Goal: Task Accomplishment & Management: Use online tool/utility

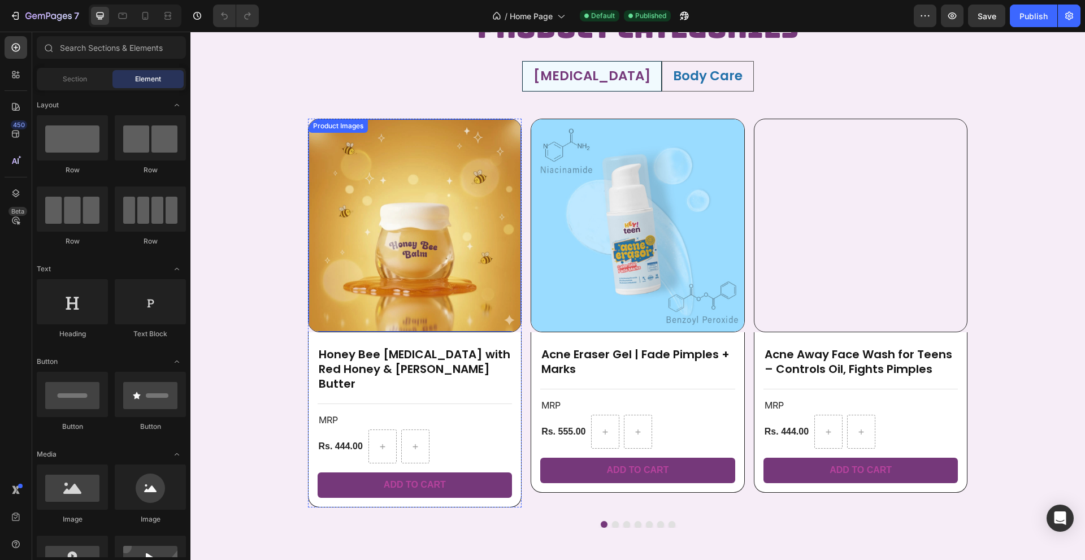
scroll to position [509, 0]
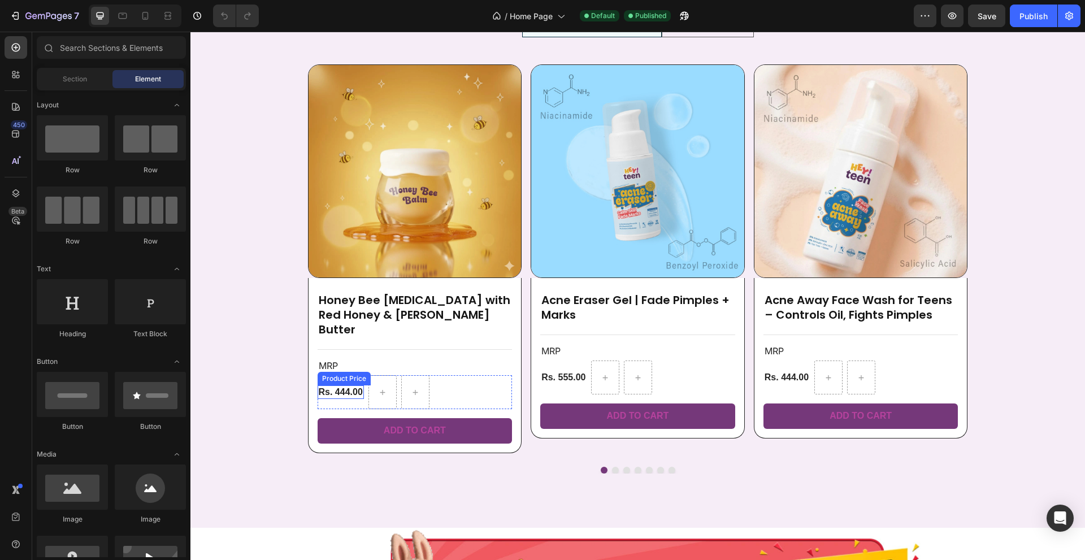
drag, startPoint x: 338, startPoint y: 380, endPoint x: 333, endPoint y: 376, distance: 6.0
click at [338, 385] on div "Rs. 444.00" at bounding box center [341, 392] width 46 height 14
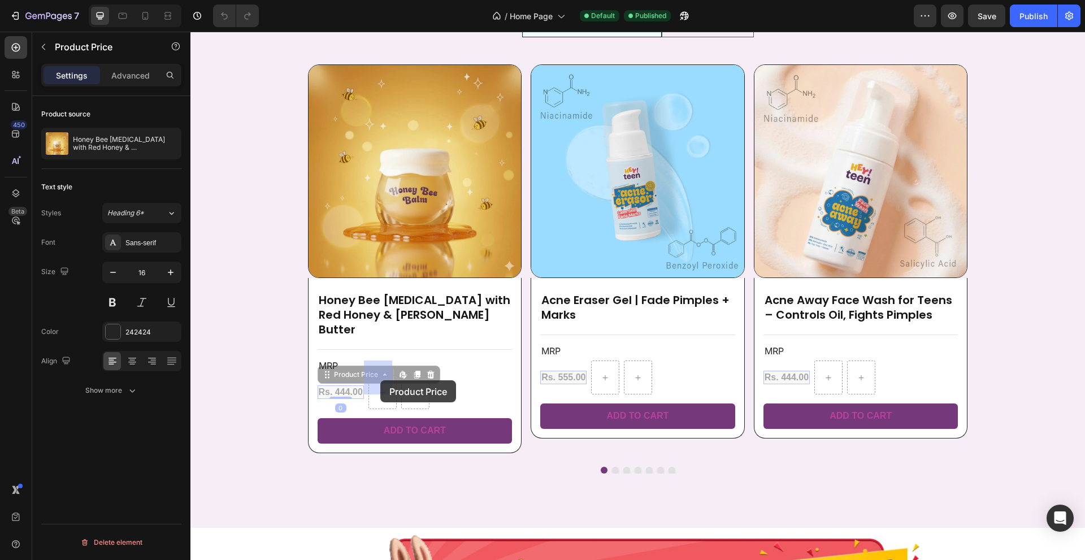
drag, startPoint x: 328, startPoint y: 363, endPoint x: 380, endPoint y: 380, distance: 54.9
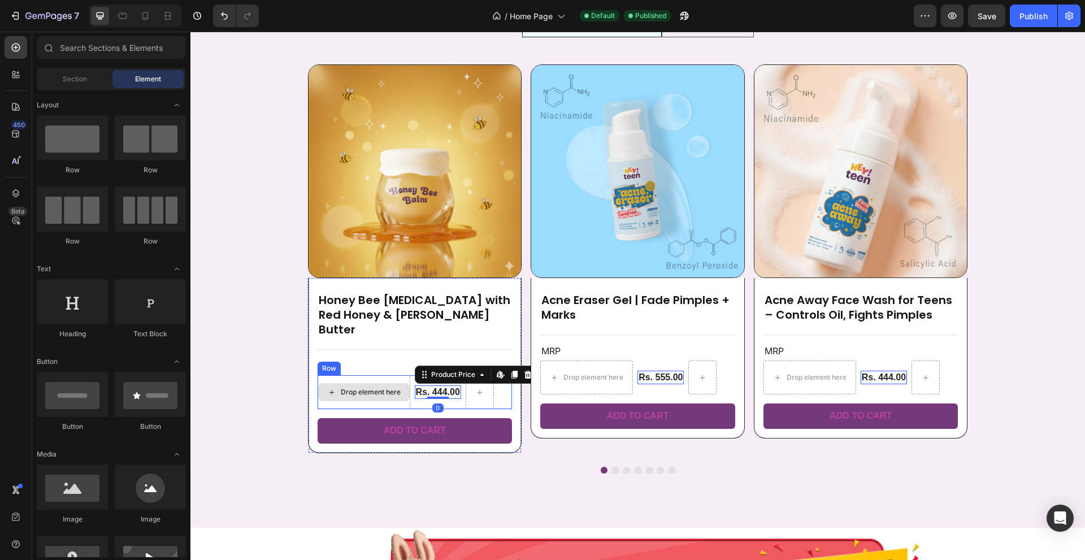
click at [362, 388] on div "Drop element here" at bounding box center [371, 392] width 60 height 9
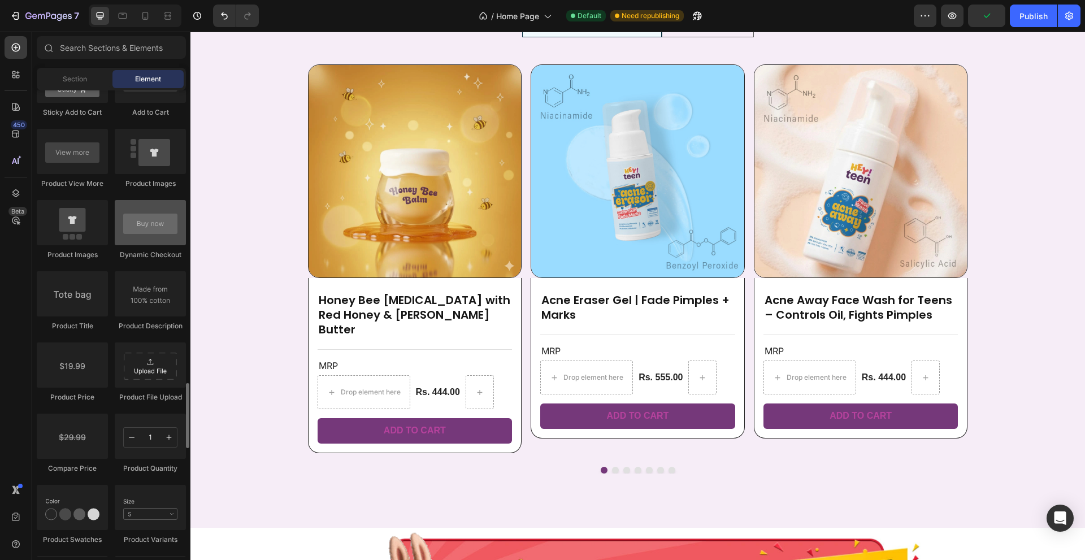
scroll to position [1695, 0]
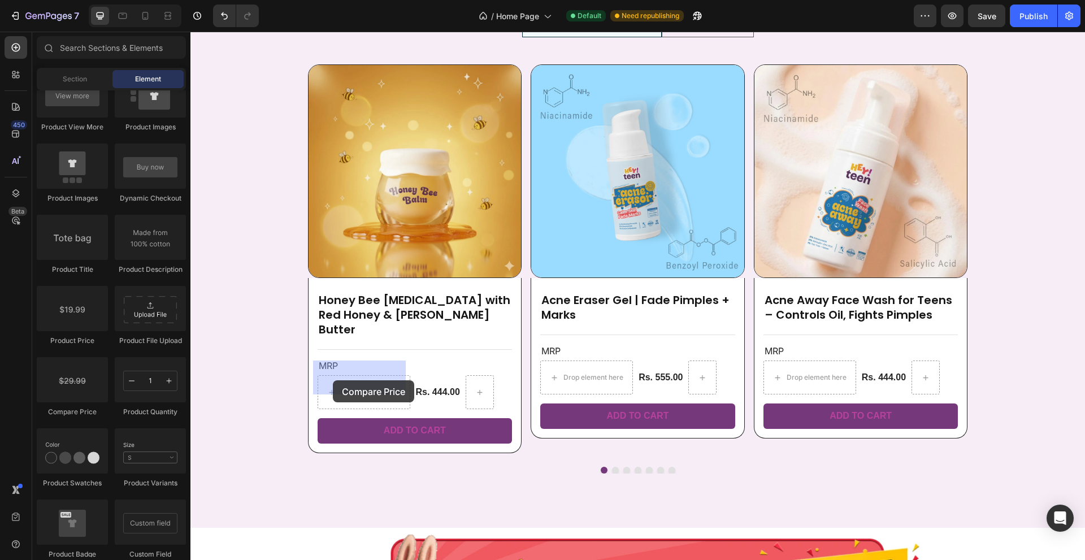
drag, startPoint x: 270, startPoint y: 426, endPoint x: 333, endPoint y: 380, distance: 77.3
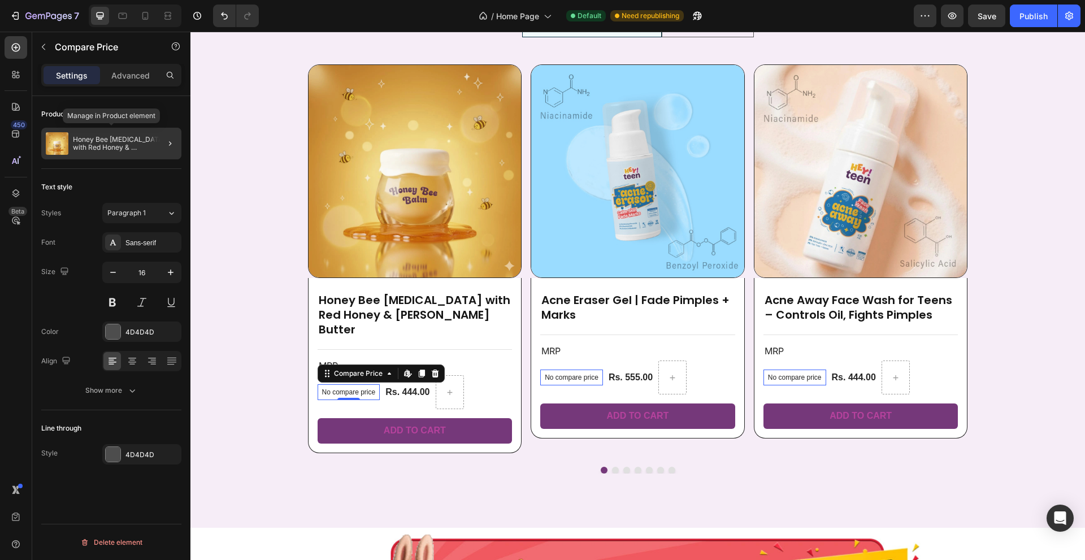
click at [137, 138] on p "Honey Bee [MEDICAL_DATA] with Red Honey & [PERSON_NAME] Butter" at bounding box center [125, 144] width 104 height 16
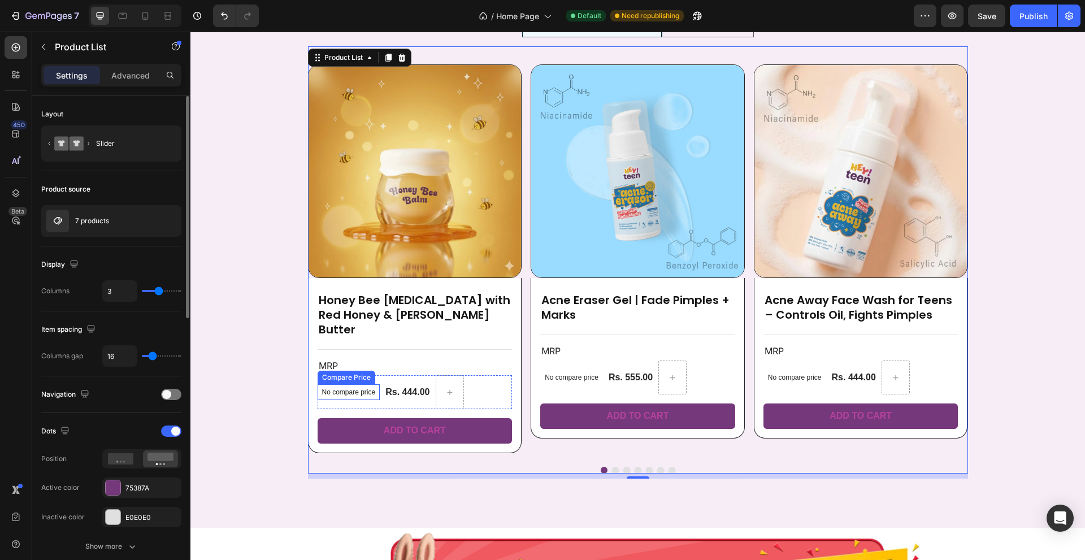
click at [334, 389] on p "No compare price" at bounding box center [349, 392] width 54 height 7
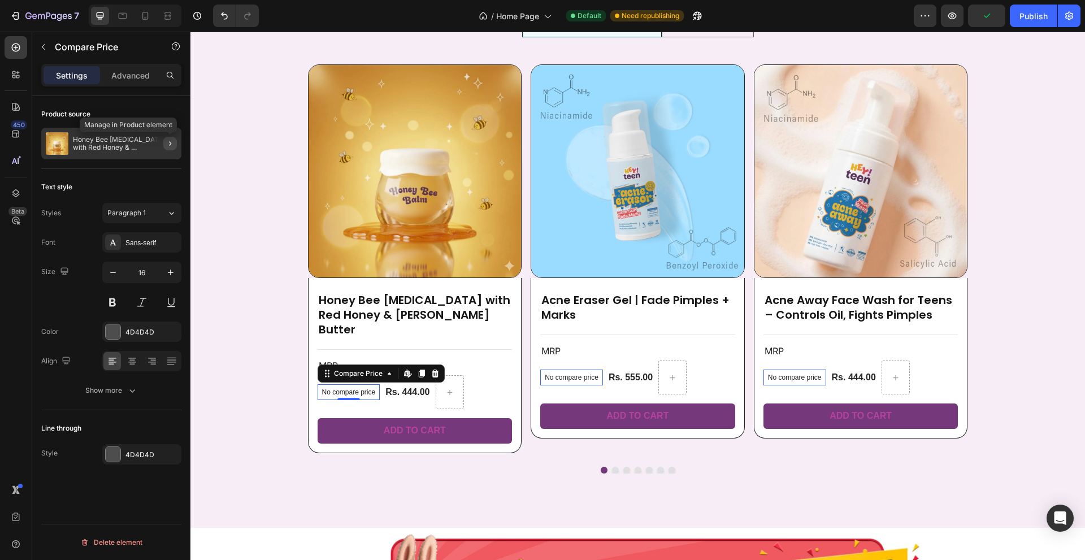
click at [168, 146] on icon "button" at bounding box center [170, 143] width 9 height 9
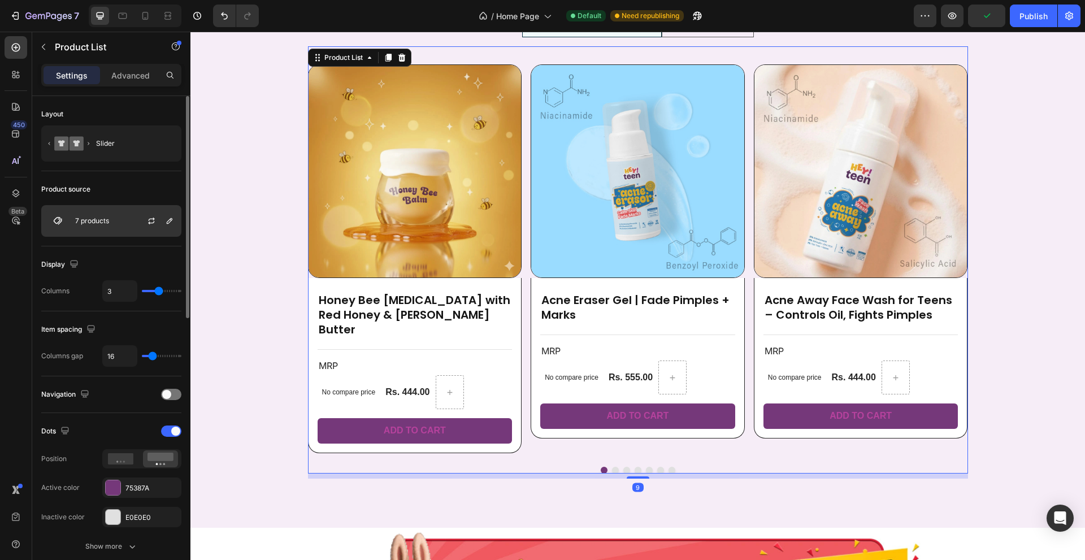
click at [140, 221] on div at bounding box center [156, 221] width 50 height 31
click at [148, 221] on icon "button" at bounding box center [151, 220] width 9 height 9
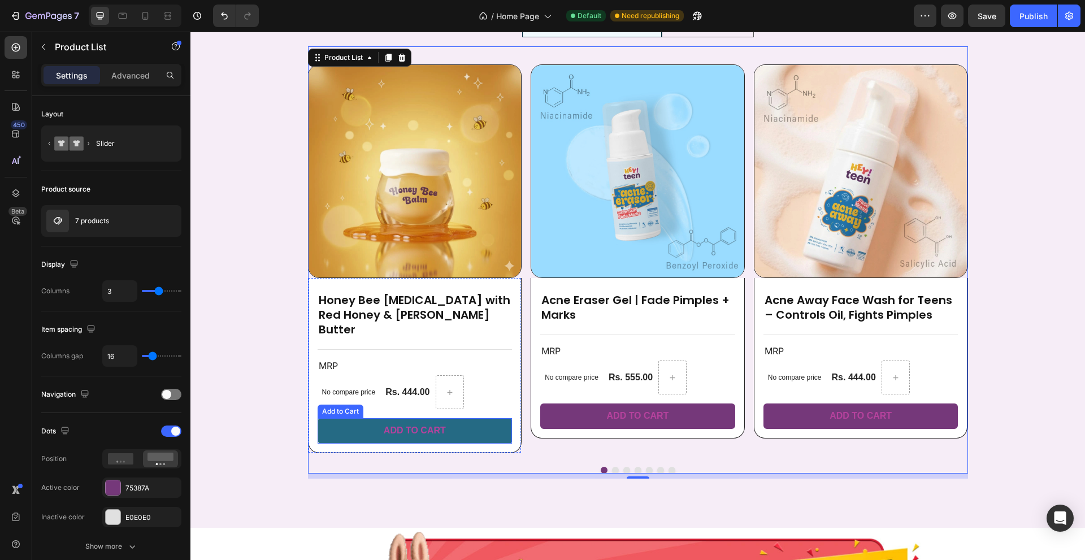
click at [476, 418] on button "Add to cart" at bounding box center [415, 430] width 195 height 25
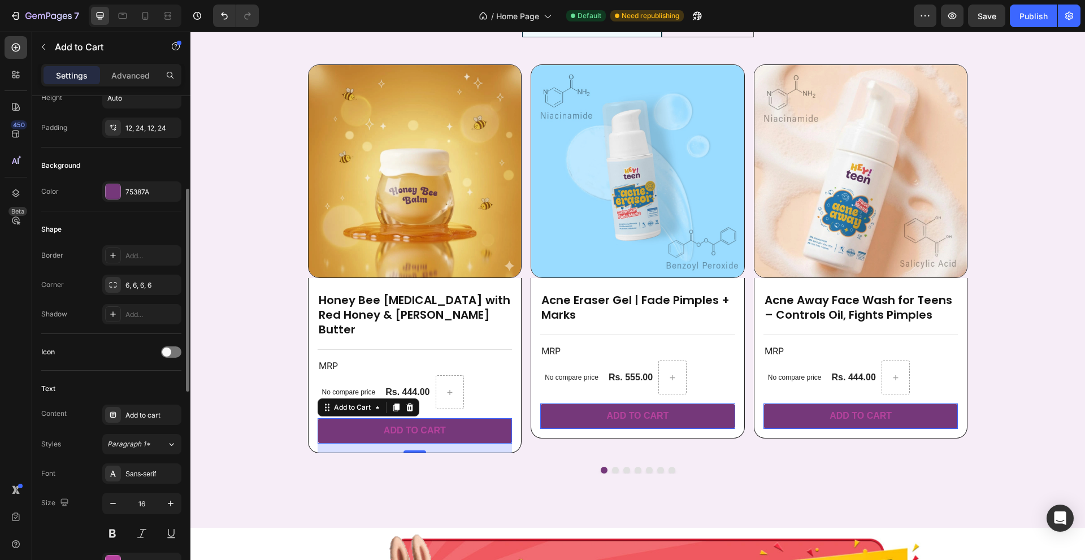
scroll to position [396, 0]
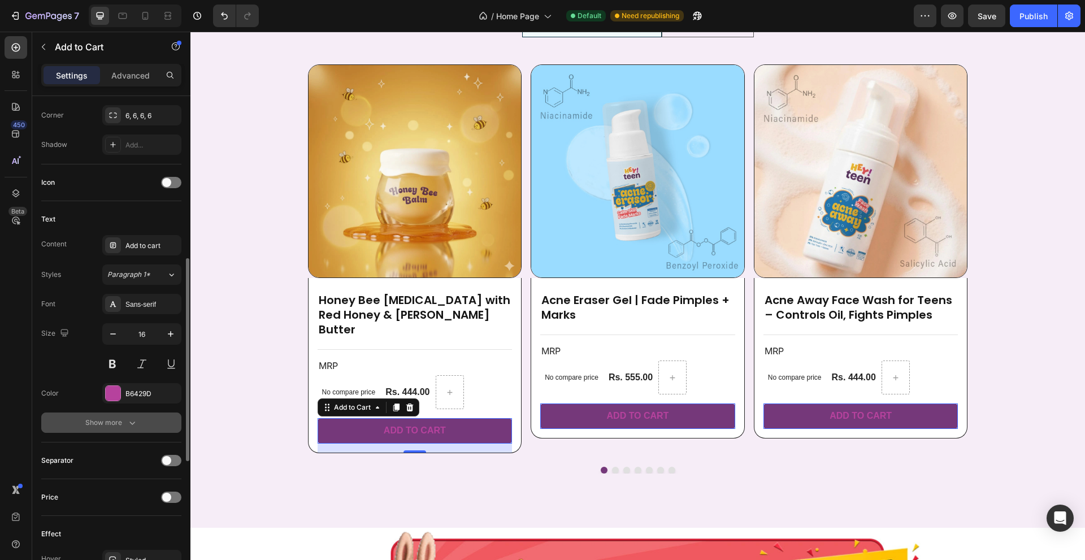
click at [105, 422] on div "Show more" at bounding box center [111, 422] width 53 height 11
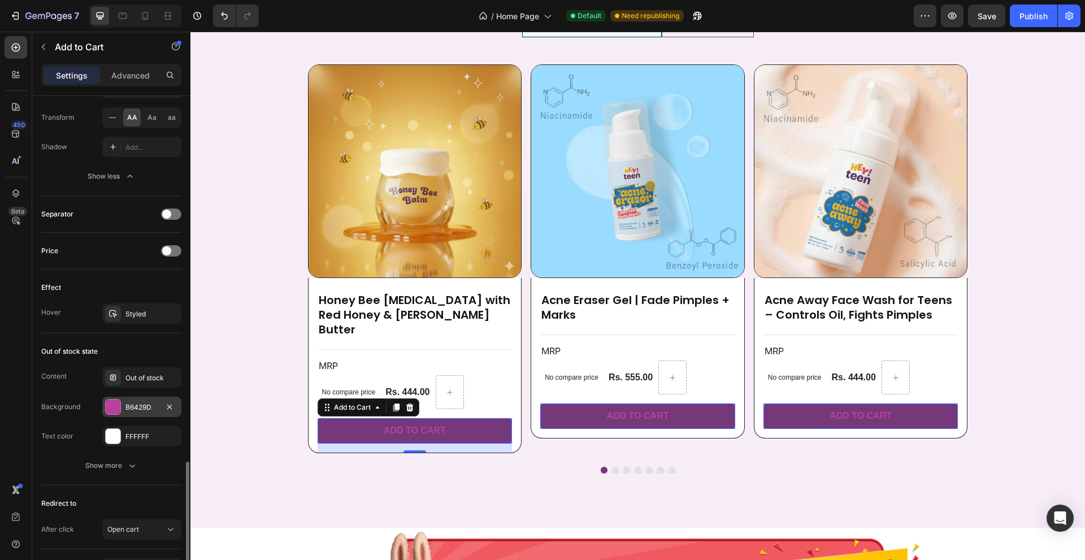
scroll to position [864, 0]
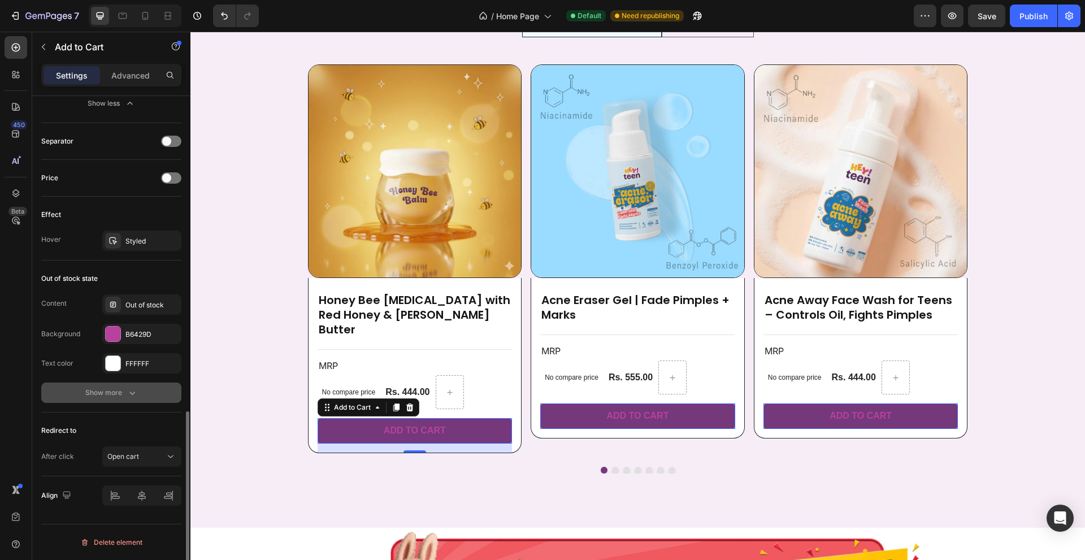
click at [116, 391] on div "Show more" at bounding box center [111, 392] width 53 height 11
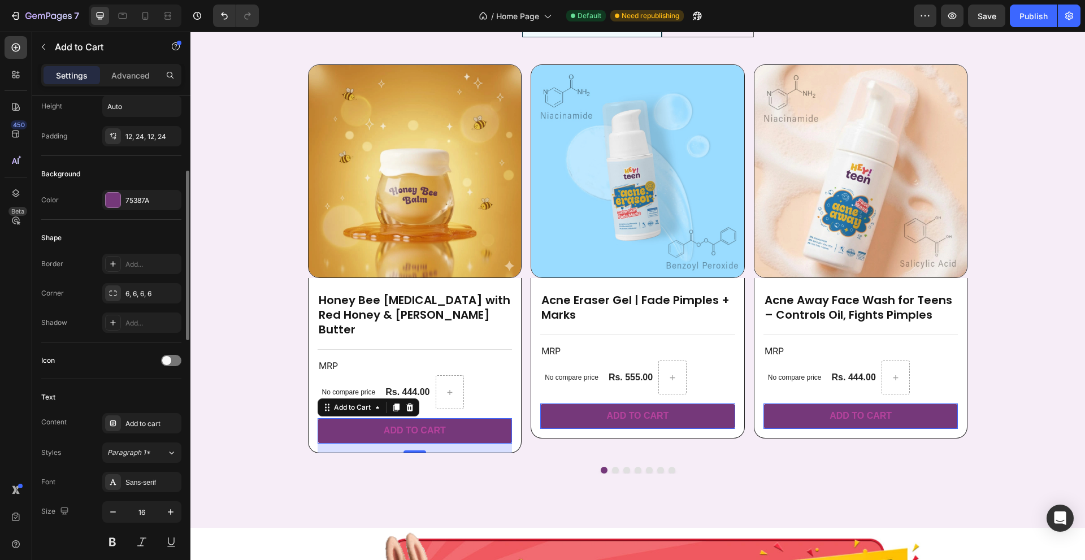
scroll to position [161, 0]
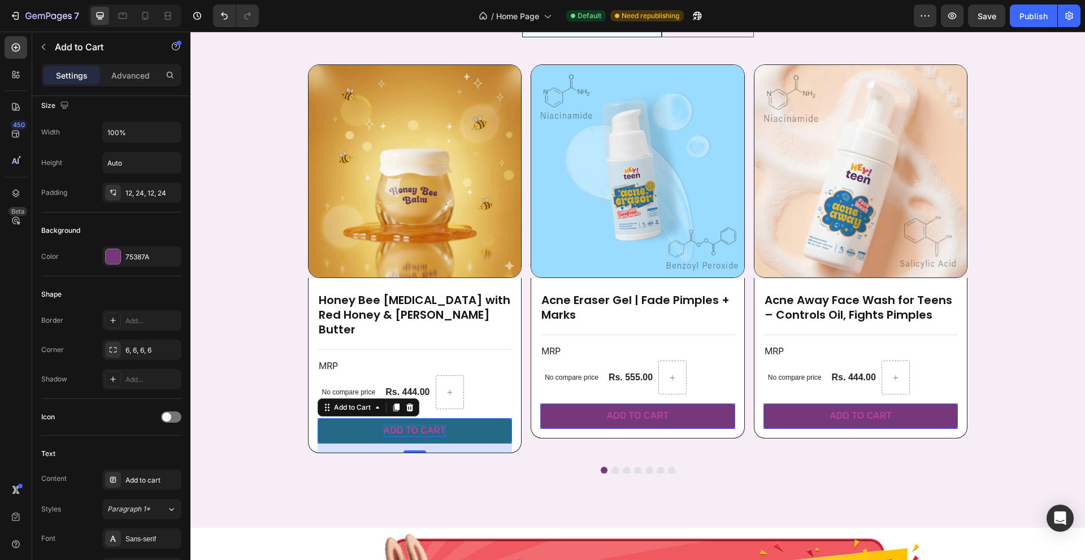
click at [403, 425] on div "Add to cart" at bounding box center [415, 431] width 62 height 12
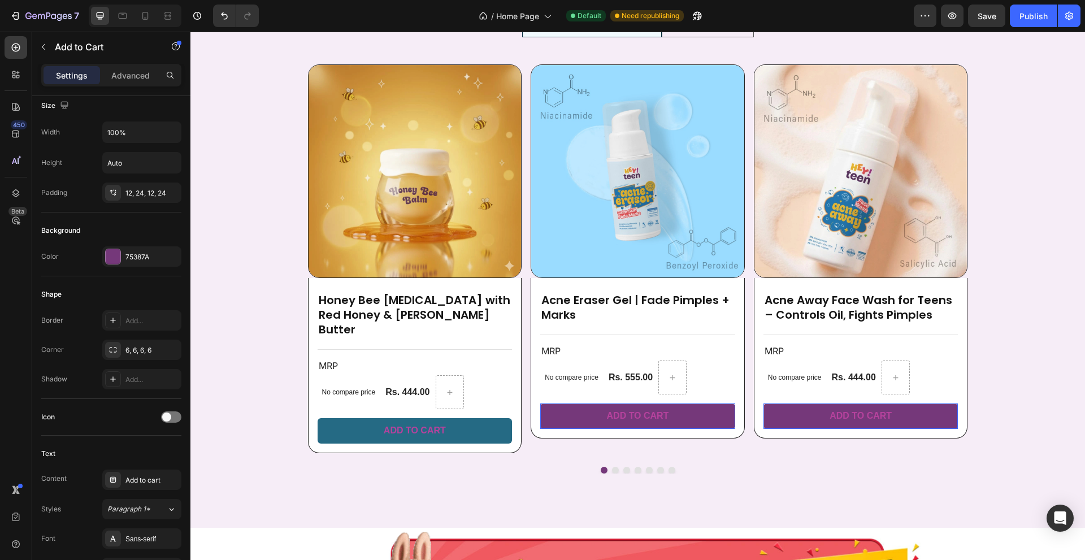
click at [367, 418] on button "Add to cart" at bounding box center [415, 430] width 195 height 25
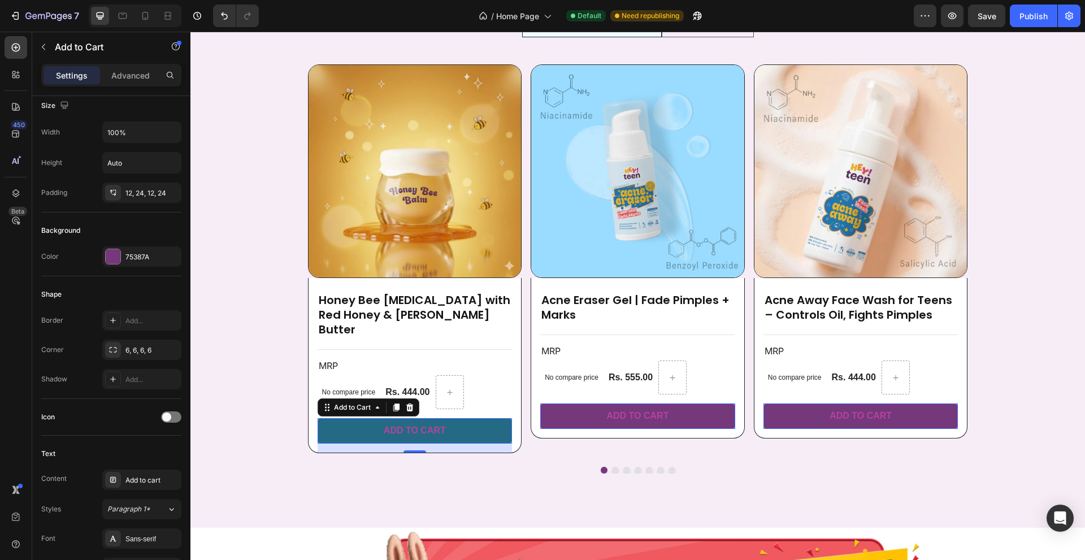
click at [351, 418] on button "Add to cart" at bounding box center [415, 430] width 195 height 25
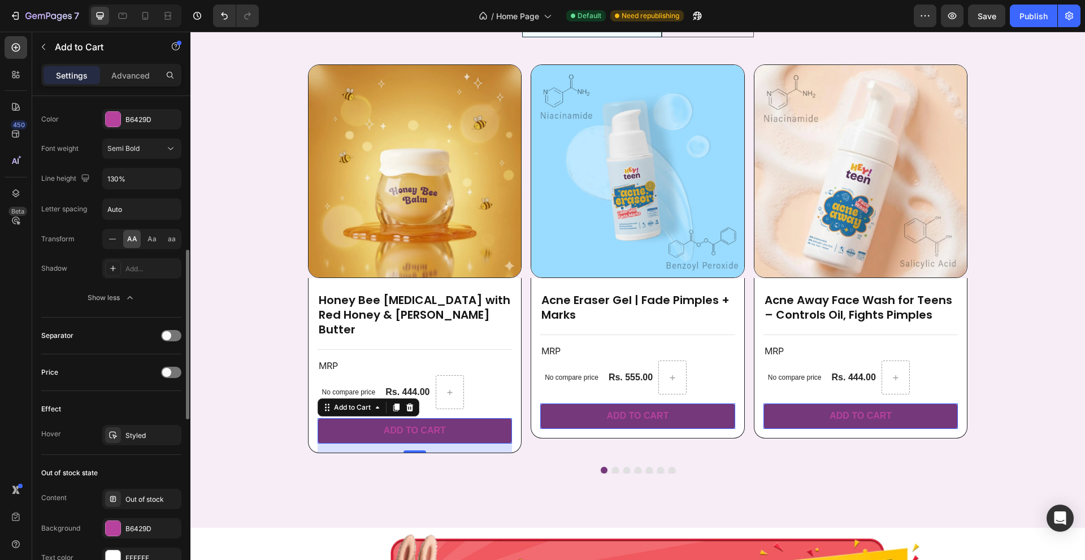
scroll to position [726, 0]
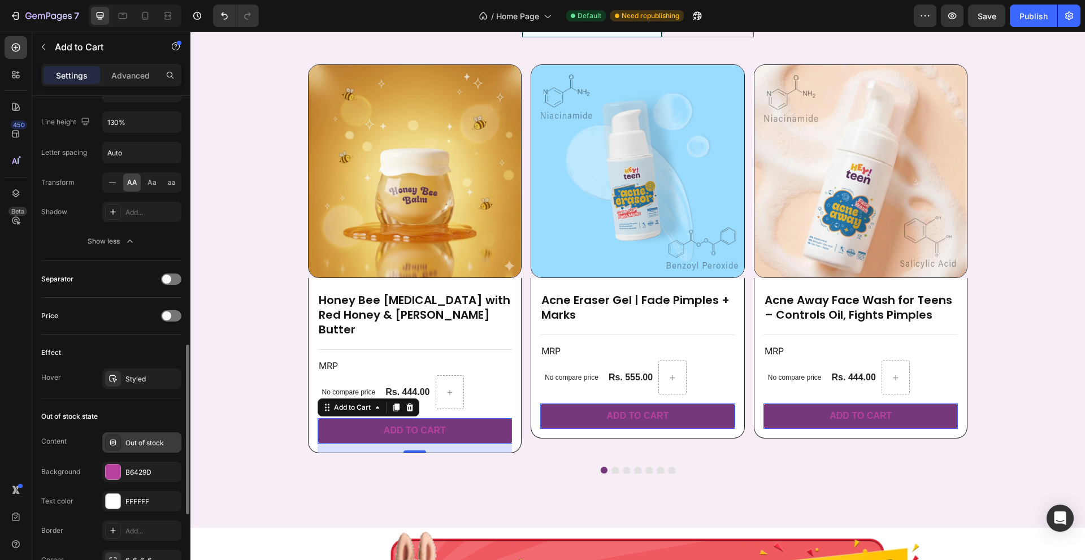
click at [127, 449] on div "Out of stock" at bounding box center [141, 442] width 79 height 20
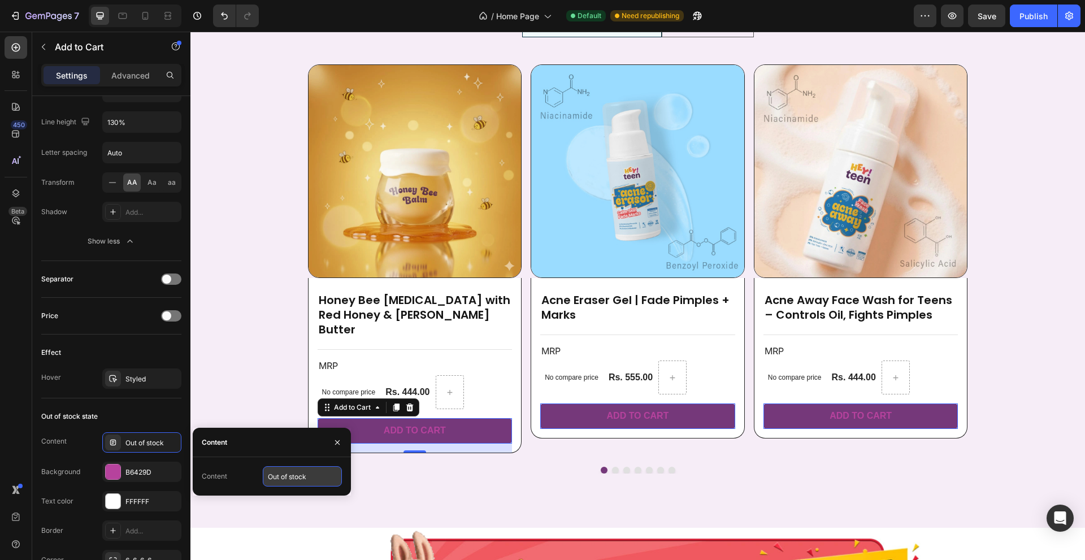
click at [301, 478] on input "Out of stock" at bounding box center [302, 476] width 79 height 20
click at [332, 449] on button "button" at bounding box center [337, 442] width 18 height 18
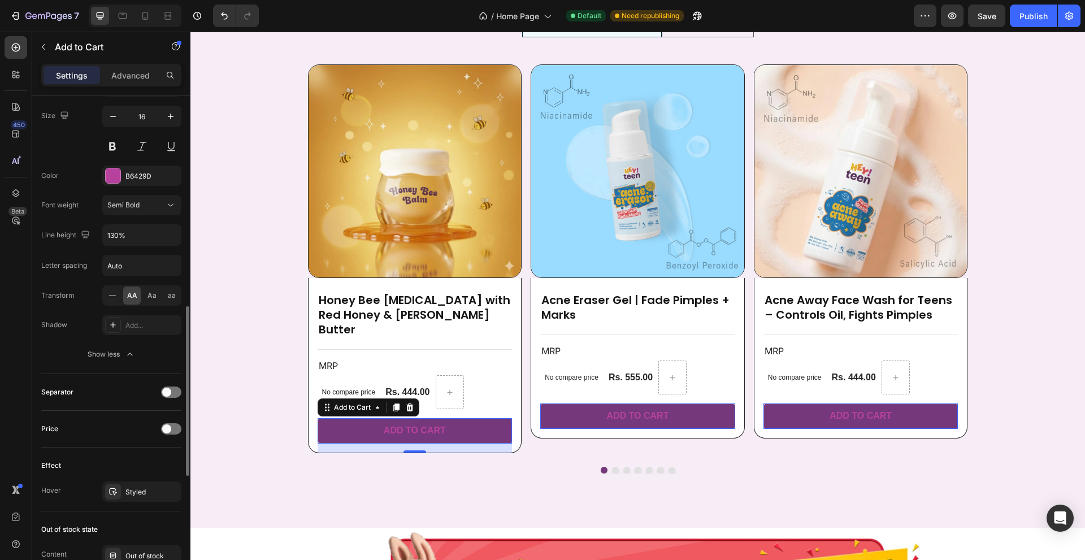
scroll to position [557, 0]
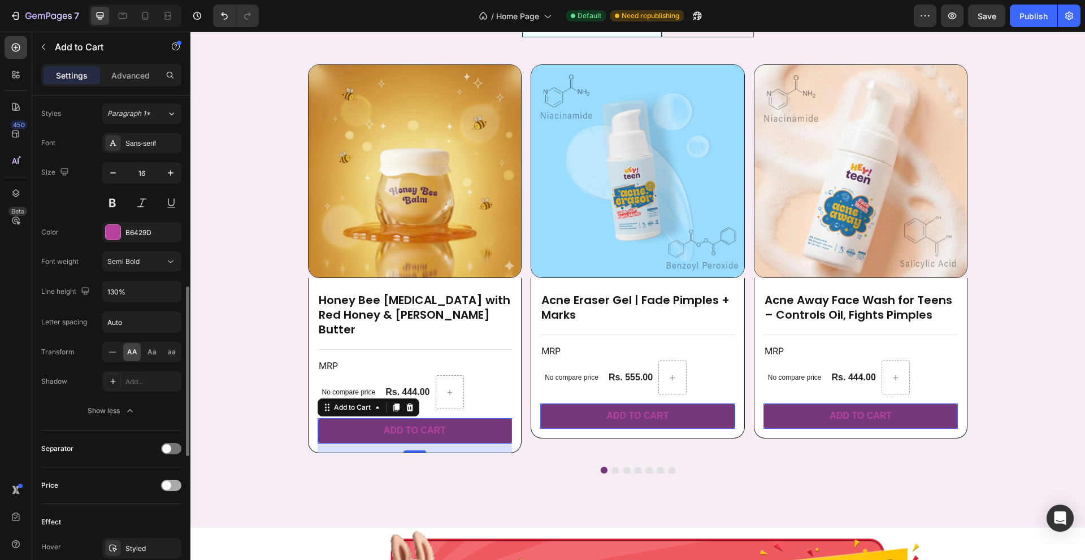
click at [170, 485] on span at bounding box center [166, 485] width 9 height 9
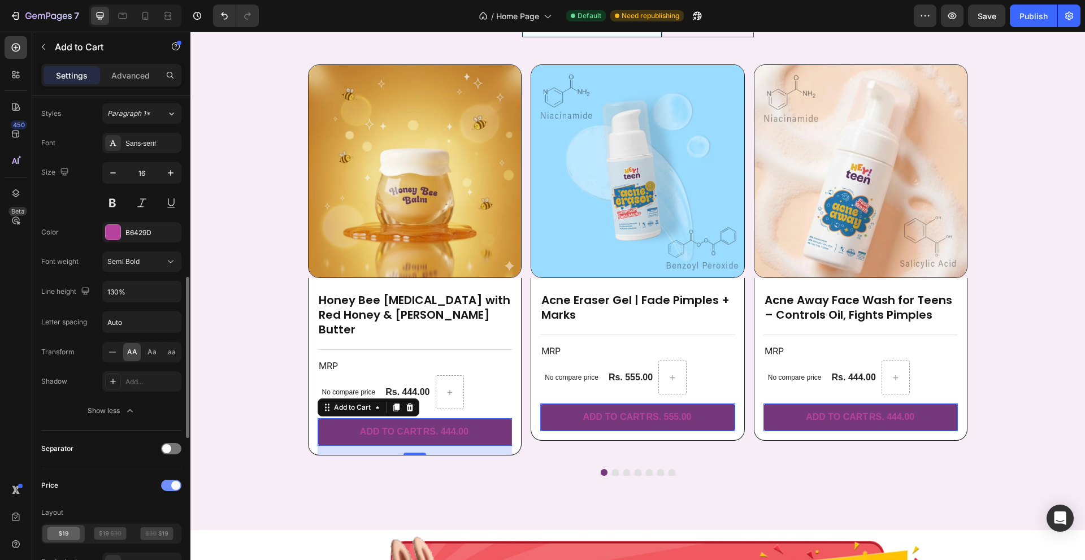
click at [170, 485] on div at bounding box center [171, 485] width 20 height 11
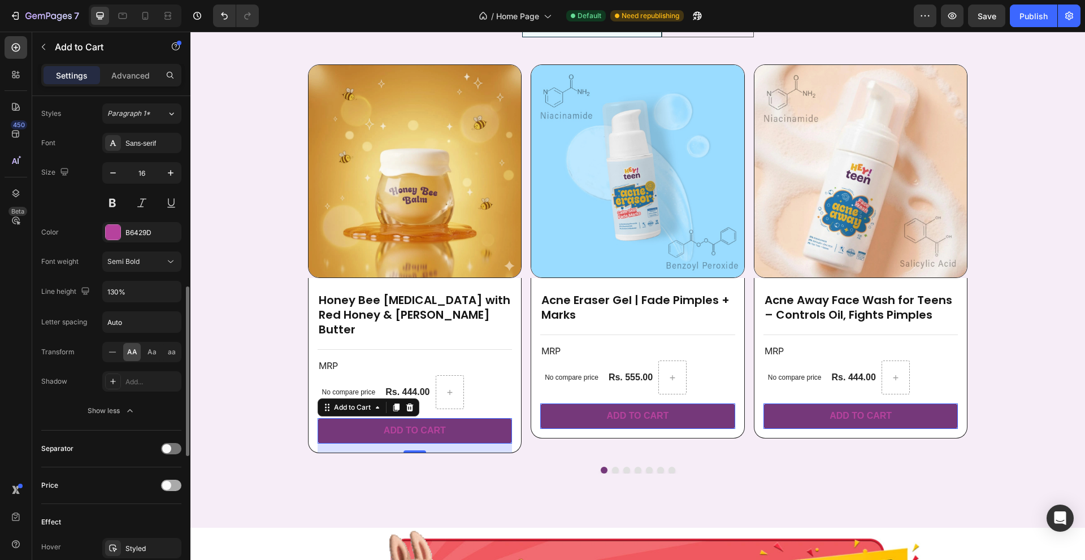
click at [171, 485] on div at bounding box center [171, 485] width 20 height 9
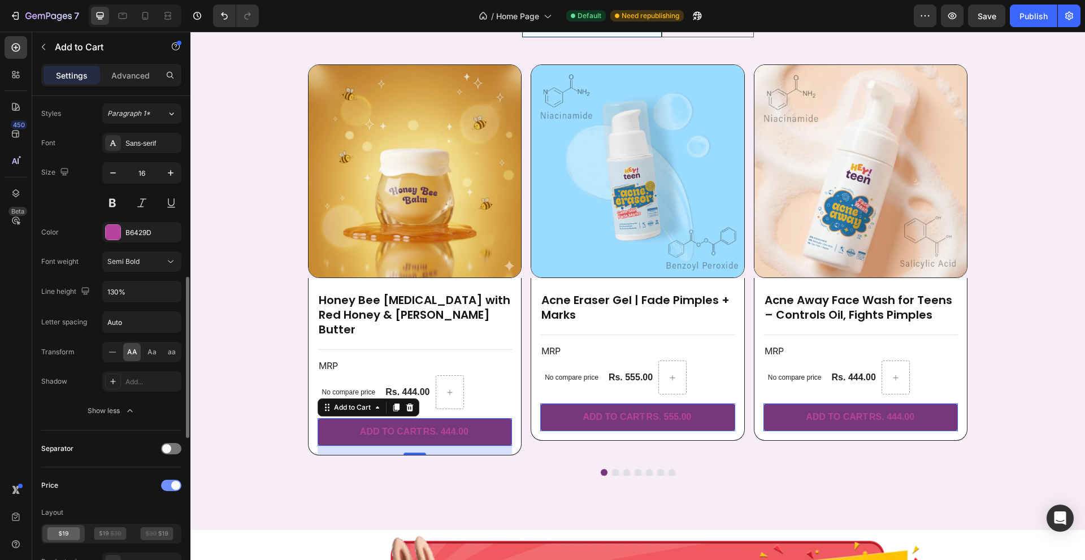
click at [171, 485] on span at bounding box center [175, 485] width 9 height 9
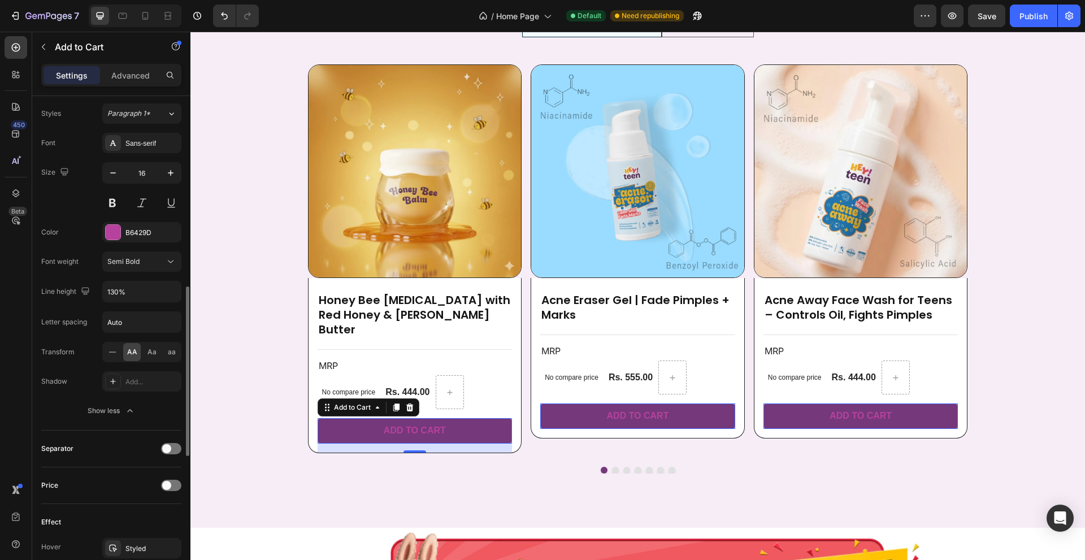
click at [169, 475] on div "Price" at bounding box center [111, 485] width 140 height 37
click at [169, 481] on div at bounding box center [171, 485] width 20 height 9
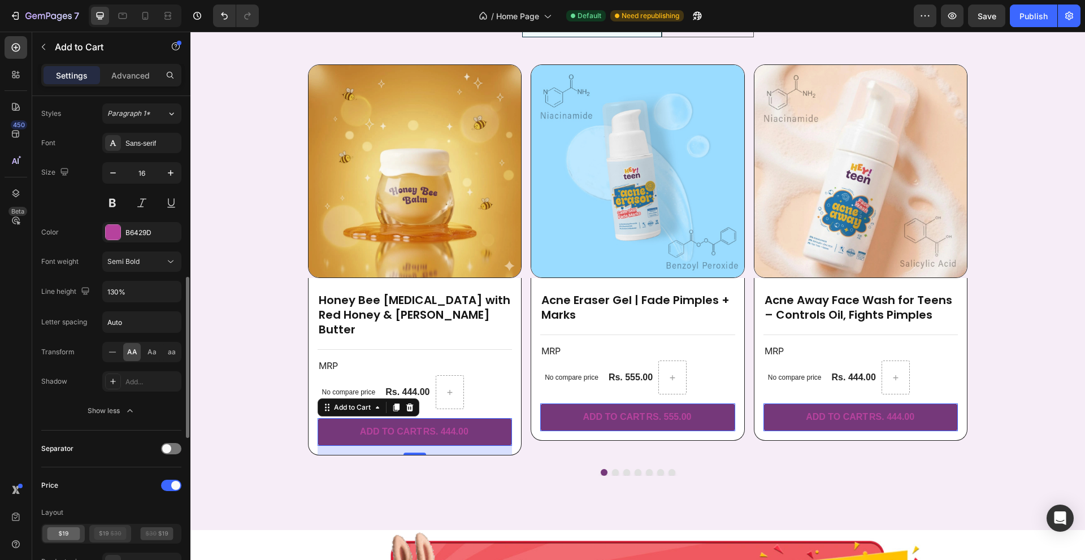
click at [110, 534] on icon at bounding box center [110, 533] width 33 height 13
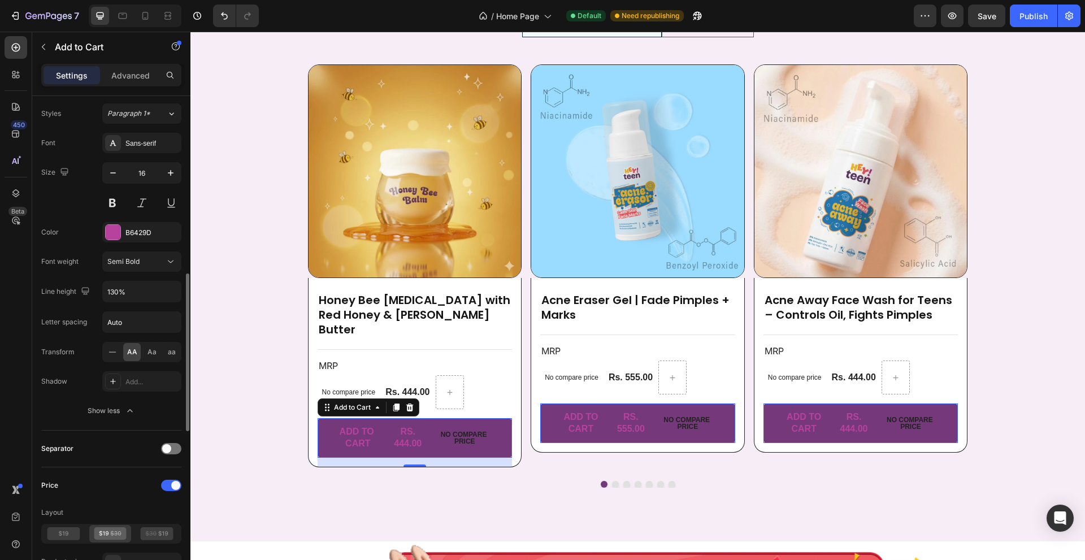
click at [112, 533] on icon at bounding box center [110, 533] width 33 height 13
click at [164, 490] on div at bounding box center [171, 485] width 20 height 11
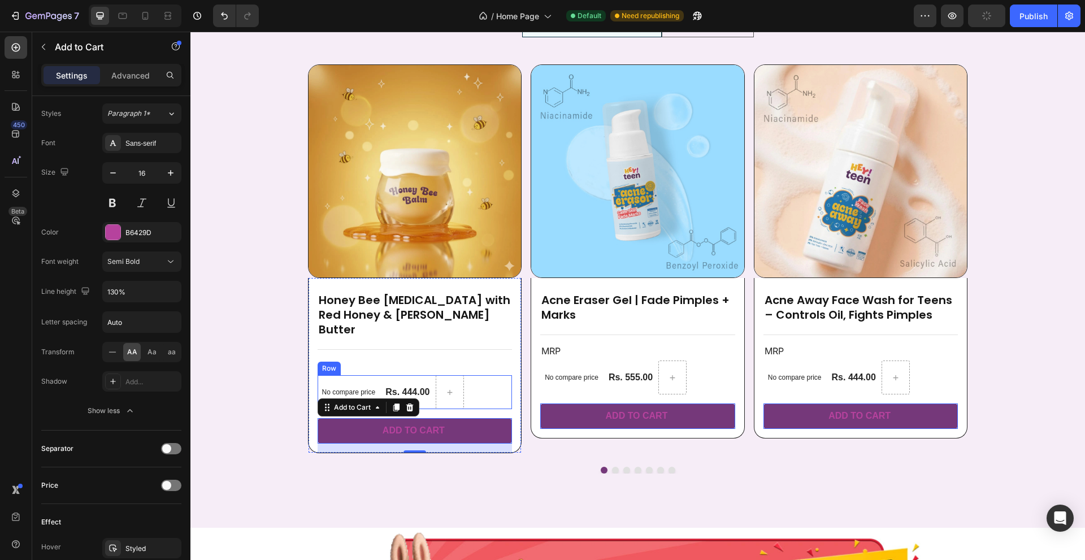
click at [400, 375] on div "Rs. 444.00 Product Price Product Price" at bounding box center [407, 392] width 46 height 34
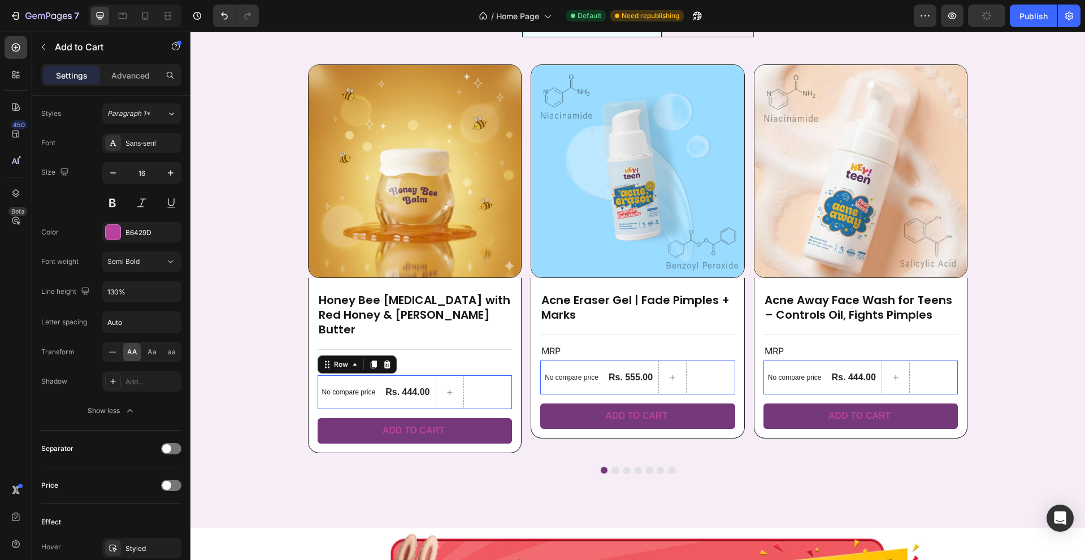
scroll to position [0, 0]
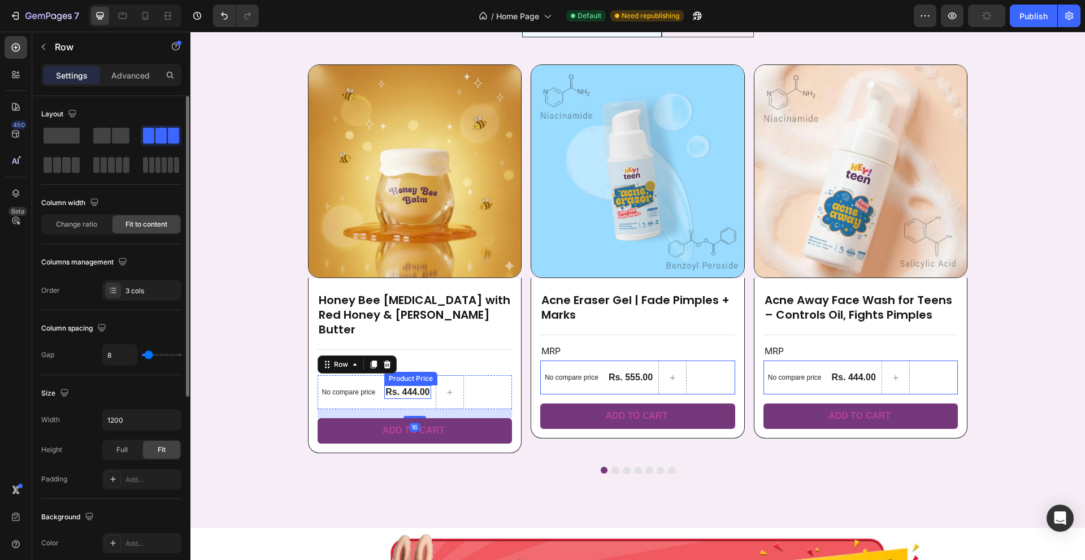
click at [390, 385] on div "Rs. 444.00" at bounding box center [407, 392] width 46 height 14
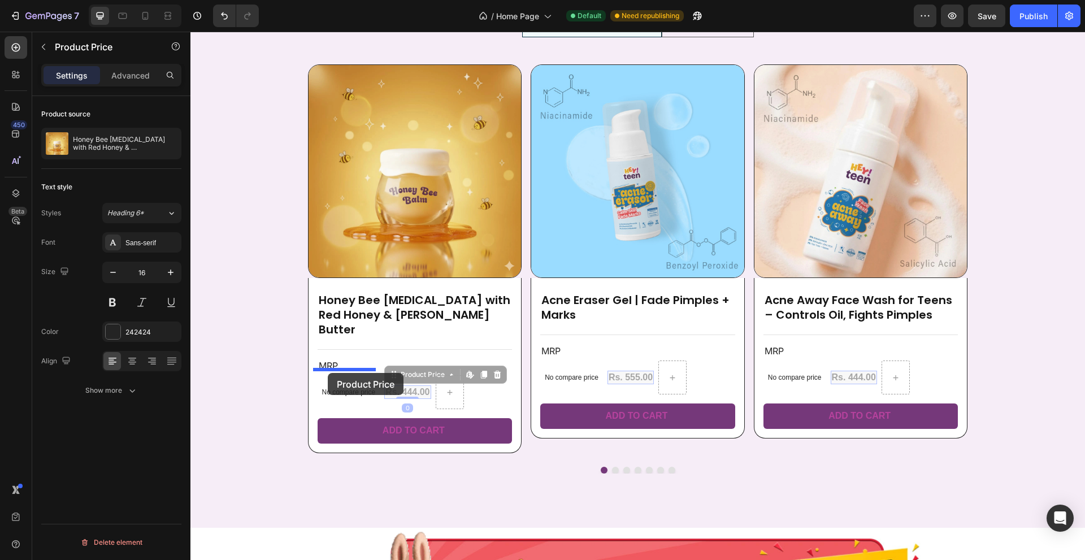
drag, startPoint x: 398, startPoint y: 362, endPoint x: 328, endPoint y: 373, distance: 71.0
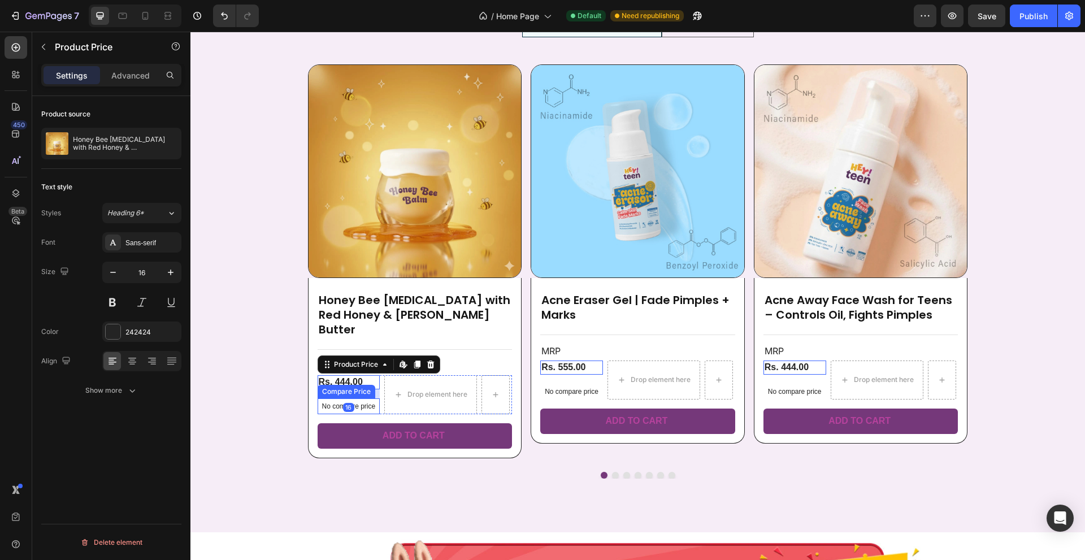
click at [323, 403] on p "No compare price" at bounding box center [349, 406] width 54 height 7
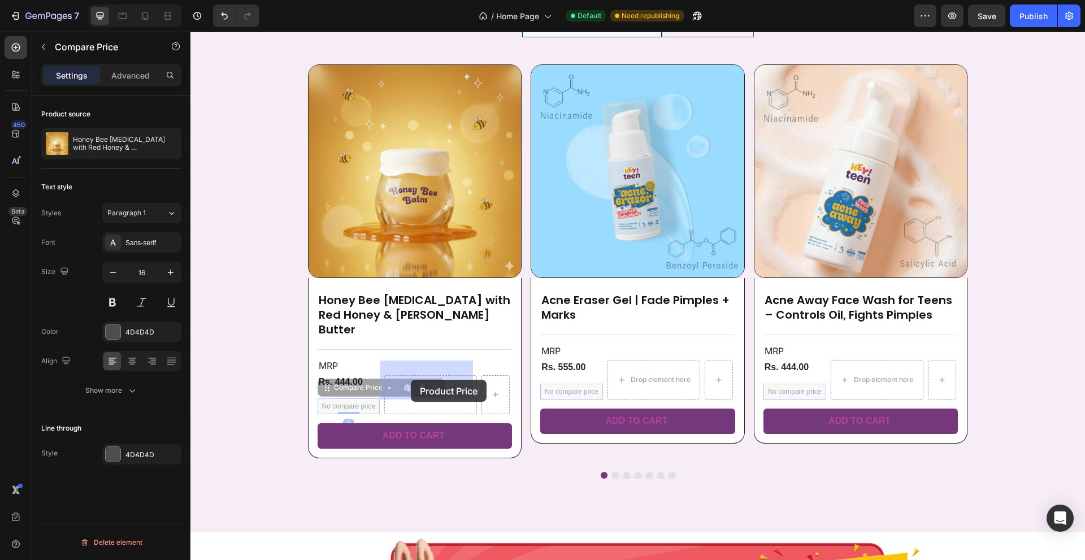
drag, startPoint x: 330, startPoint y: 374, endPoint x: 411, endPoint y: 380, distance: 81.0
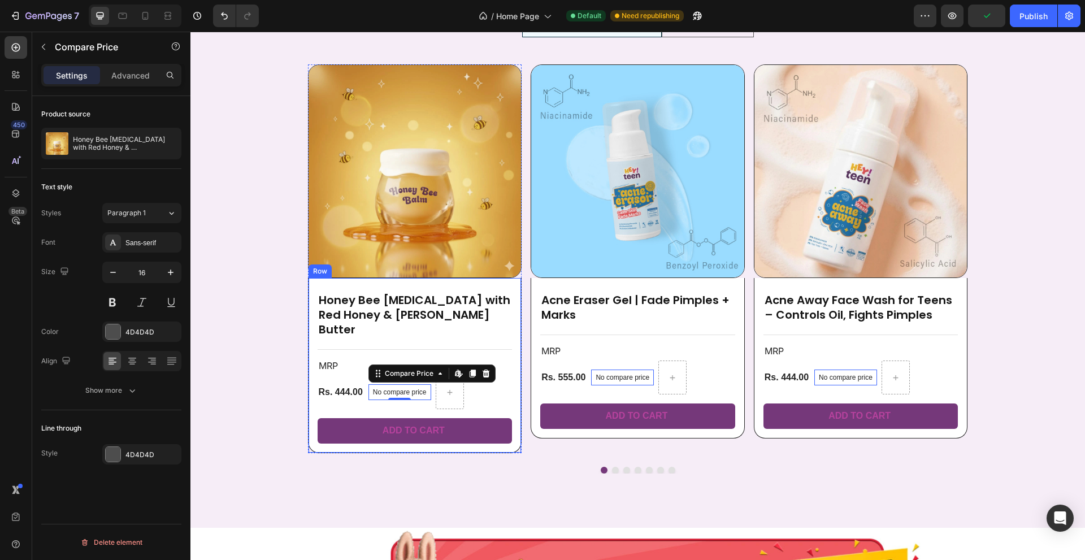
click at [509, 319] on div "Honey Bee [MEDICAL_DATA] with Red Honey & [PERSON_NAME] Butter Product Title Ti…" at bounding box center [415, 365] width 214 height 175
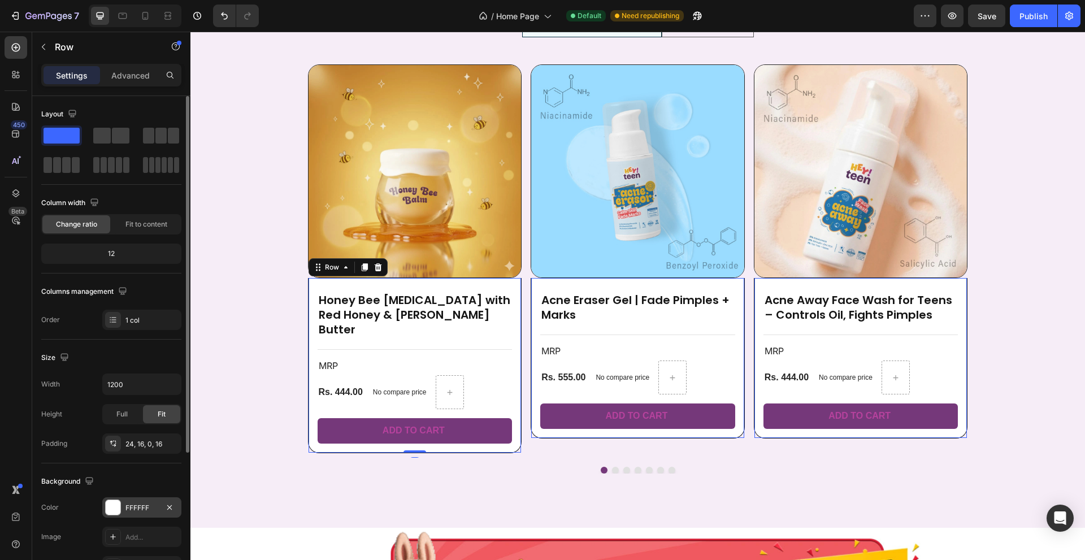
scroll to position [193, 0]
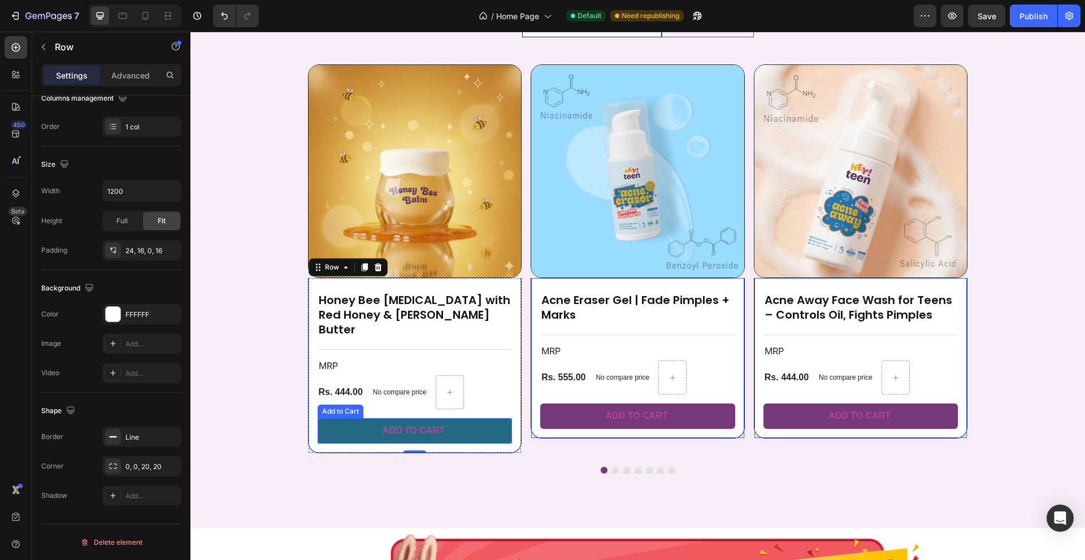
click at [327, 418] on button "Add to cart" at bounding box center [415, 430] width 195 height 25
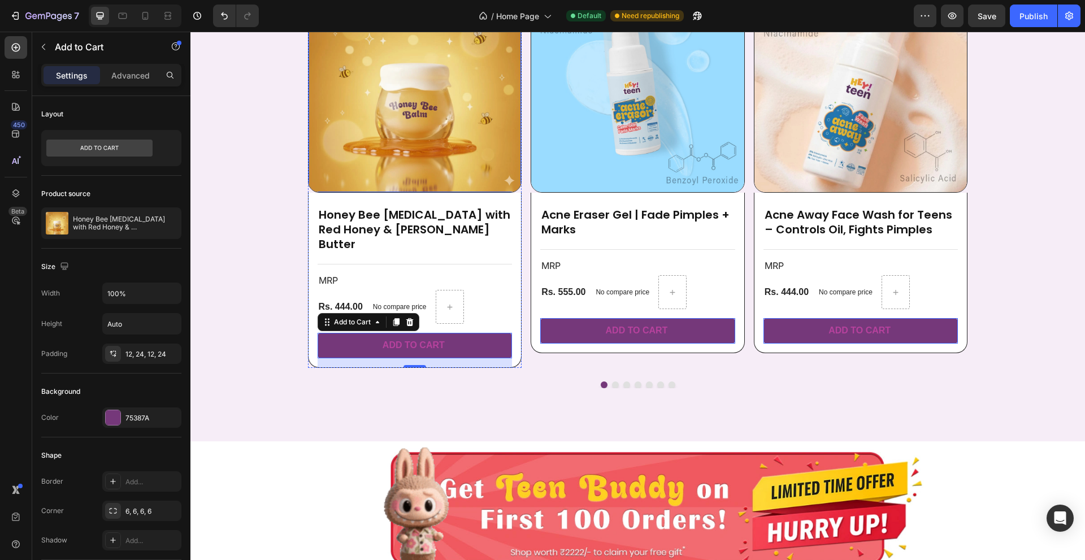
scroll to position [622, 0]
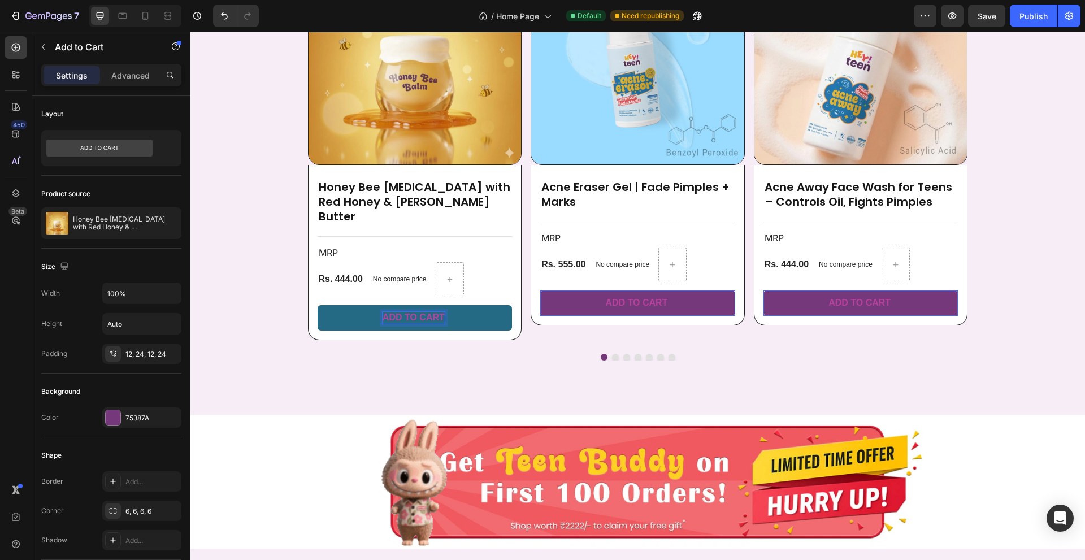
click at [418, 312] on p "Add to cart" at bounding box center [414, 318] width 62 height 12
click at [407, 312] on p "Add to cart" at bounding box center [414, 318] width 62 height 12
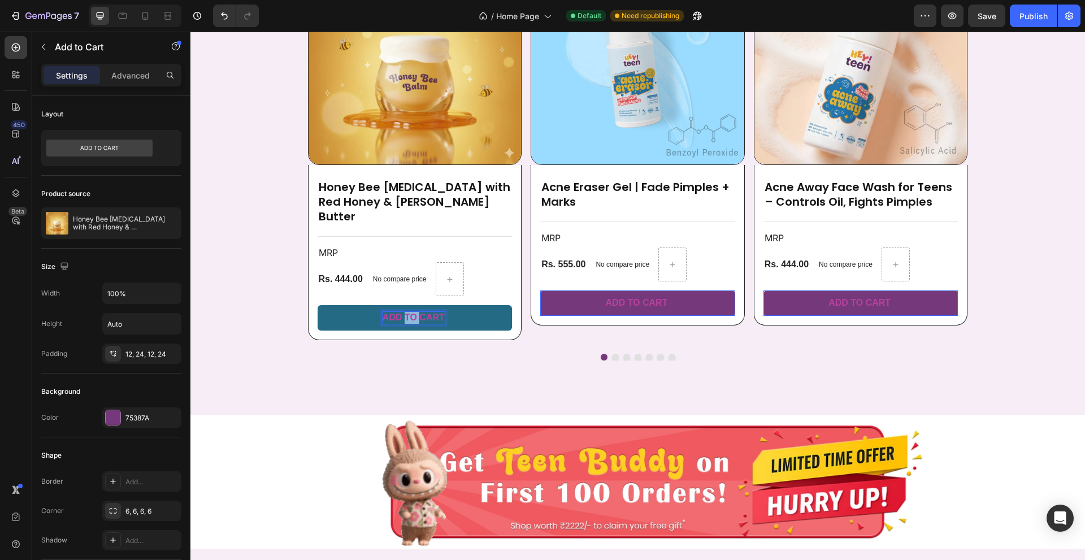
click at [407, 312] on p "Add to cart" at bounding box center [414, 318] width 62 height 12
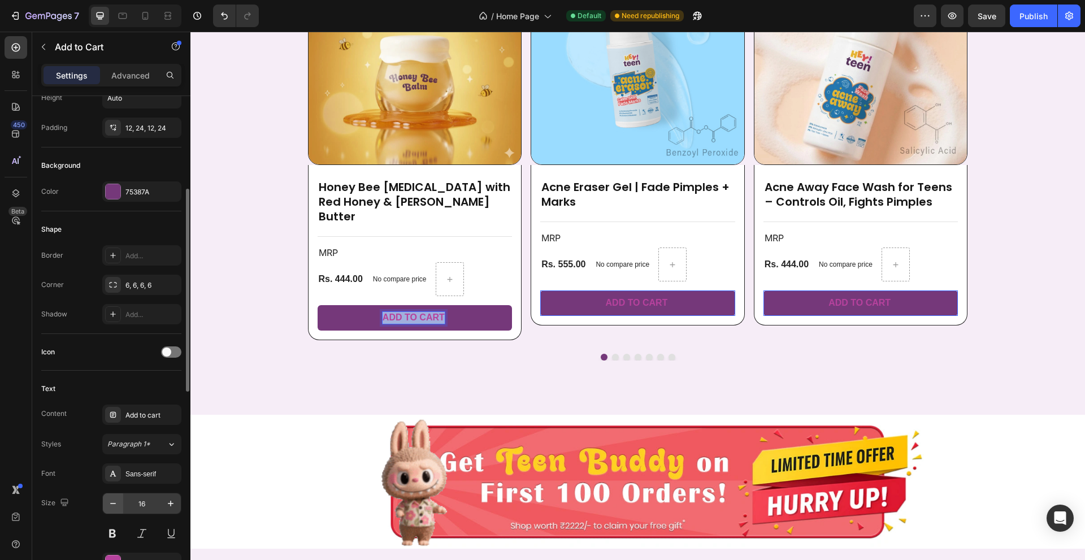
scroll to position [283, 0]
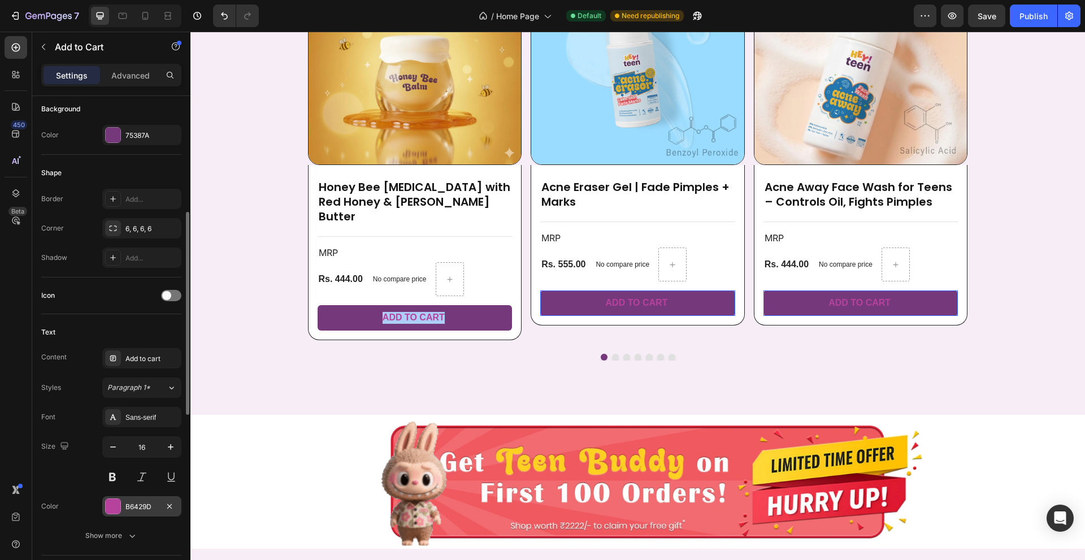
click at [138, 505] on div "B6429D" at bounding box center [141, 507] width 33 height 10
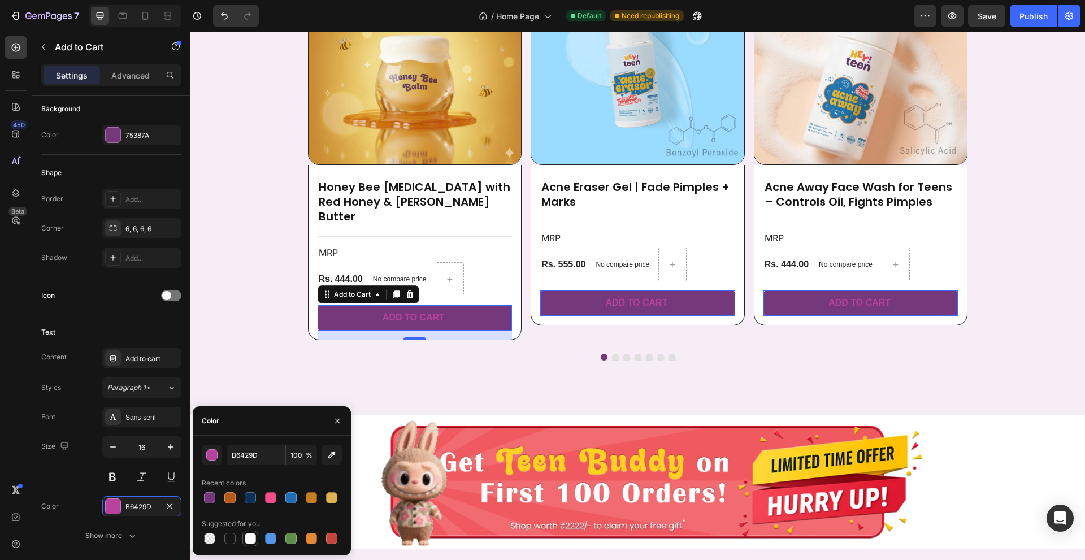
click at [248, 536] on div at bounding box center [250, 538] width 11 height 11
type input "FFFFFF"
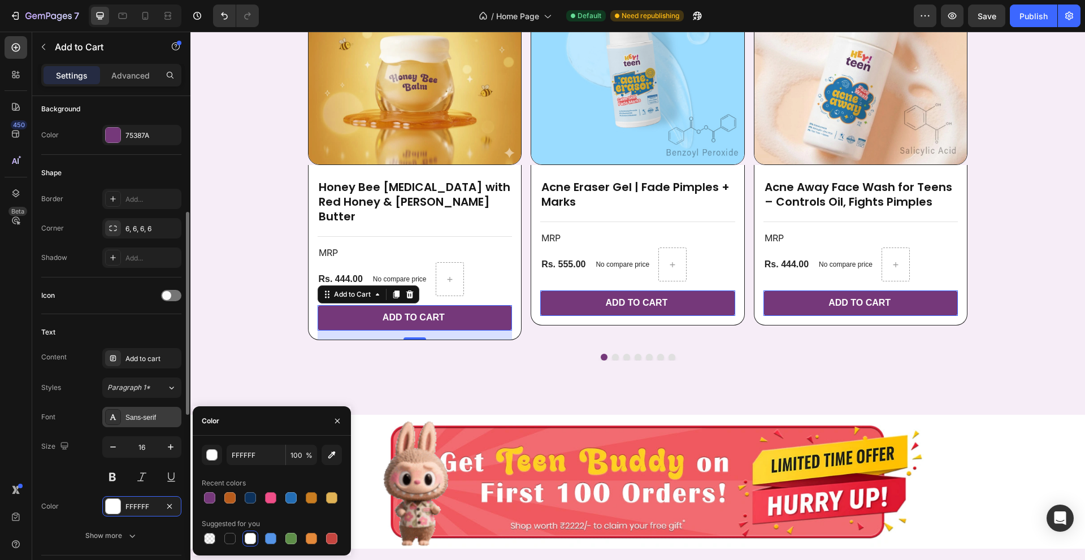
click at [137, 413] on div "Sans-serif" at bounding box center [151, 418] width 53 height 10
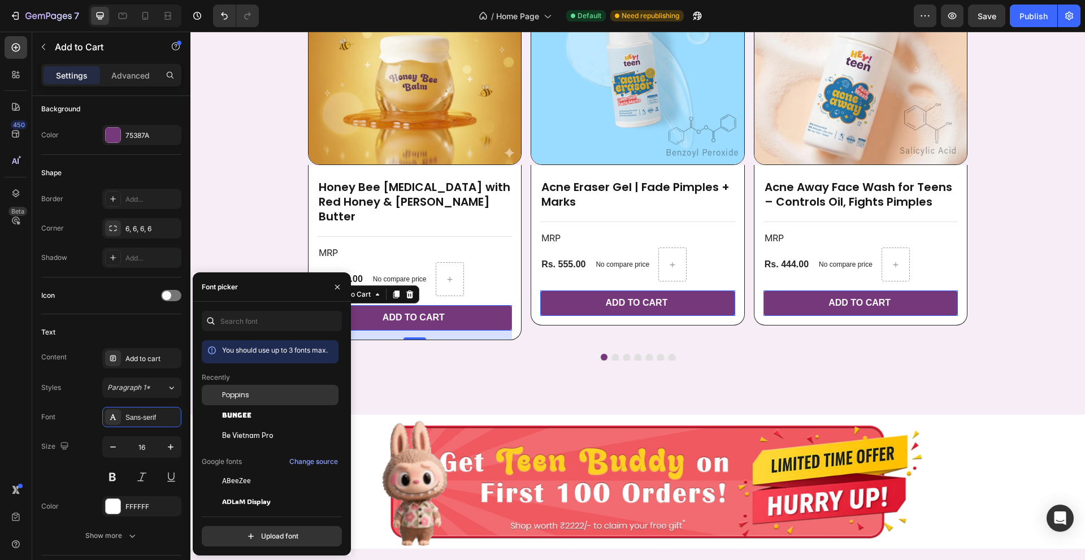
click at [245, 396] on span "Poppins" at bounding box center [235, 395] width 27 height 10
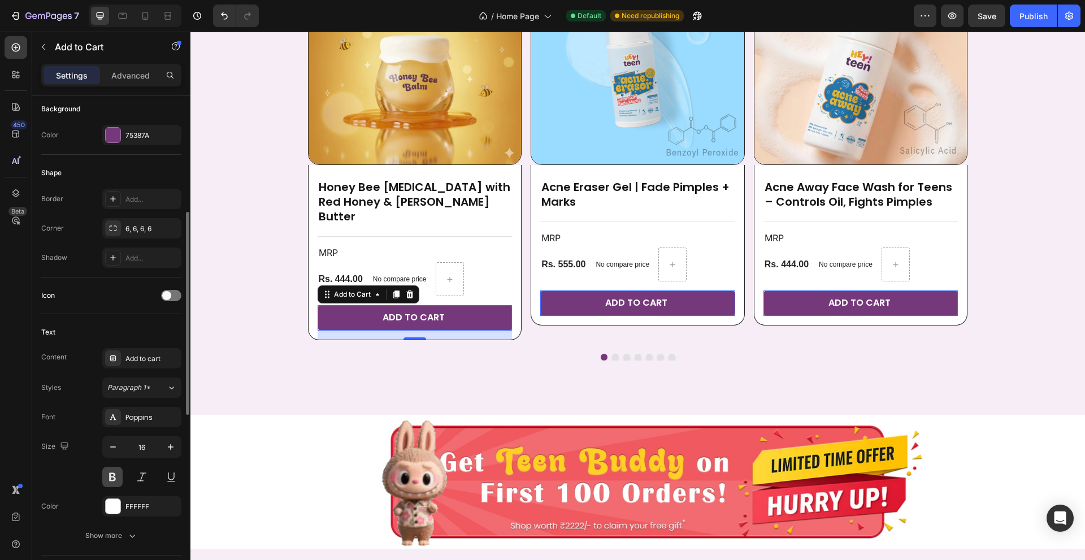
click at [108, 480] on button at bounding box center [112, 477] width 20 height 20
click at [166, 444] on icon "button" at bounding box center [170, 446] width 11 height 11
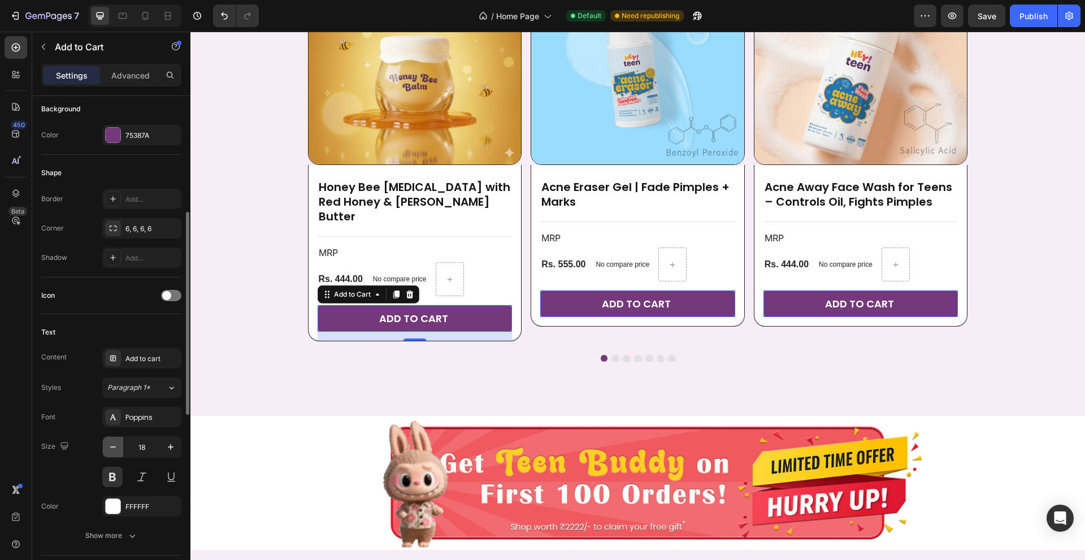
click at [116, 447] on icon "button" at bounding box center [113, 446] width 6 height 1
type input "16"
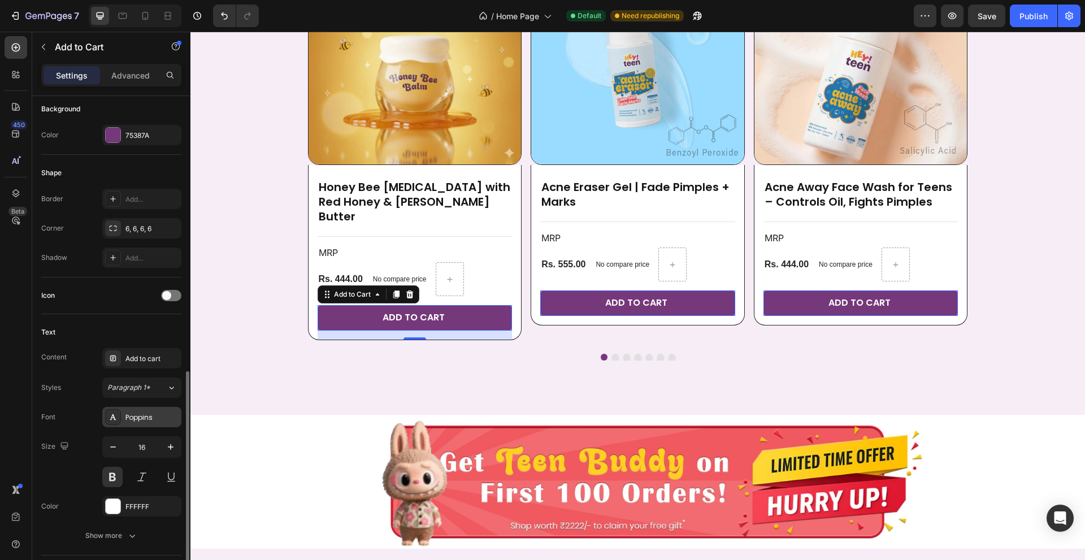
scroll to position [396, 0]
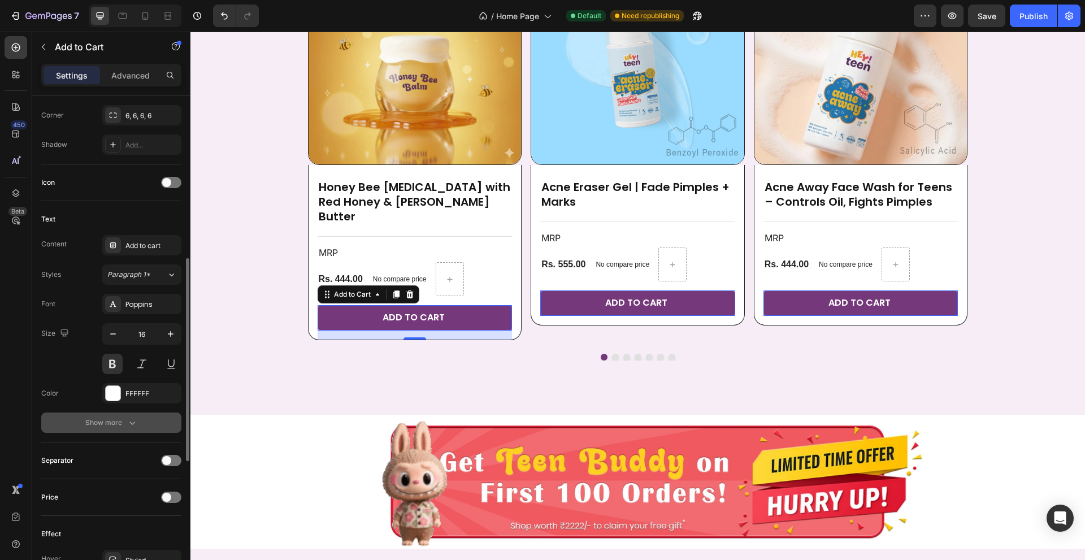
click at [121, 423] on div "Show more" at bounding box center [111, 422] width 53 height 11
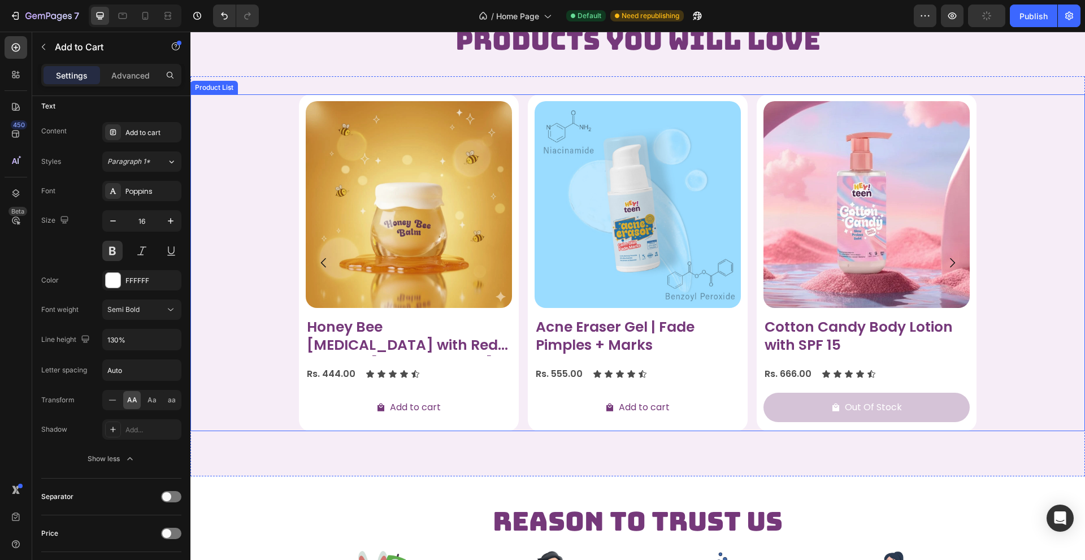
scroll to position [1187, 0]
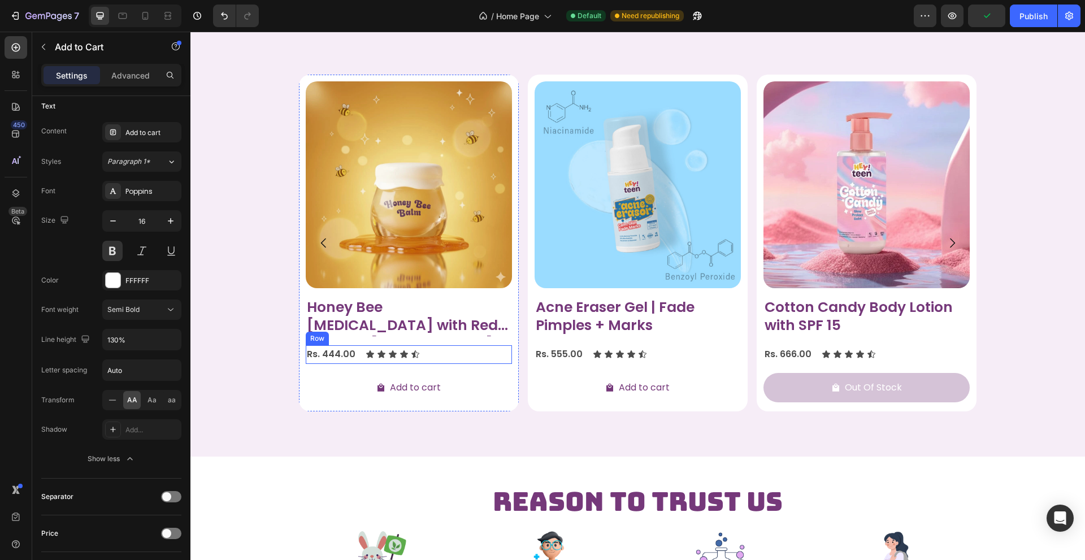
click at [427, 353] on div "Rs. 444.00 Product Price Product Price Icon Icon Icon Icon Icon Icon List Row" at bounding box center [409, 354] width 206 height 19
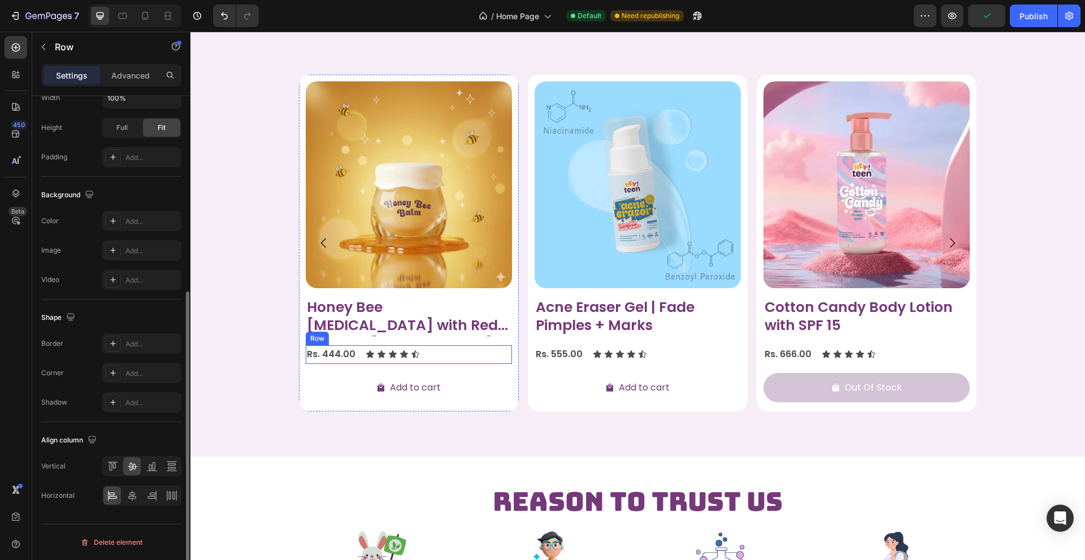
scroll to position [0, 0]
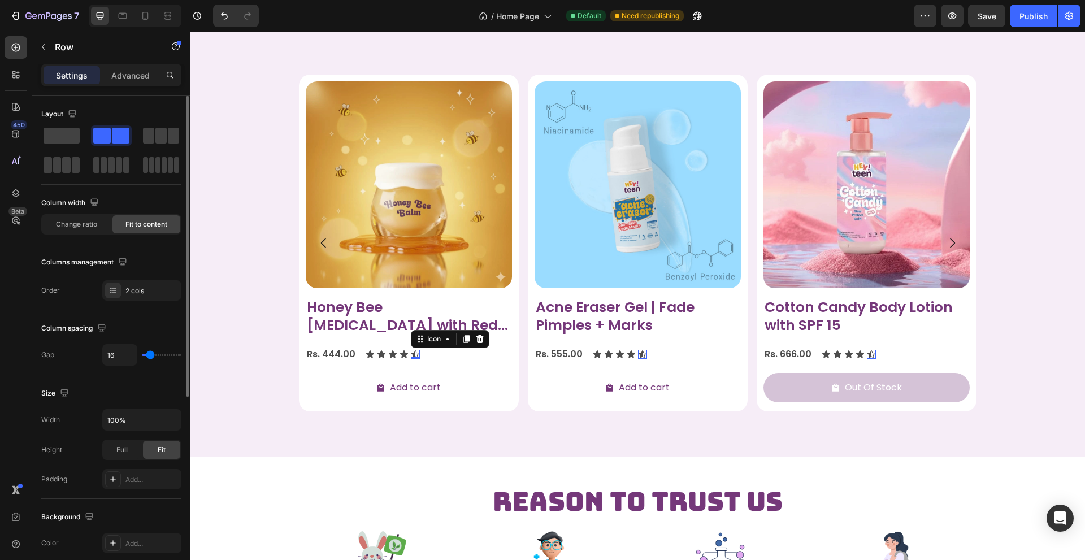
click at [412, 354] on icon at bounding box center [415, 354] width 9 height 9
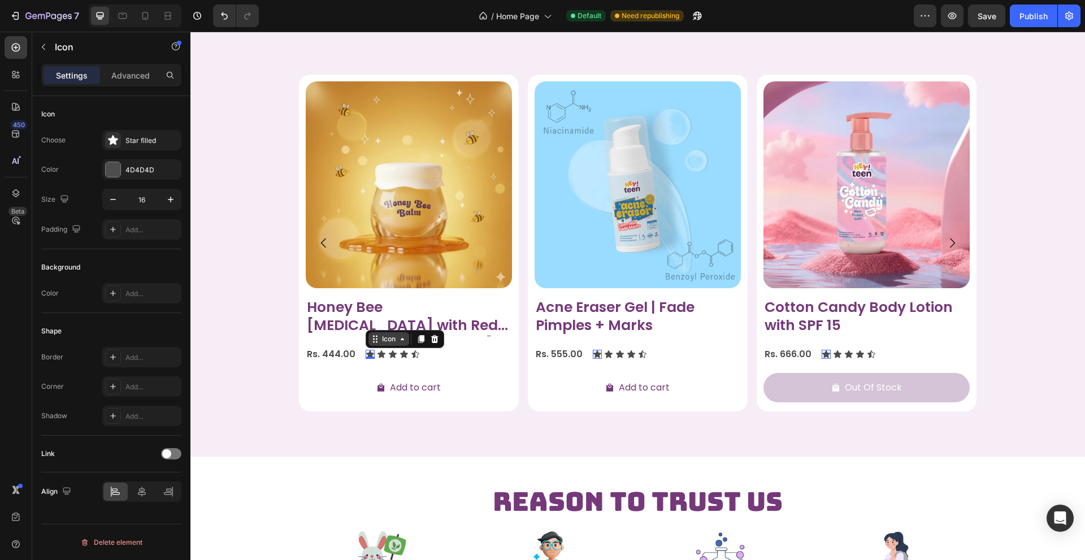
click at [375, 343] on div "Icon" at bounding box center [388, 339] width 41 height 14
click at [430, 340] on icon at bounding box center [434, 339] width 9 height 9
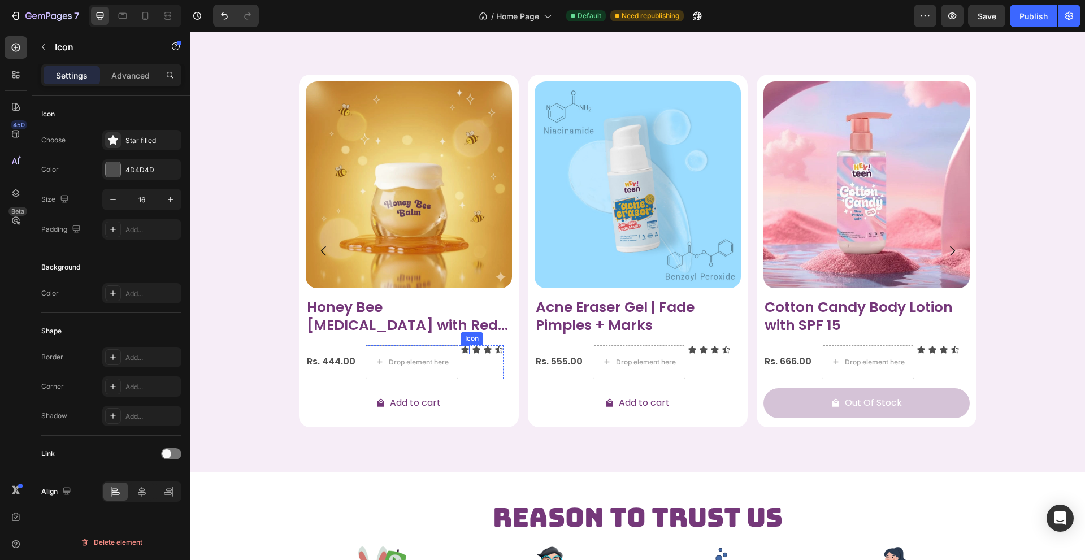
click at [461, 351] on div "Icon" at bounding box center [465, 349] width 9 height 9
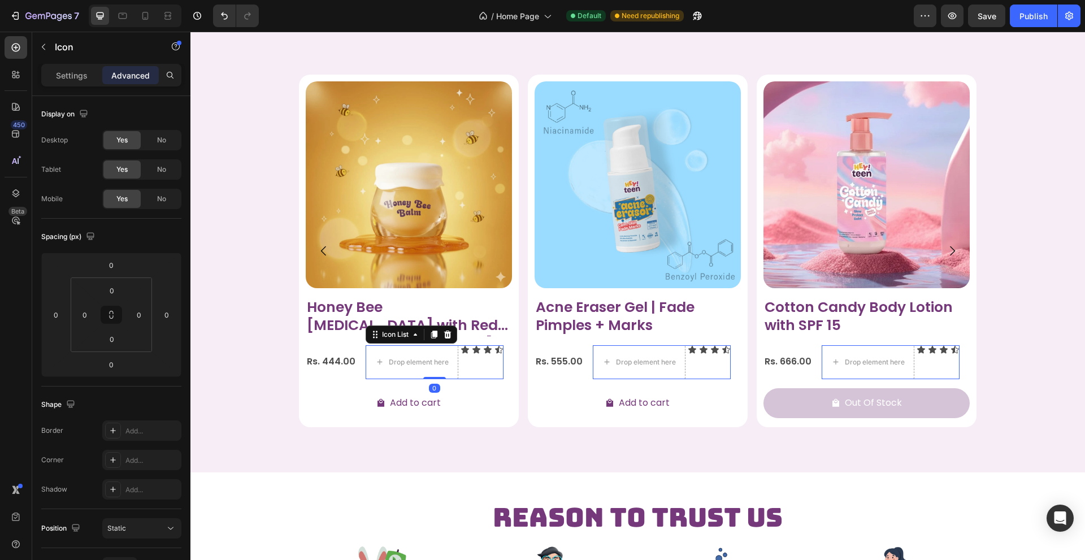
click at [474, 364] on div "Drop element here Icon Icon Icon Icon" at bounding box center [435, 362] width 138 height 34
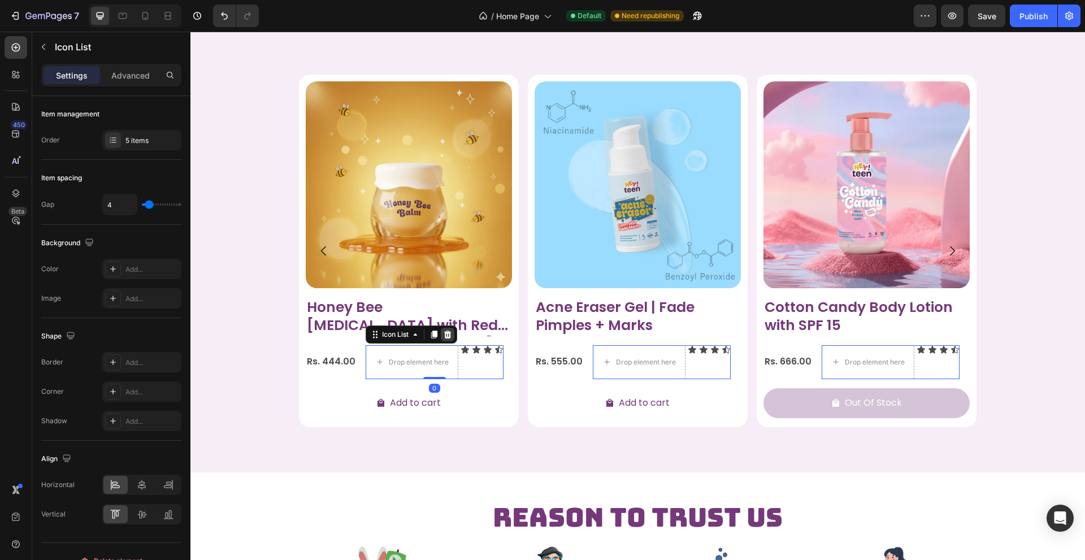
click at [444, 334] on icon at bounding box center [447, 335] width 7 height 8
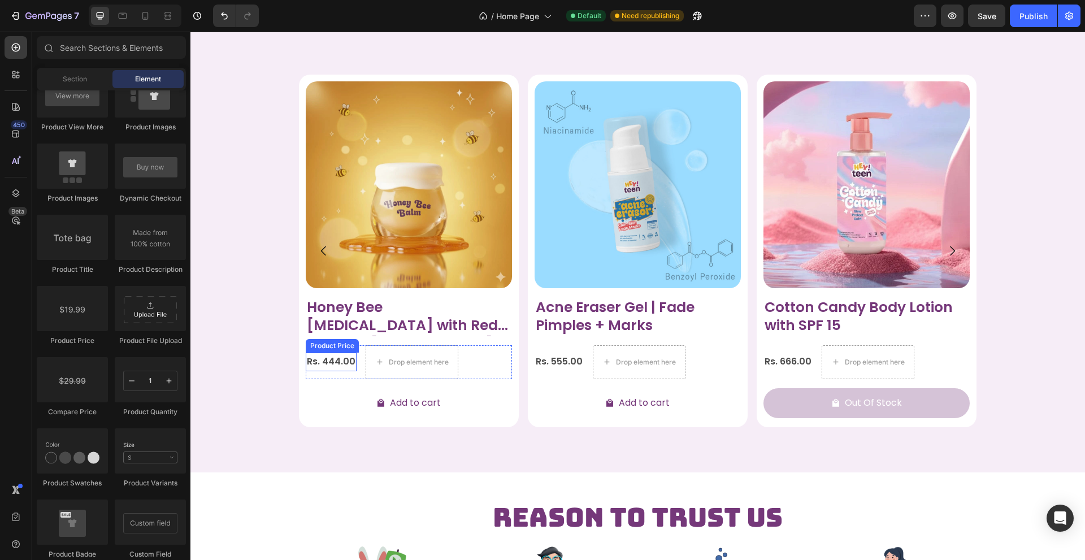
click at [327, 358] on div "Rs. 444.00" at bounding box center [331, 362] width 51 height 19
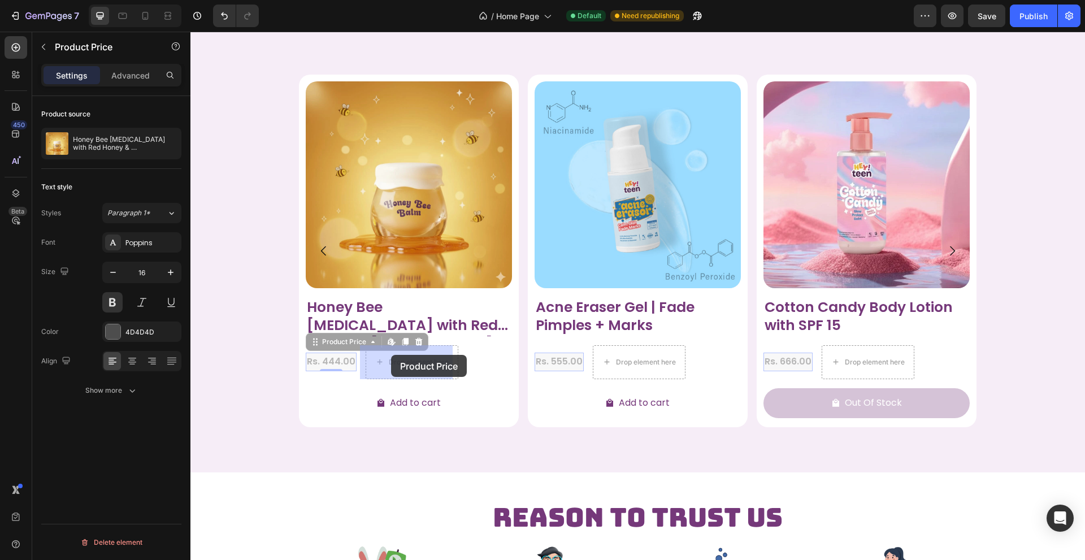
drag, startPoint x: 314, startPoint y: 341, endPoint x: 391, endPoint y: 355, distance: 78.7
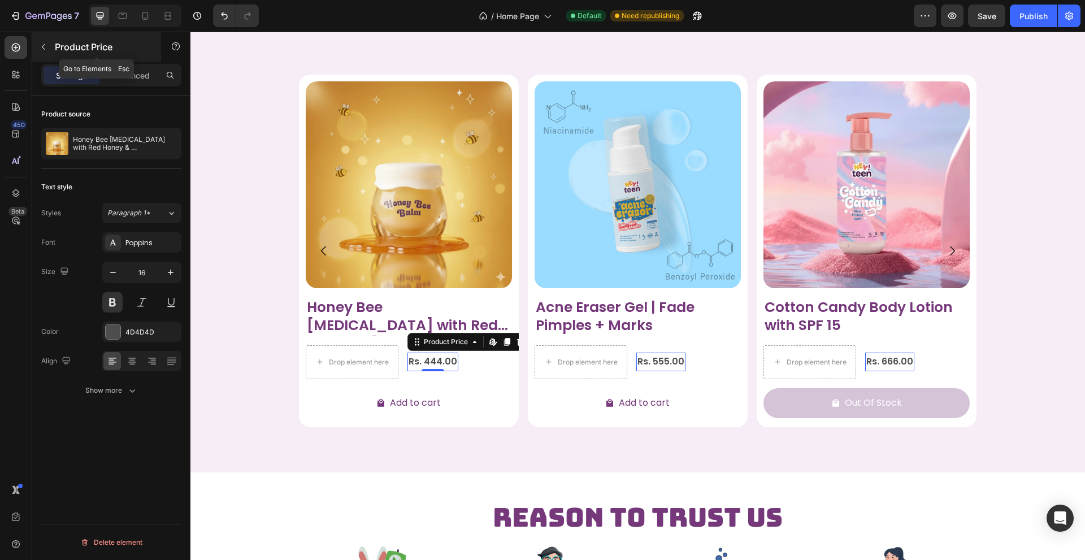
click at [45, 50] on icon "button" at bounding box center [43, 47] width 3 height 6
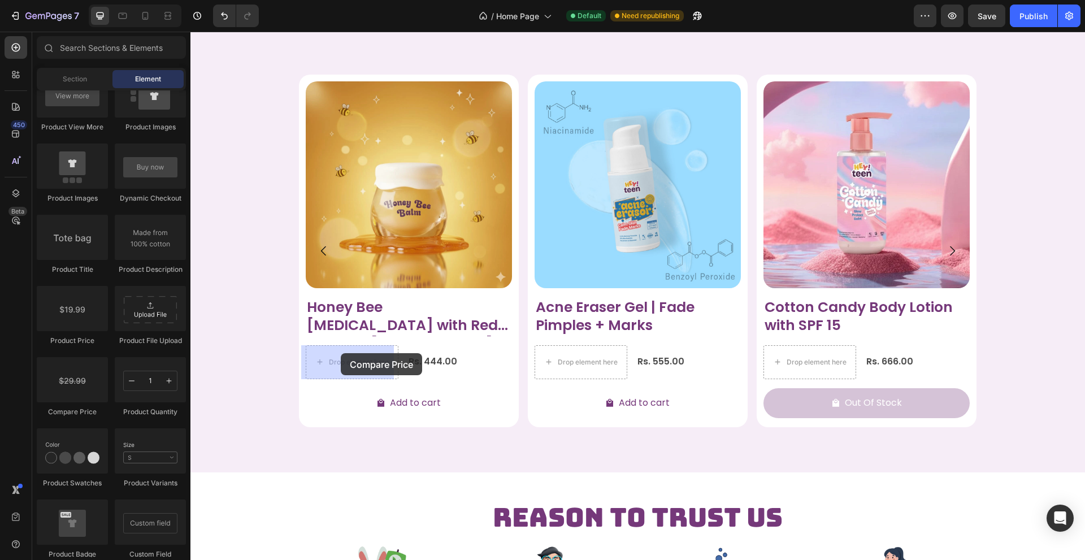
drag, startPoint x: 269, startPoint y: 420, endPoint x: 341, endPoint y: 353, distance: 98.0
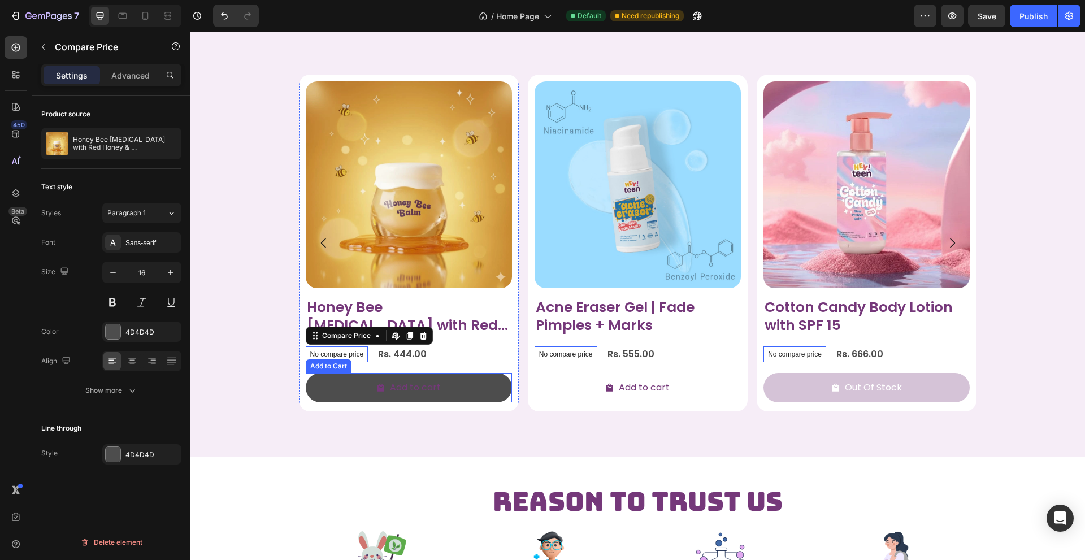
click at [487, 390] on button "Add to cart" at bounding box center [409, 388] width 206 height 30
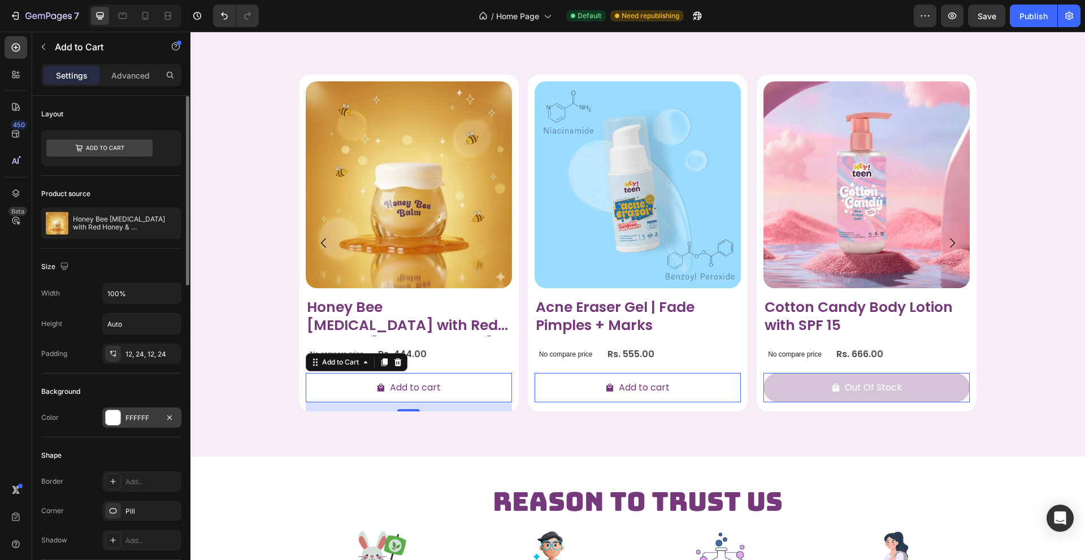
click at [124, 418] on div "FFFFFF" at bounding box center [141, 417] width 79 height 20
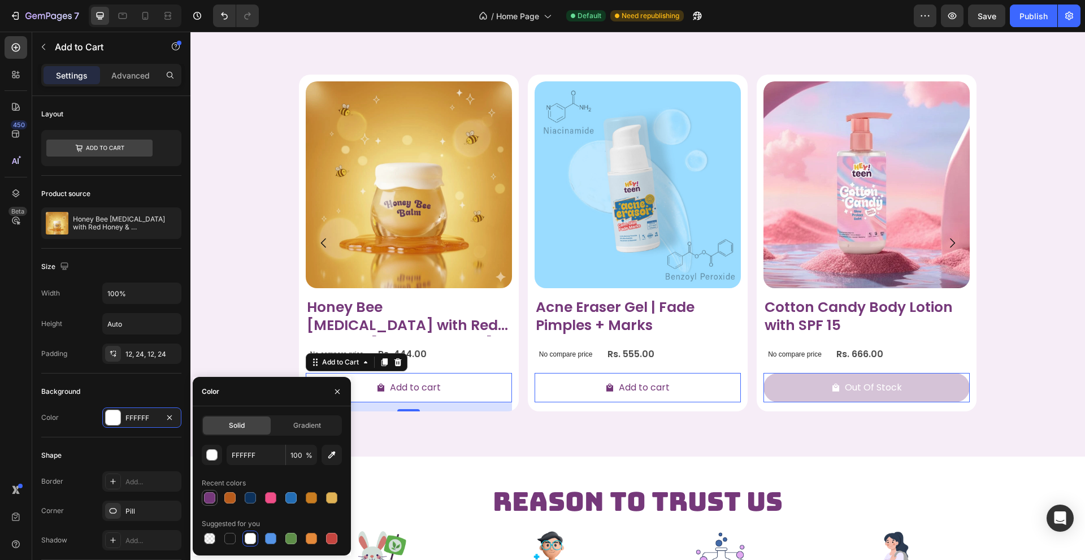
click at [206, 497] on div at bounding box center [209, 497] width 11 height 11
type input "75387A"
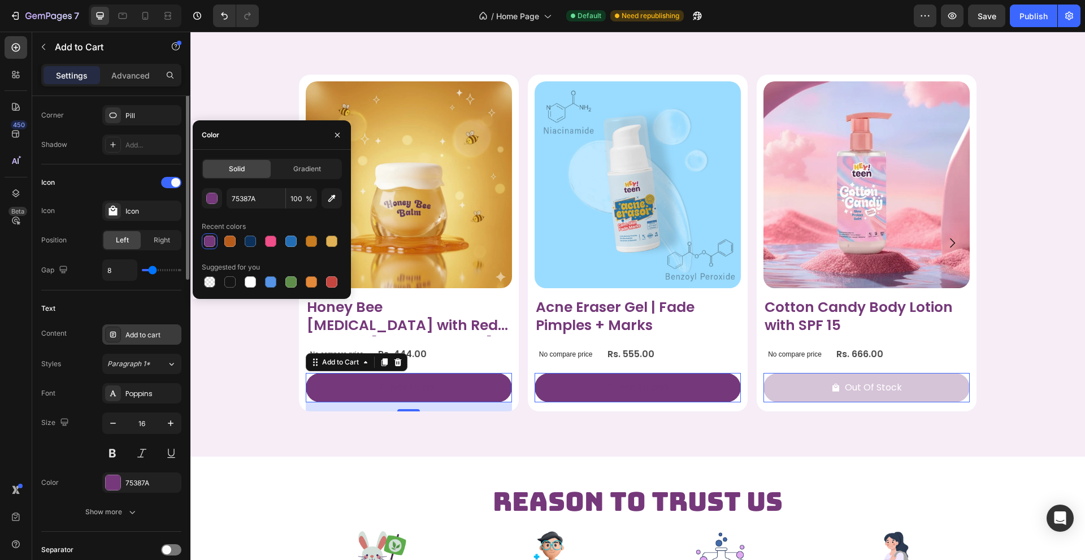
scroll to position [452, 0]
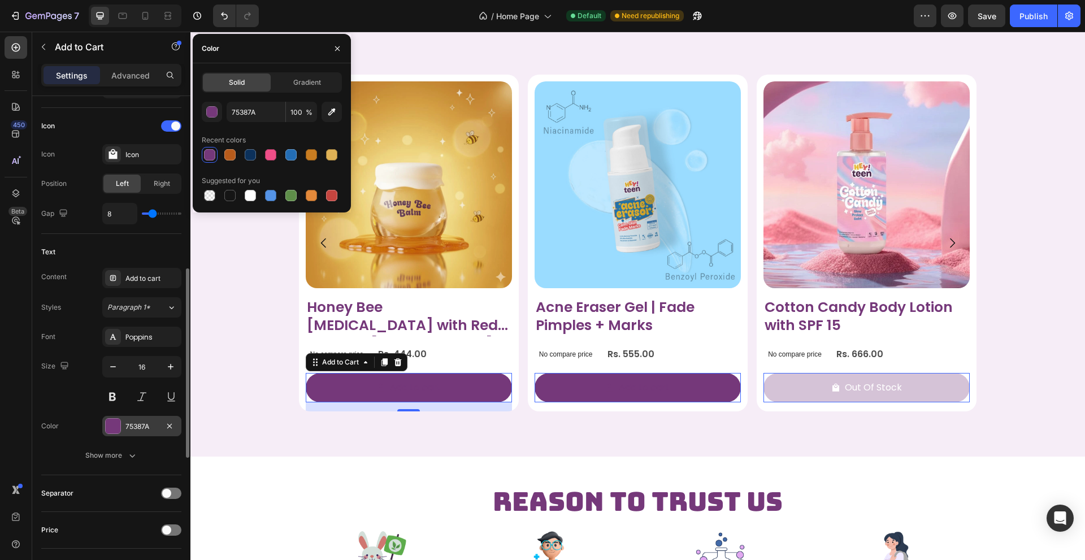
click at [122, 421] on div "75387A" at bounding box center [141, 426] width 79 height 20
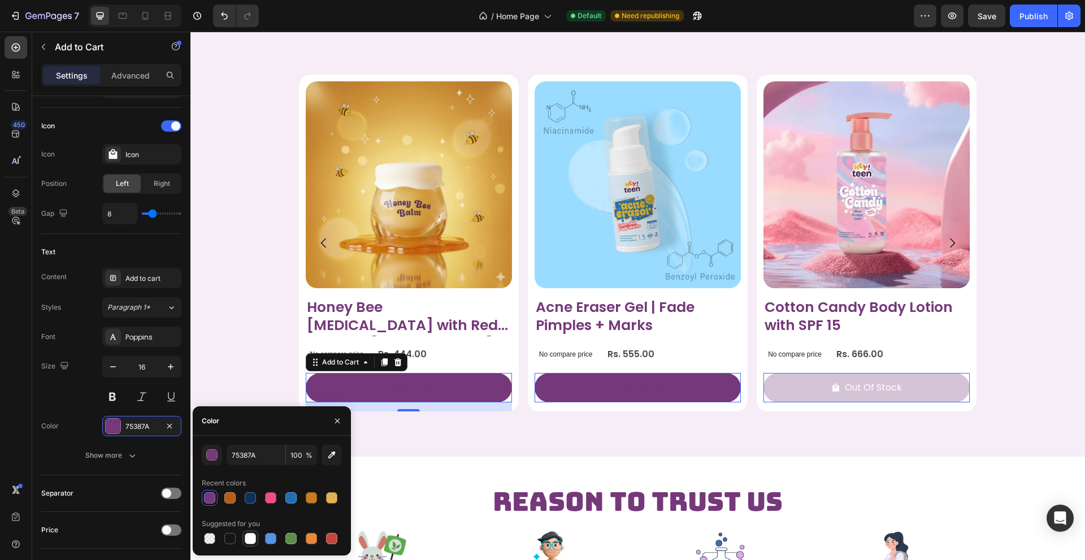
click at [249, 535] on div at bounding box center [250, 538] width 11 height 11
type input "FFFFFF"
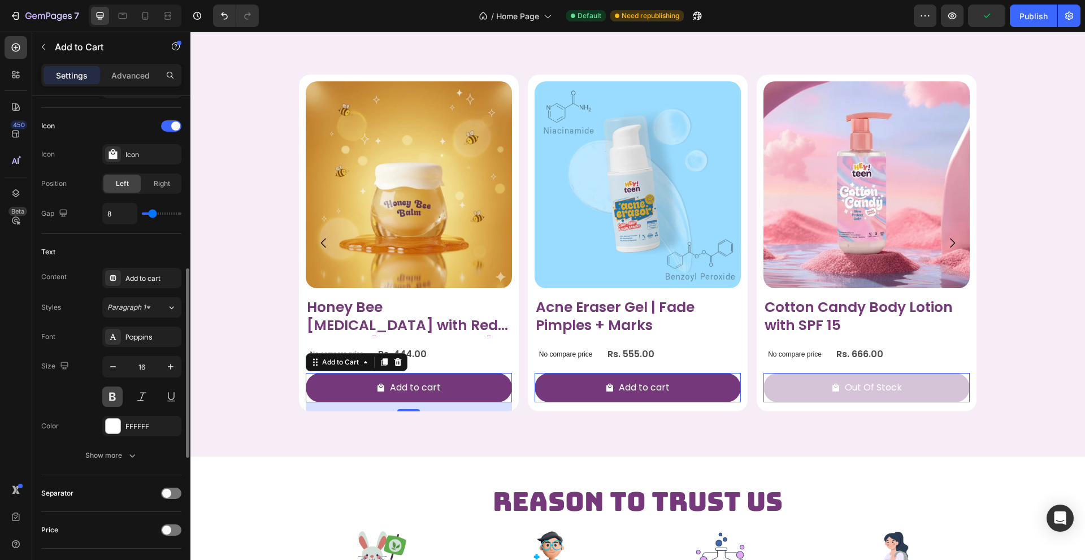
click at [116, 393] on button at bounding box center [112, 397] width 20 height 20
click at [177, 364] on button "button" at bounding box center [170, 367] width 20 height 20
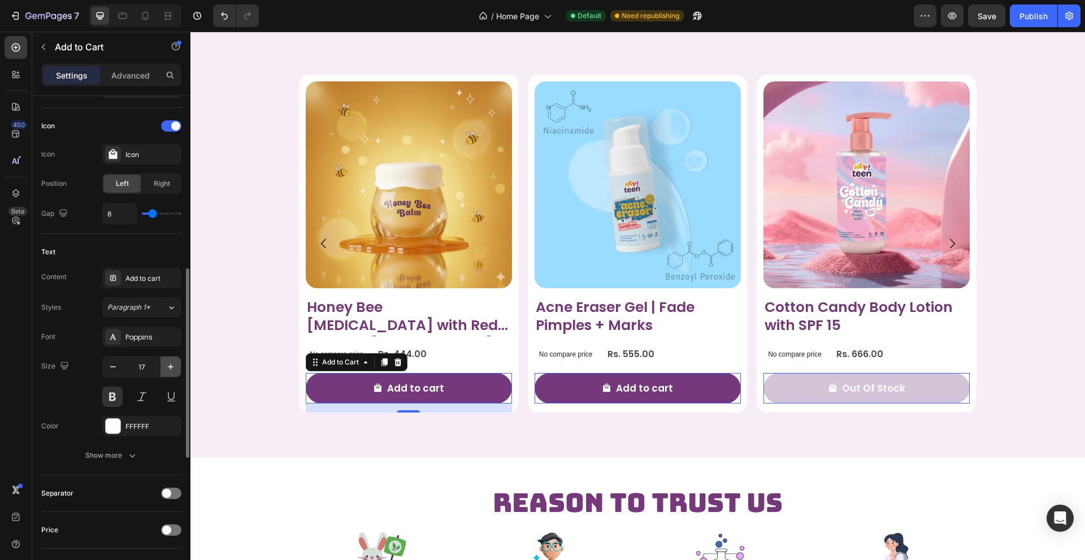
type input "18"
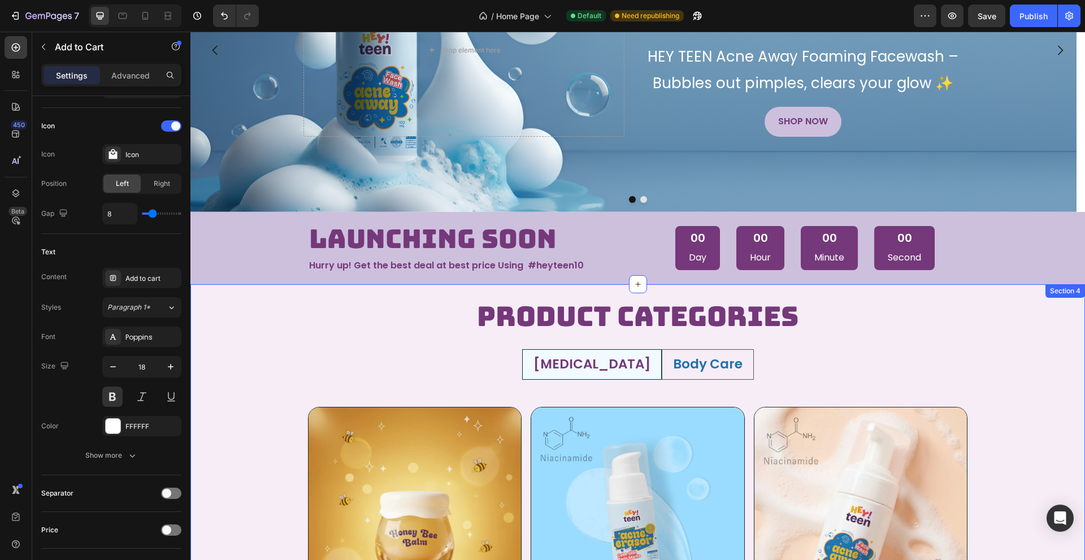
scroll to position [0, 0]
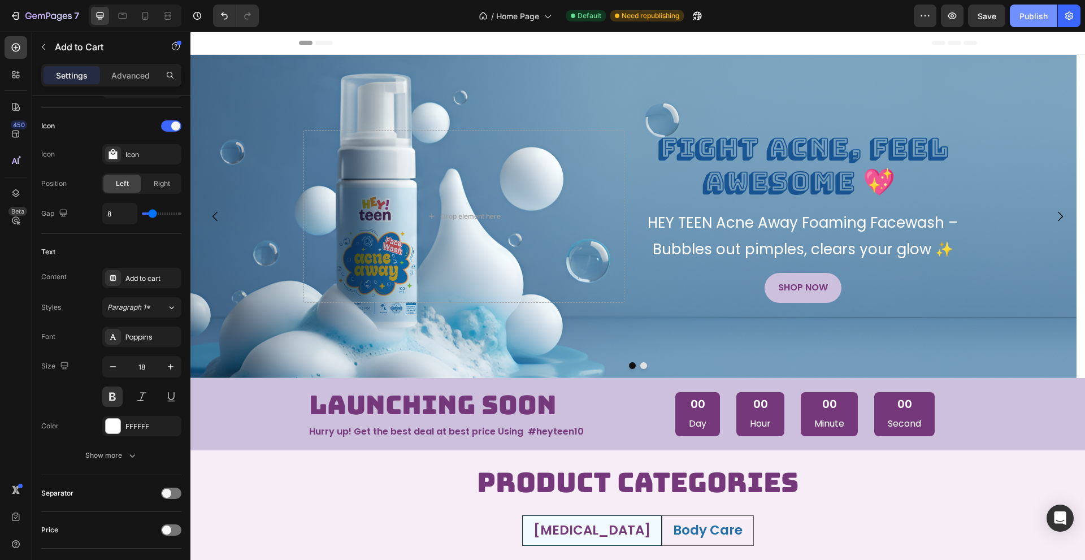
click at [1020, 8] on button "Publish" at bounding box center [1033, 16] width 47 height 23
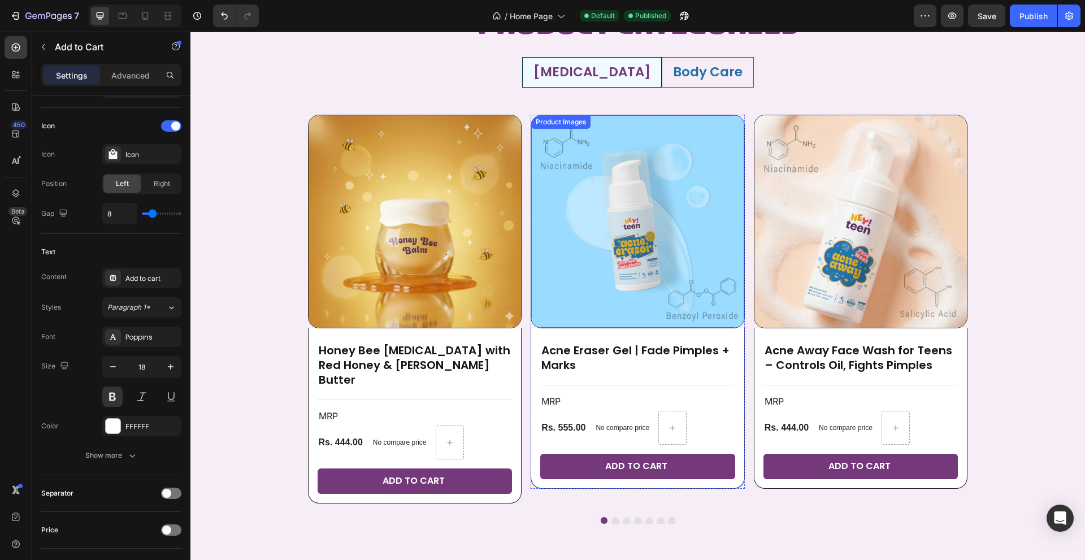
scroll to position [565, 0]
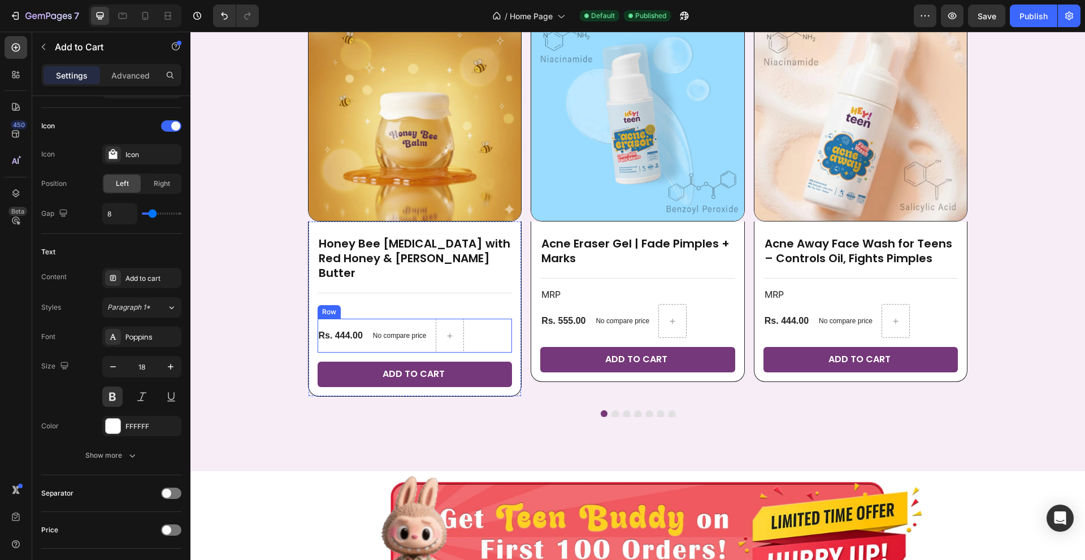
click at [339, 319] on div "Rs. 444.00 Product Price Product Price" at bounding box center [341, 336] width 46 height 34
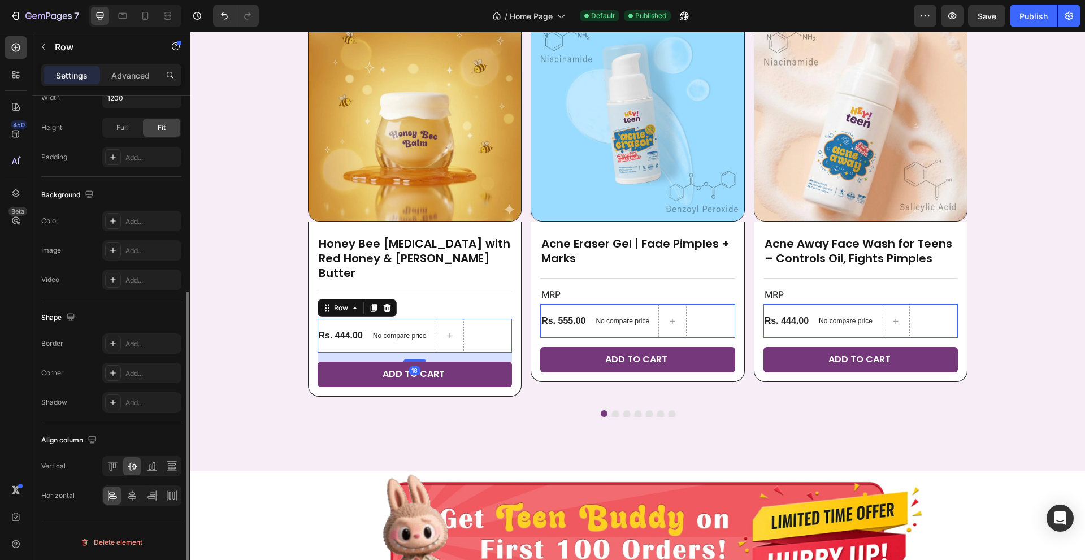
scroll to position [0, 0]
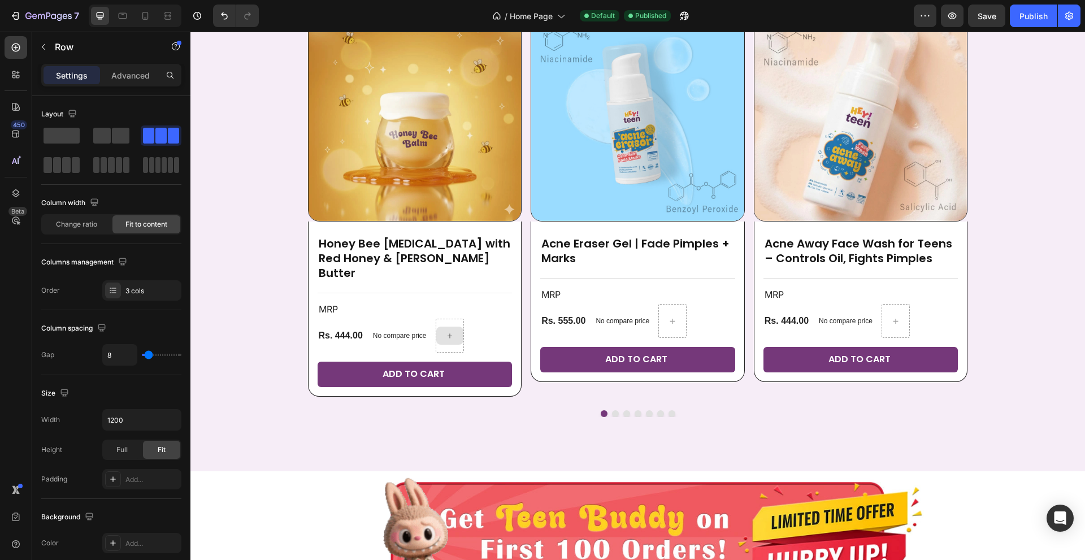
click at [445, 331] on icon at bounding box center [449, 336] width 9 height 10
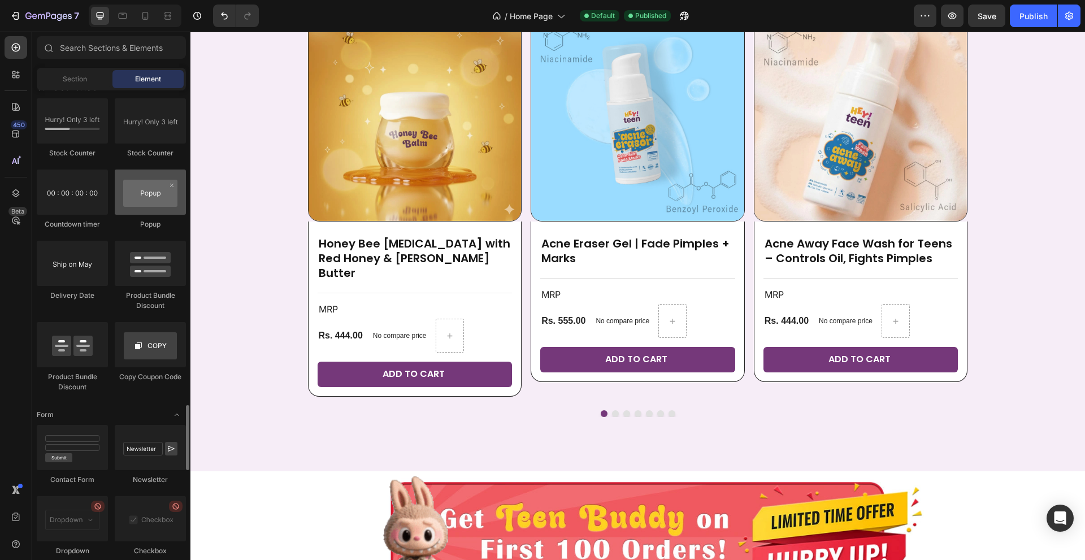
scroll to position [2317, 0]
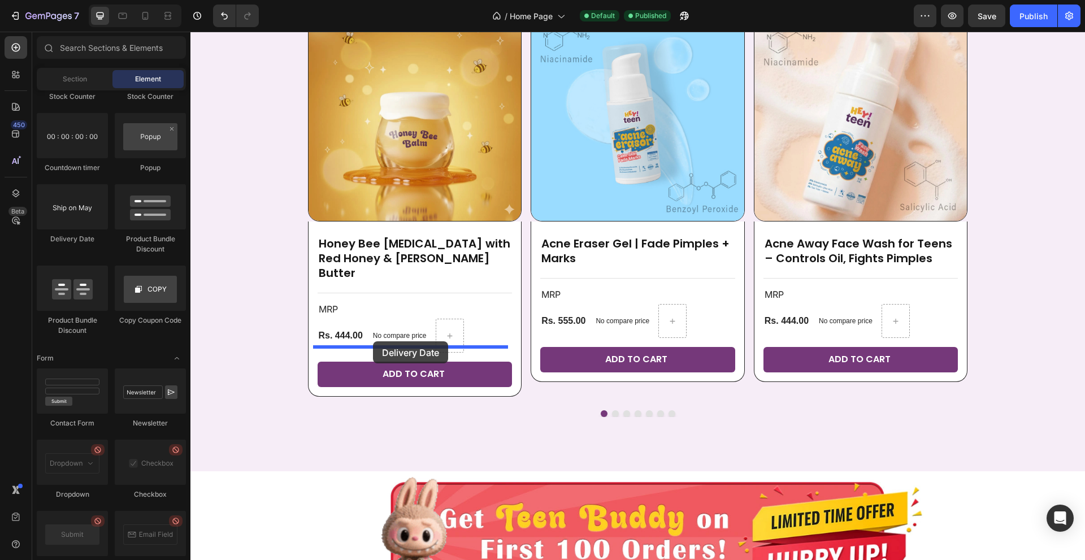
drag, startPoint x: 266, startPoint y: 237, endPoint x: 373, endPoint y: 341, distance: 149.5
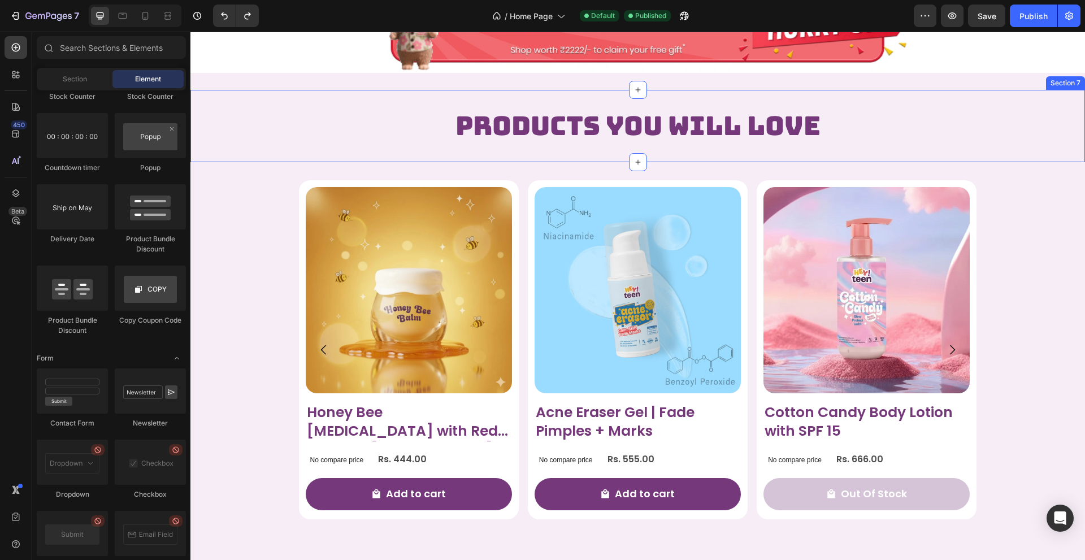
scroll to position [1074, 0]
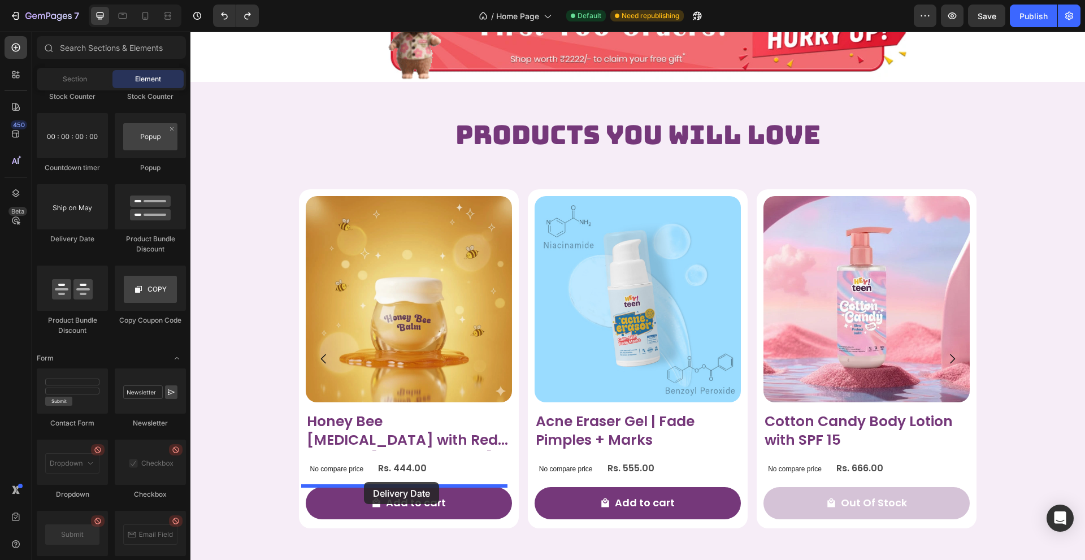
drag, startPoint x: 268, startPoint y: 252, endPoint x: 364, endPoint y: 482, distance: 249.2
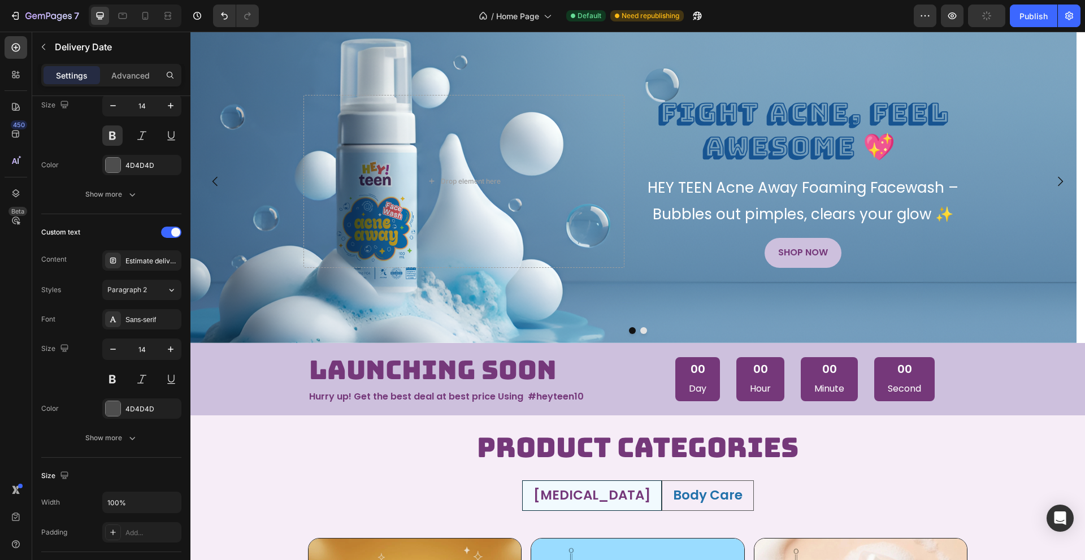
scroll to position [0, 0]
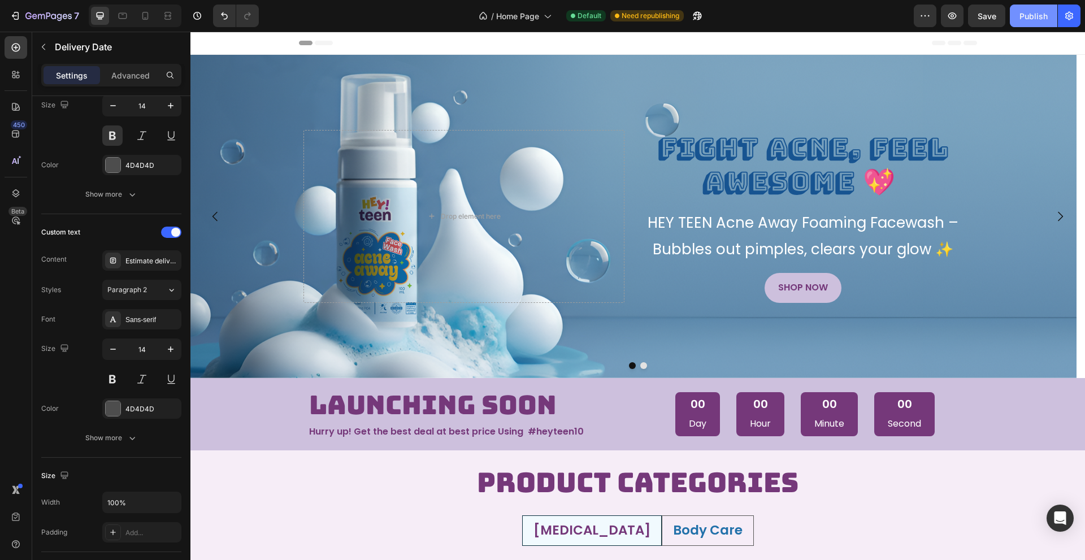
click at [1035, 16] on div "Publish" at bounding box center [1033, 16] width 28 height 12
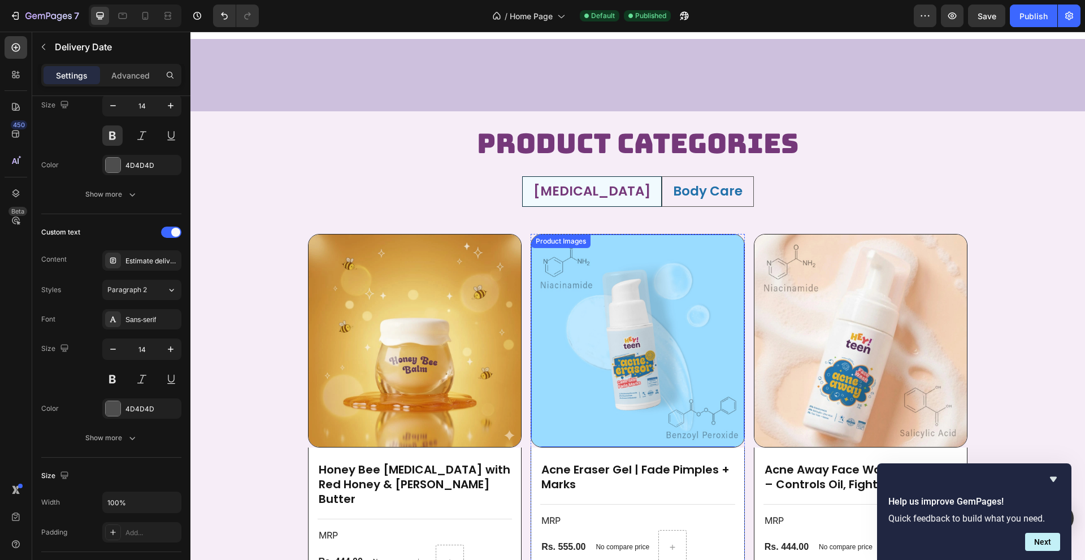
scroll to position [565, 0]
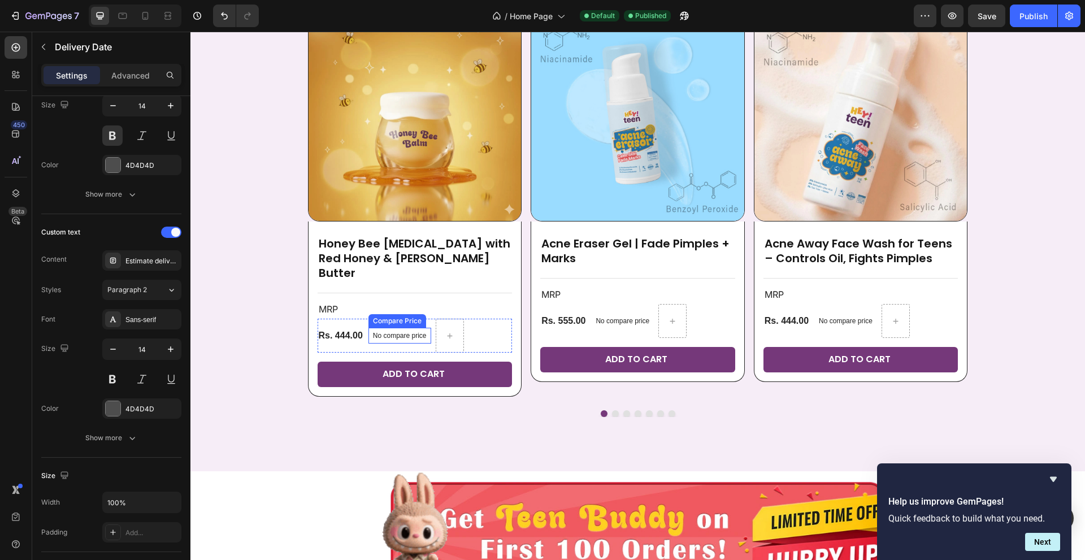
click at [401, 332] on p "No compare price" at bounding box center [400, 335] width 54 height 7
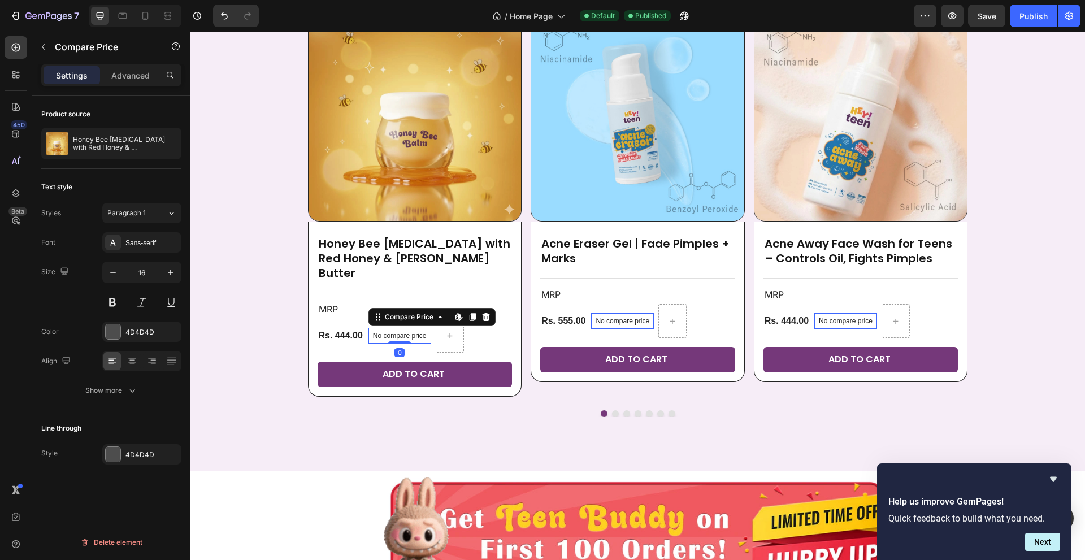
scroll to position [0, 0]
click at [454, 312] on icon at bounding box center [458, 316] width 9 height 9
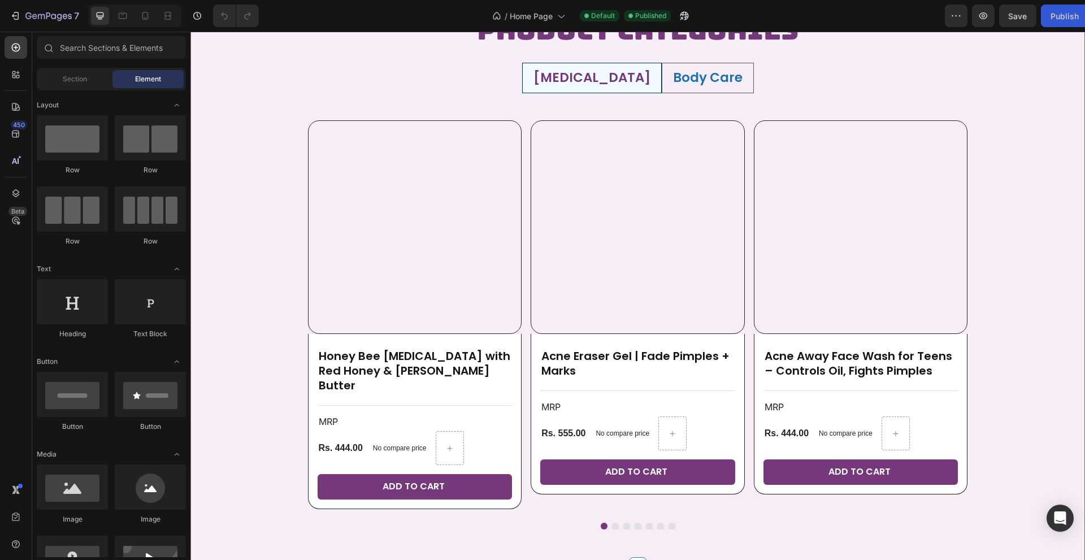
scroll to position [509, 0]
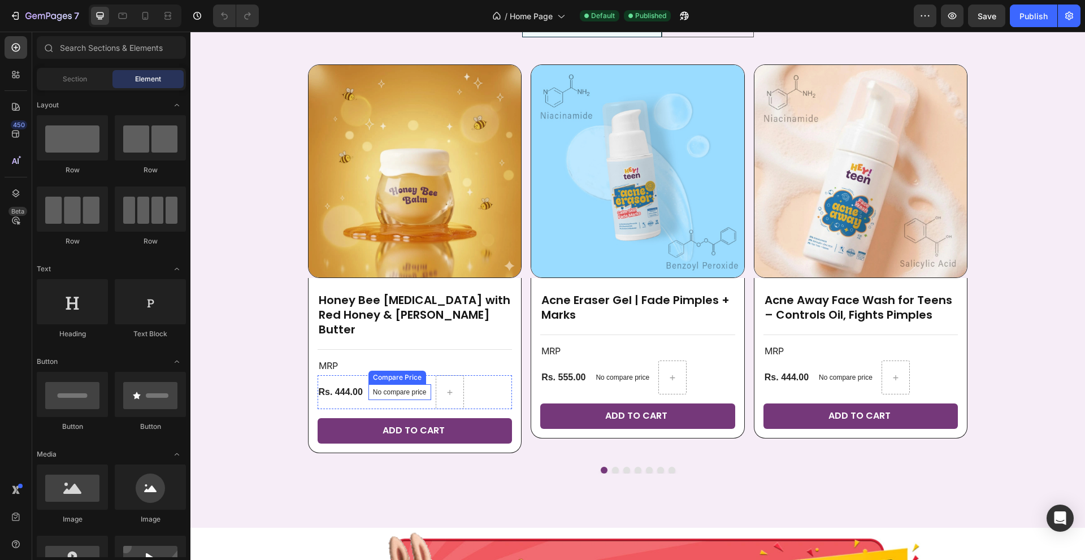
drag, startPoint x: 397, startPoint y: 381, endPoint x: 390, endPoint y: 381, distance: 6.8
click at [397, 384] on div "No compare price" at bounding box center [399, 392] width 63 height 16
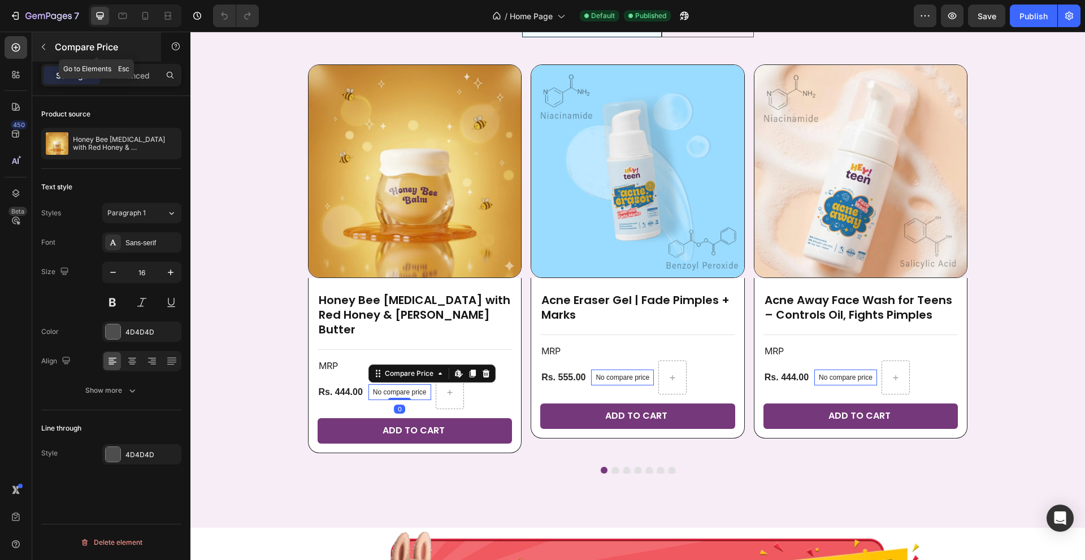
click at [44, 42] on icon "button" at bounding box center [43, 46] width 9 height 9
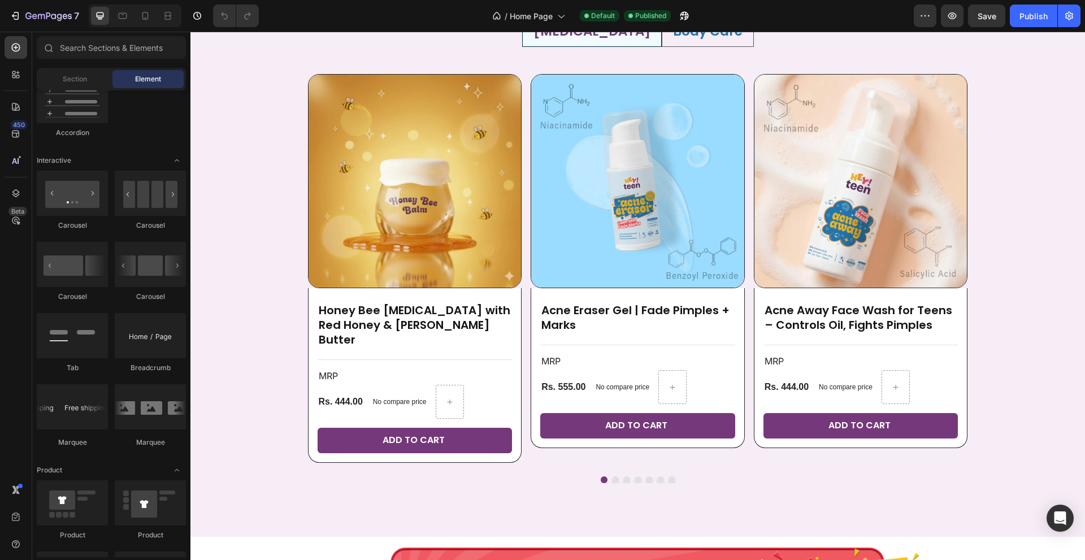
scroll to position [339, 0]
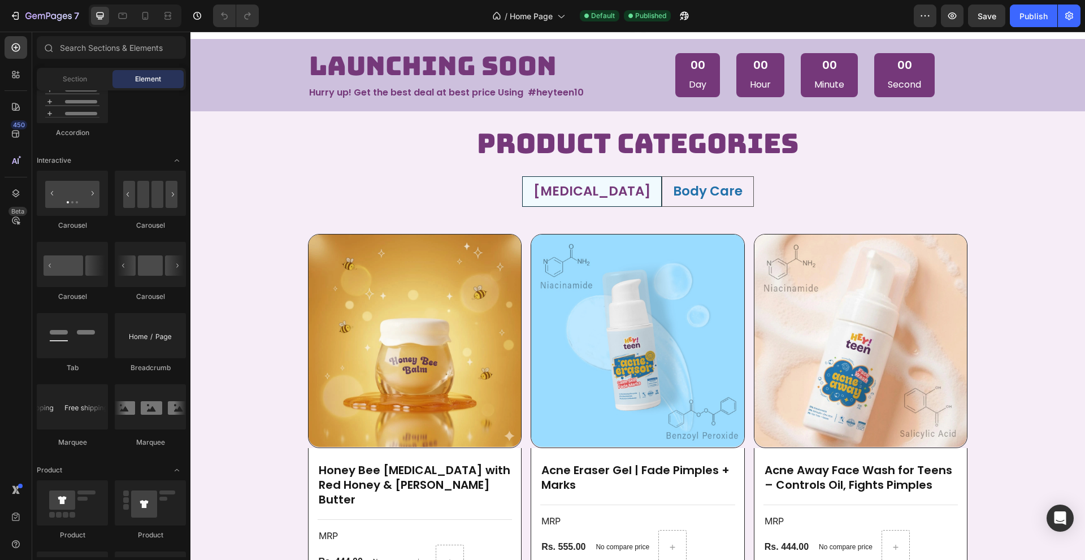
click at [615, 59] on h2 "Launching Soon" at bounding box center [470, 66] width 325 height 36
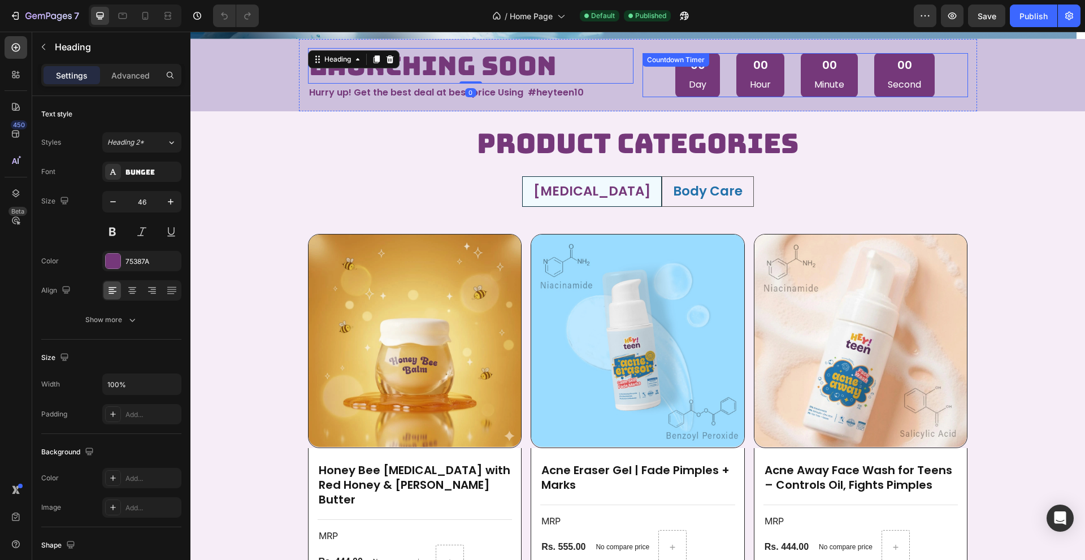
click at [655, 59] on div "Countdown Timer" at bounding box center [676, 60] width 62 height 10
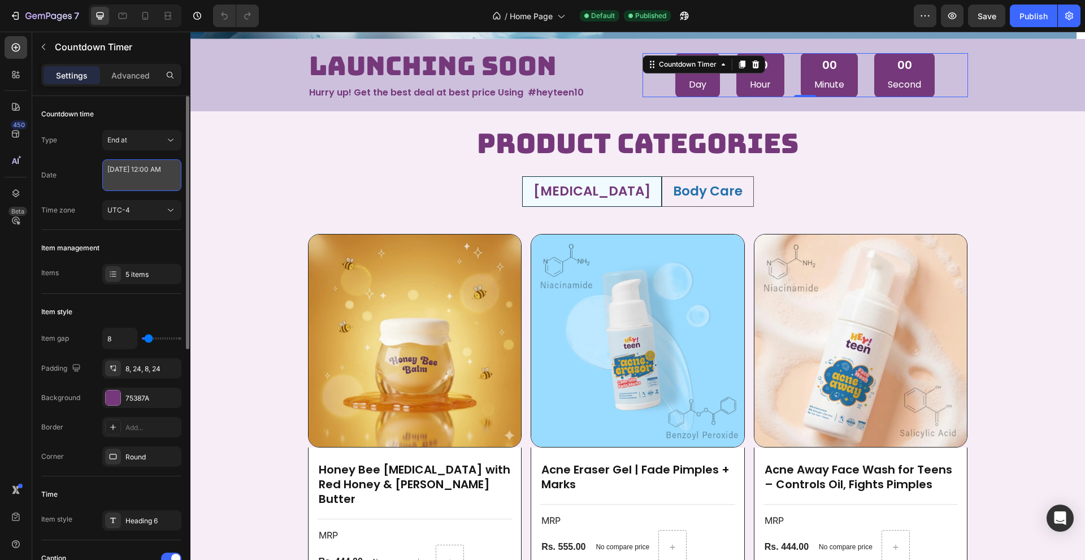
click at [126, 184] on textarea "September 26 2025 12:00 AM" at bounding box center [141, 175] width 79 height 32
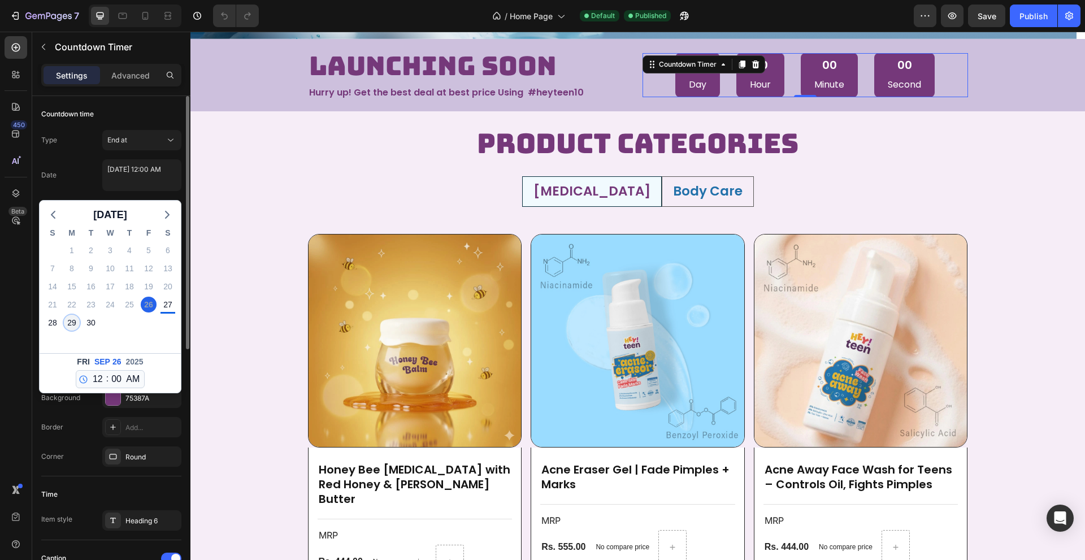
click at [67, 318] on div "29" at bounding box center [72, 323] width 16 height 16
type textarea "September 29 2025 12:00 AM"
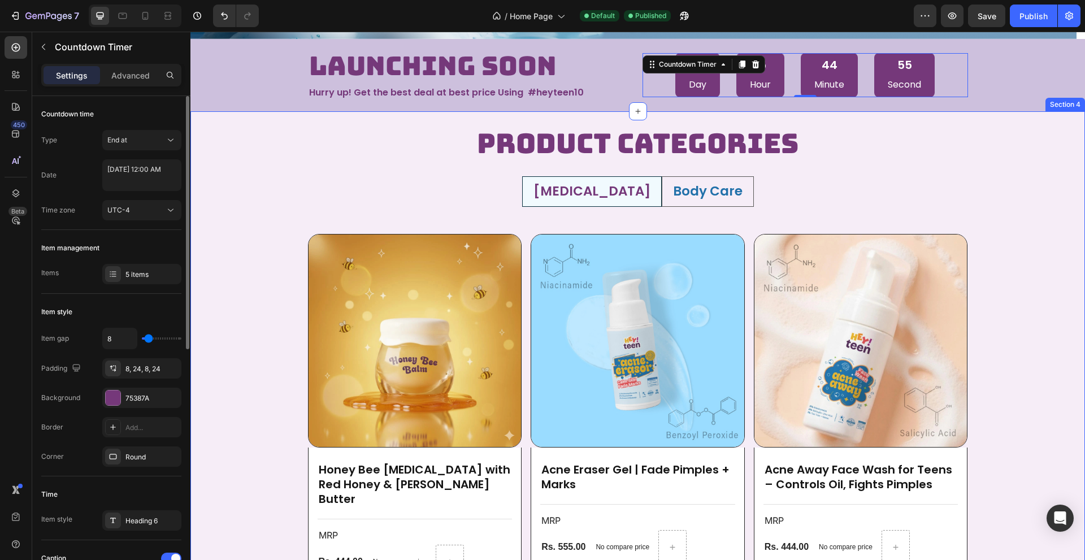
click at [913, 151] on div "Product Categories Heading Row Skin Care Body Care Product Images Honey Bee Lip…" at bounding box center [638, 395] width 678 height 541
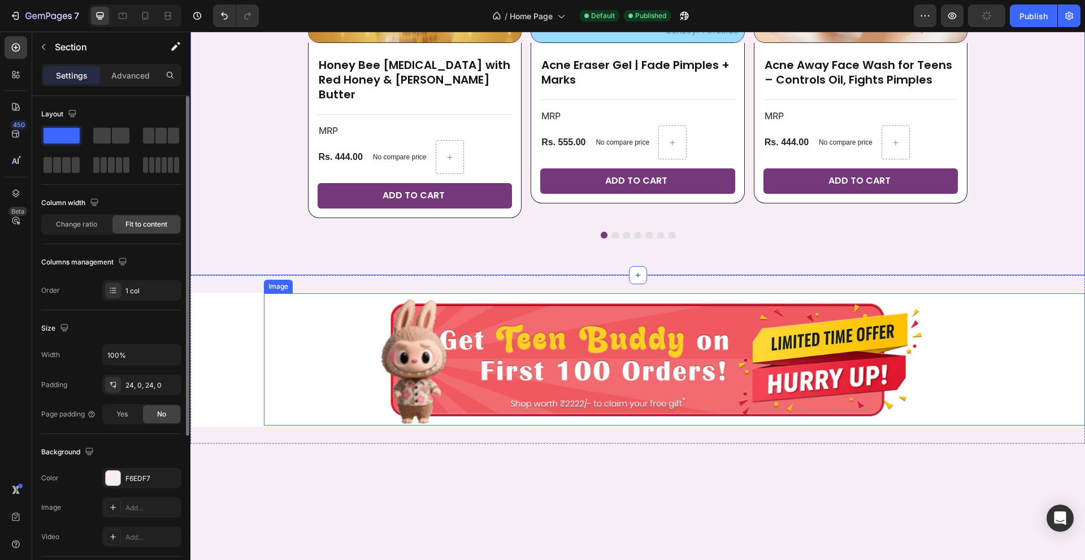
scroll to position [565, 0]
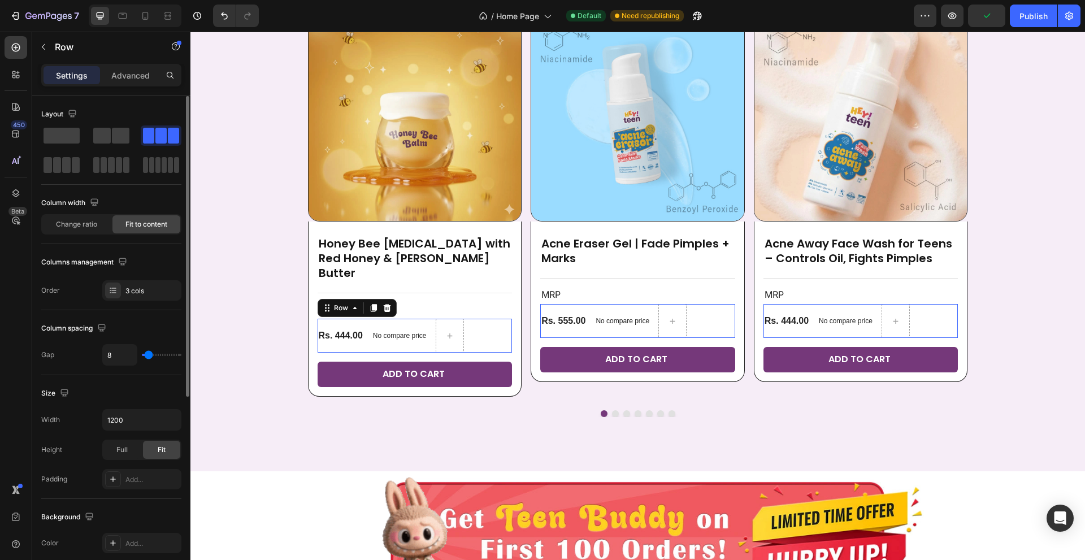
click at [358, 319] on div "Rs. 444.00 Product Price Product Price" at bounding box center [341, 336] width 46 height 34
click at [107, 136] on span at bounding box center [102, 136] width 18 height 16
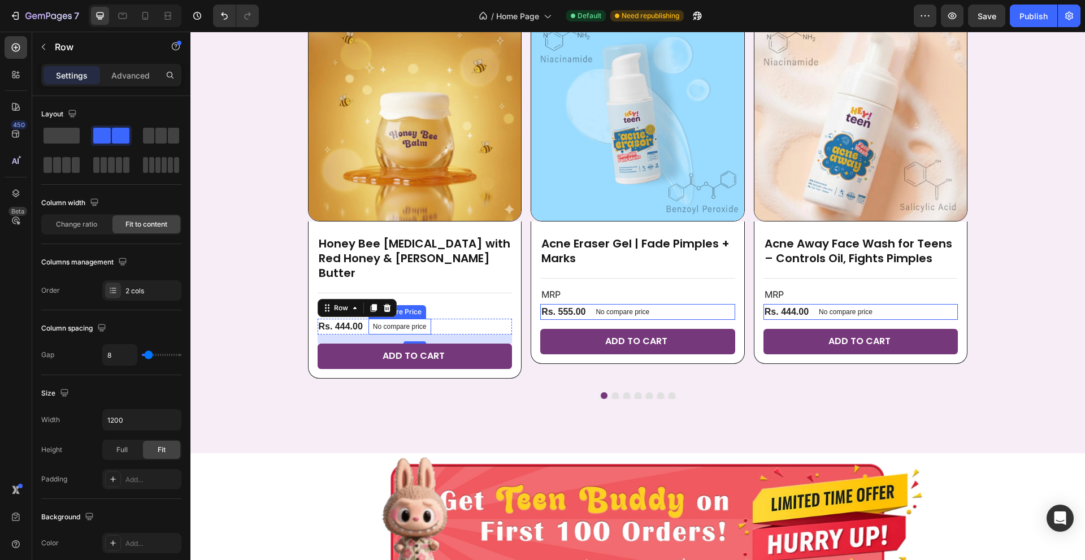
click at [426, 319] on div "No compare price" at bounding box center [399, 327] width 63 height 16
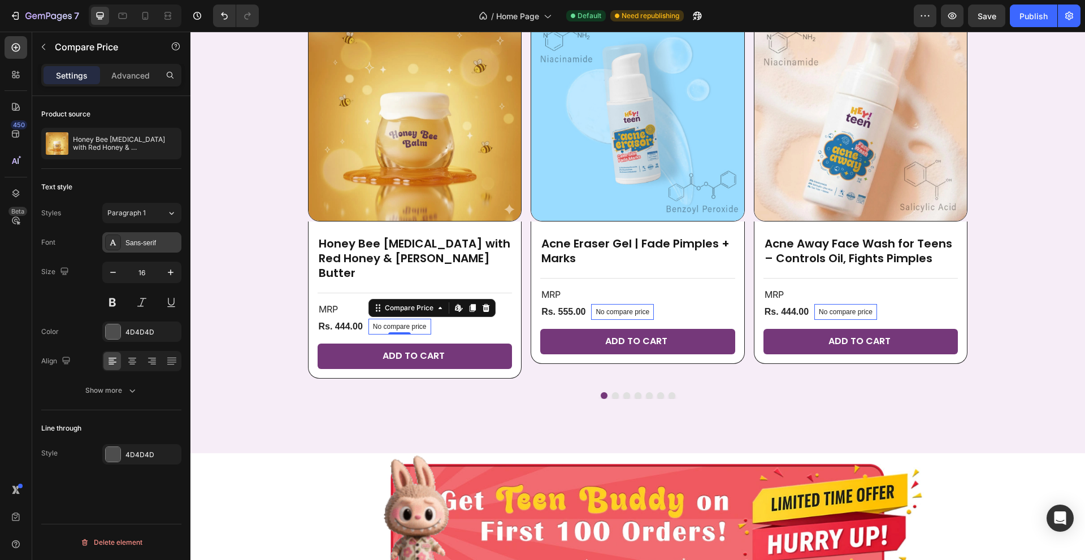
click at [141, 246] on div "Sans-serif" at bounding box center [151, 243] width 53 height 10
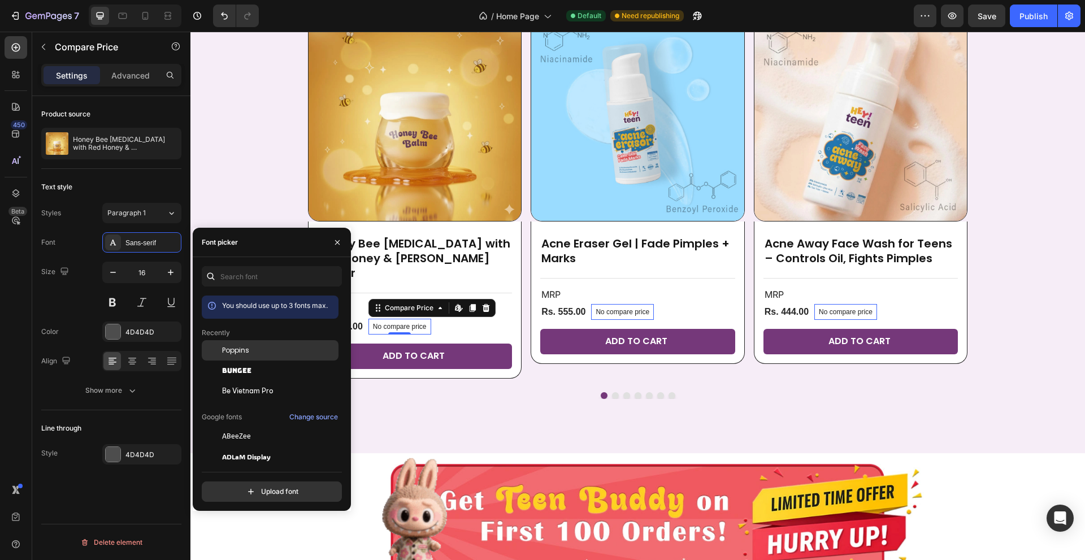
click at [234, 355] on div "Poppins" at bounding box center [270, 350] width 137 height 20
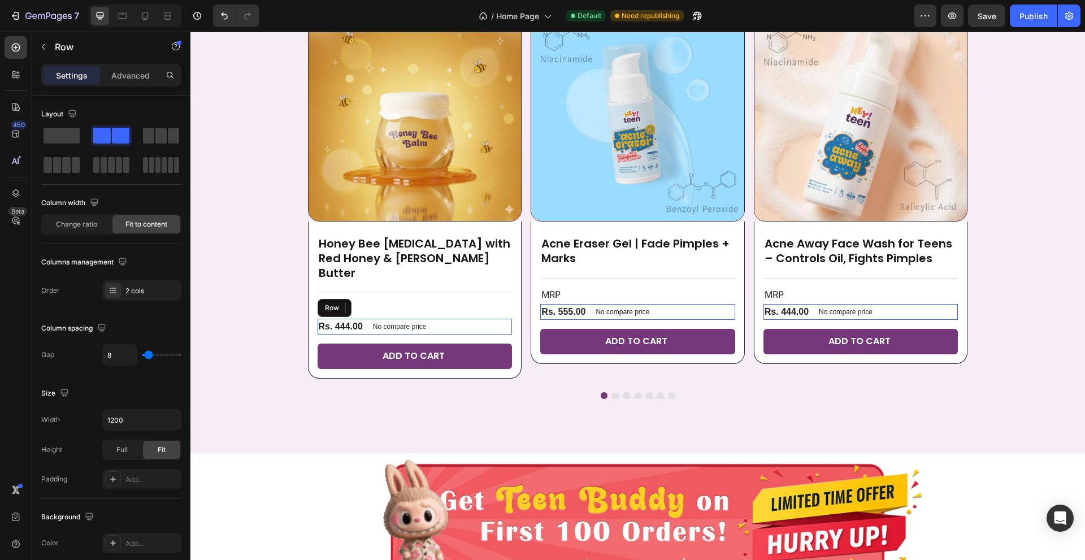
click at [454, 319] on div "Rs. 444.00 Product Price Product Price No compare price Compare Price Edit cont…" at bounding box center [415, 327] width 195 height 16
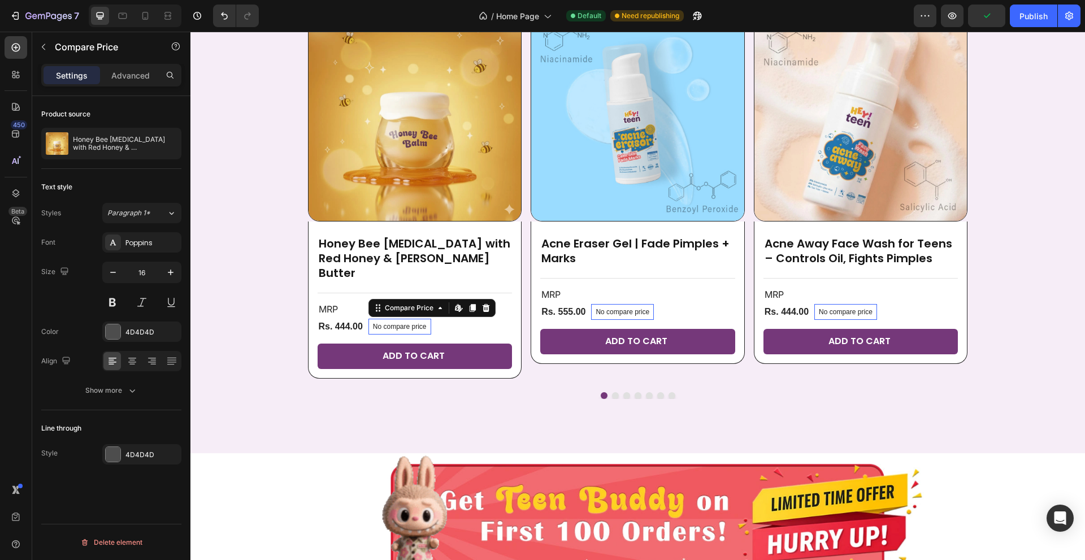
click at [422, 319] on div "No compare price" at bounding box center [399, 327] width 63 height 16
click at [436, 303] on icon at bounding box center [440, 307] width 9 height 9
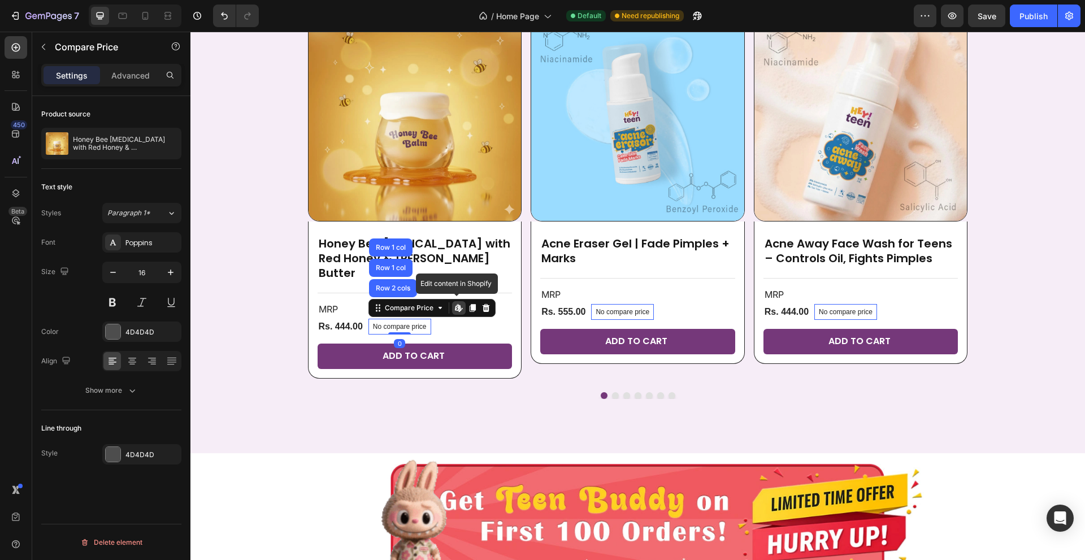
click at [452, 301] on div "Edit content in Shopify" at bounding box center [459, 308] width 14 height 14
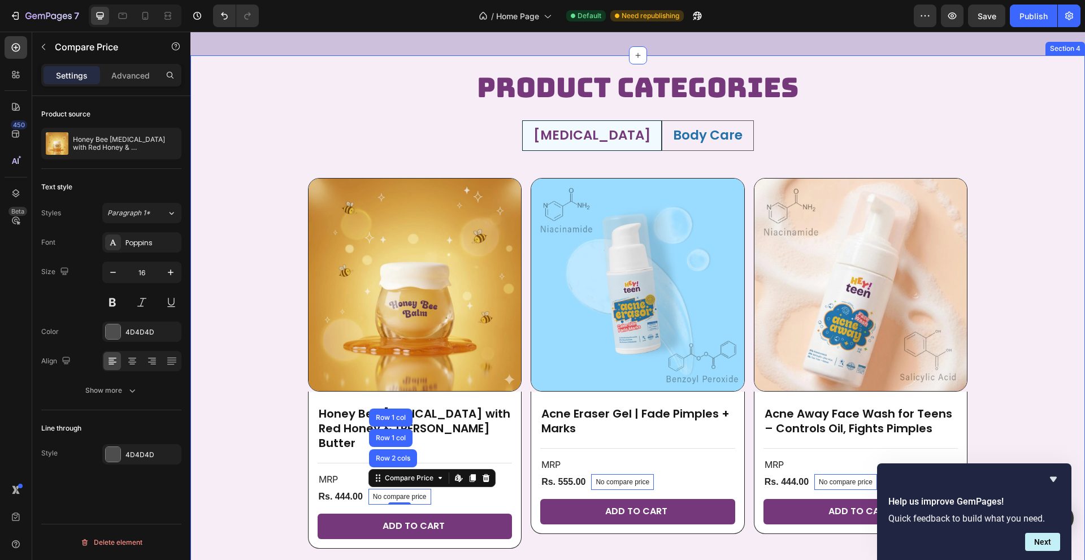
scroll to position [452, 0]
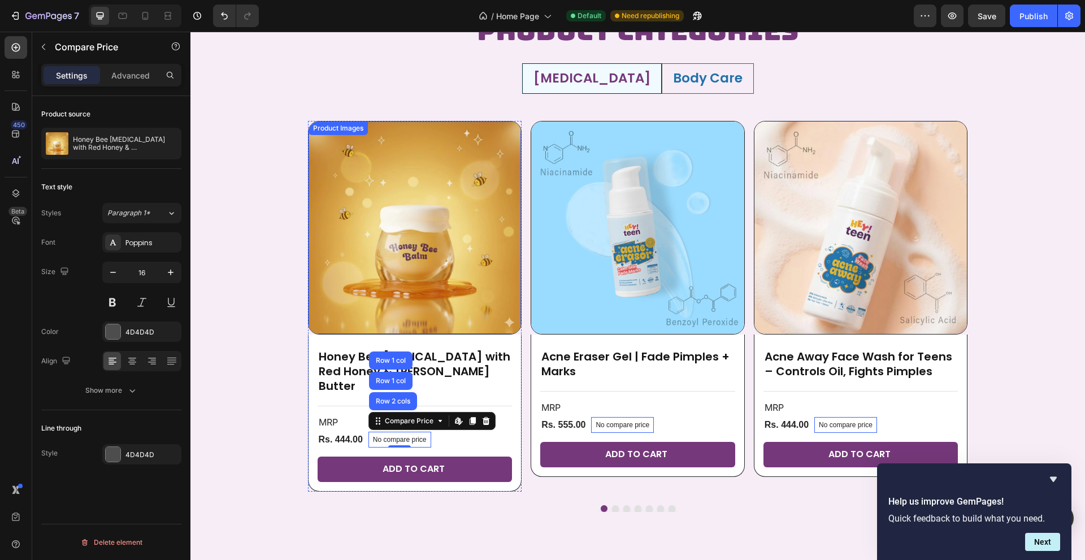
click at [384, 210] on img at bounding box center [415, 227] width 213 height 213
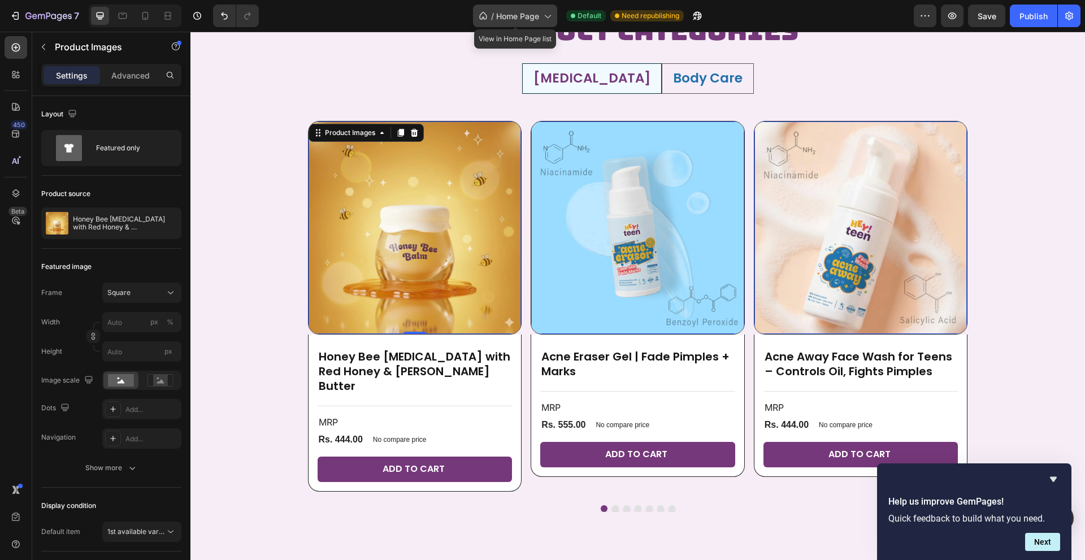
click at [513, 17] on span "Home Page" at bounding box center [517, 16] width 43 height 12
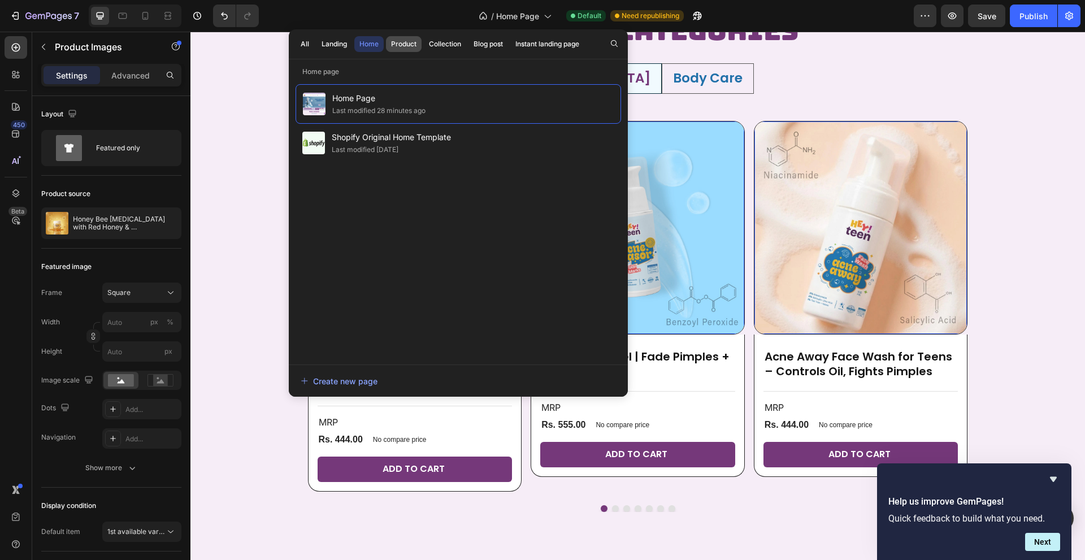
click at [413, 43] on div "Product" at bounding box center [403, 44] width 25 height 10
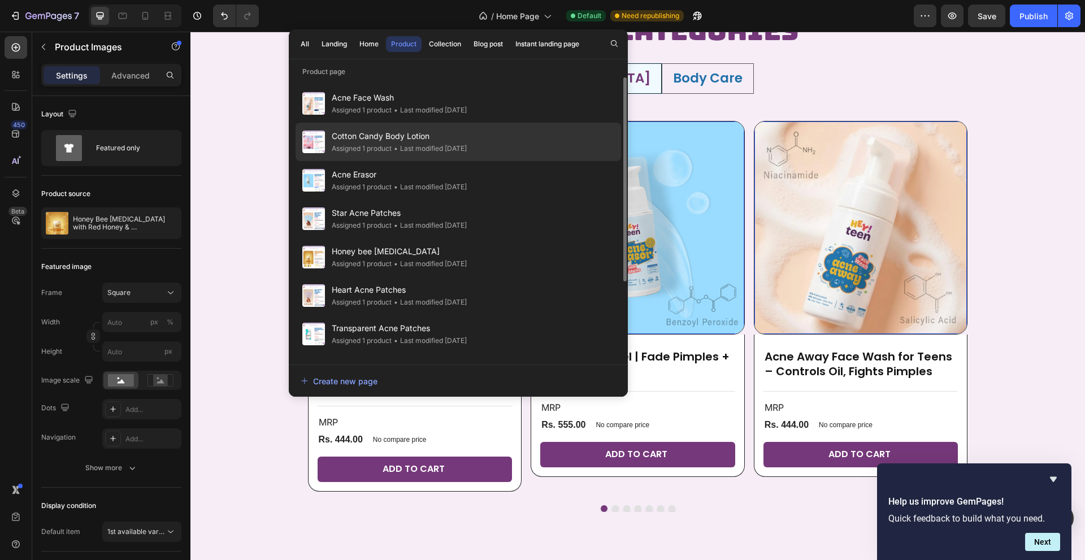
click at [377, 148] on div "Assigned 1 product" at bounding box center [362, 148] width 60 height 11
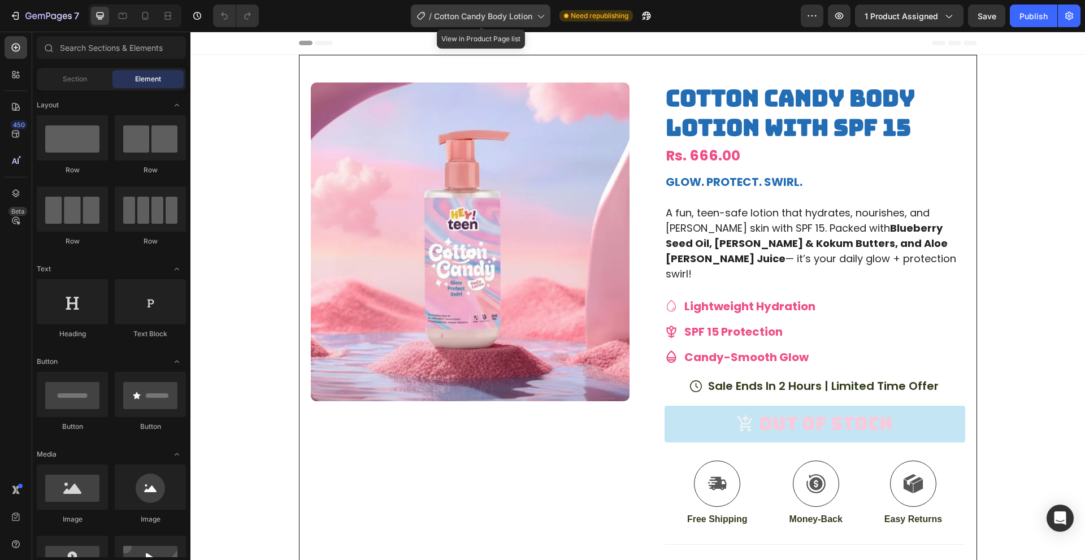
click at [527, 19] on span "Cotton Candy Body Lotion" at bounding box center [483, 16] width 98 height 12
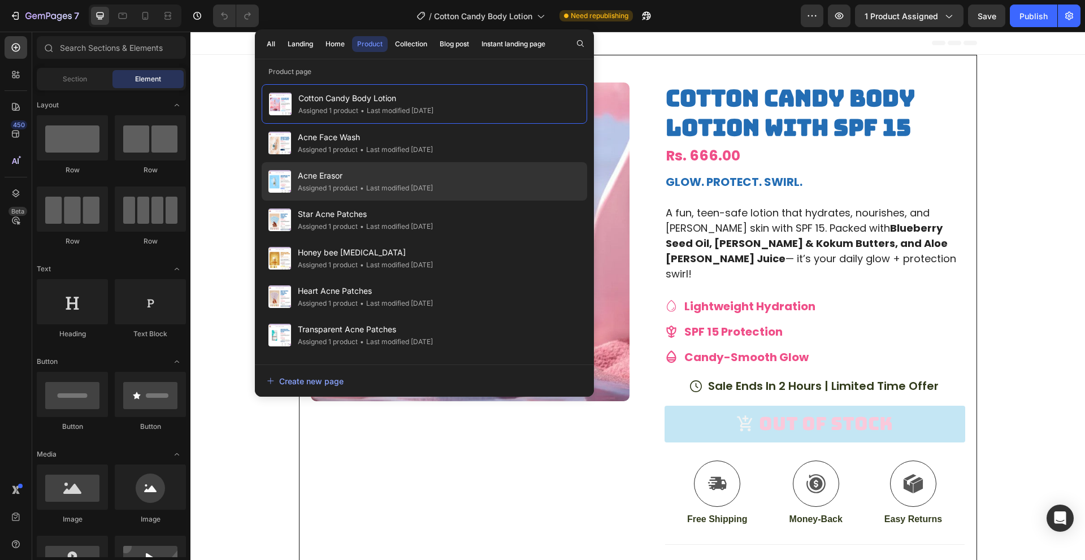
click at [338, 181] on span "Acne Erasor" at bounding box center [365, 176] width 135 height 14
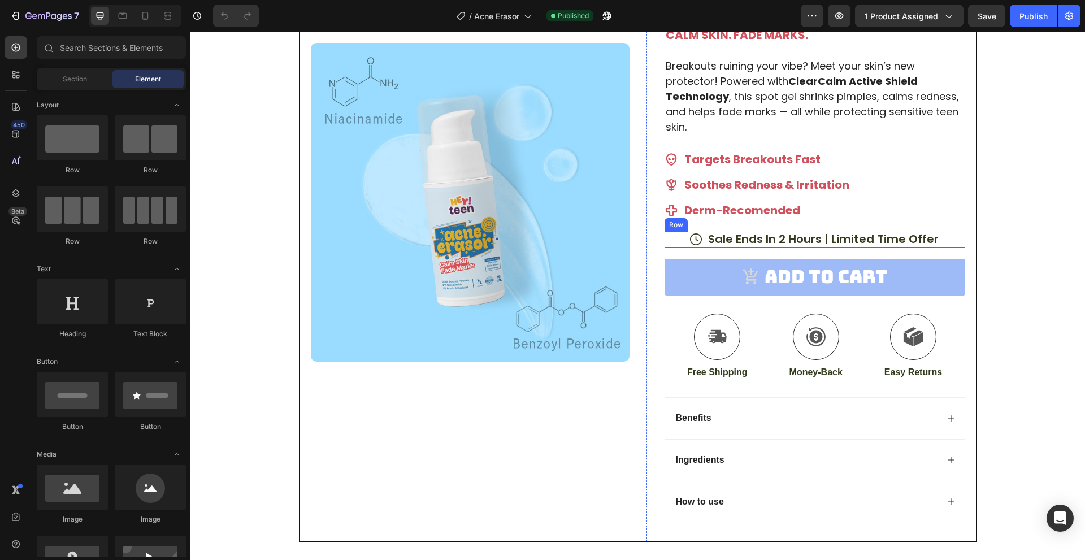
scroll to position [170, 0]
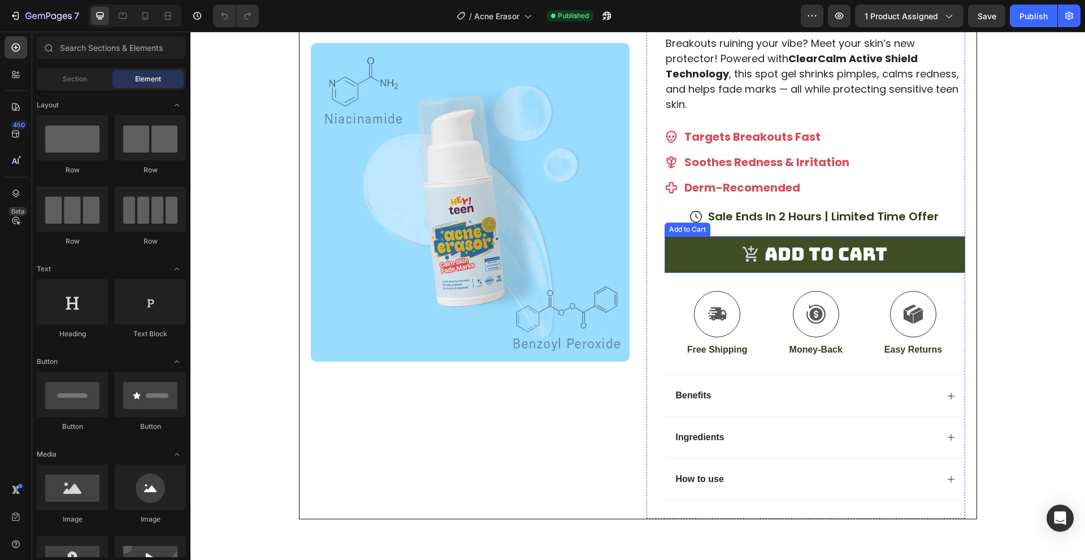
click at [682, 256] on button "Add to cart" at bounding box center [815, 254] width 301 height 37
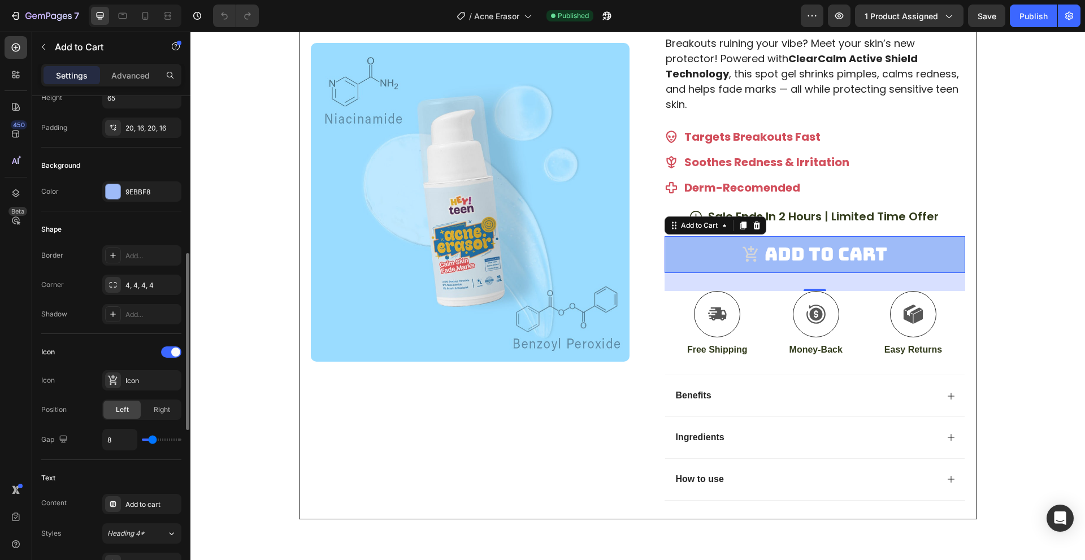
scroll to position [339, 0]
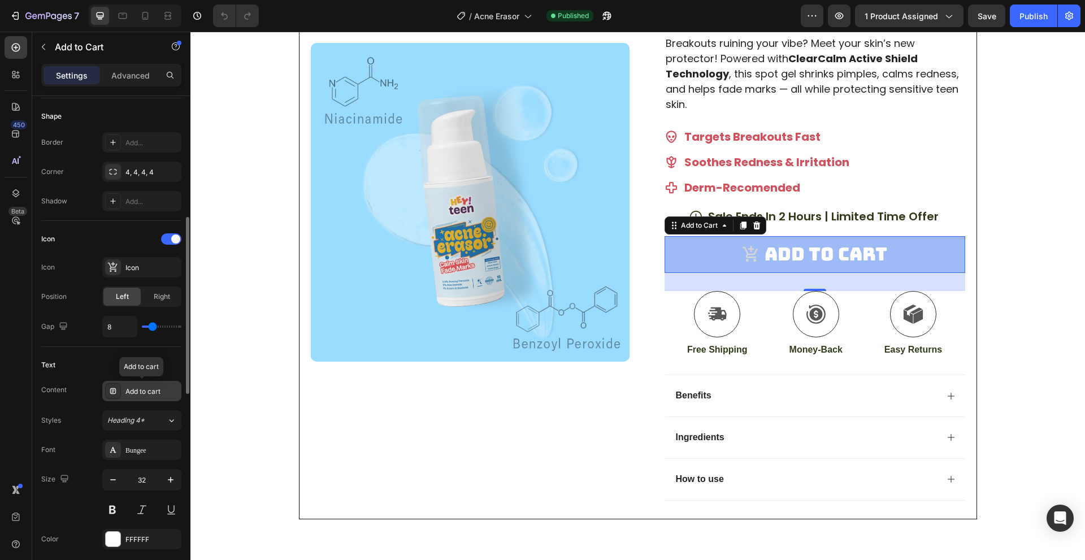
click at [140, 391] on div "Add to cart" at bounding box center [151, 392] width 53 height 10
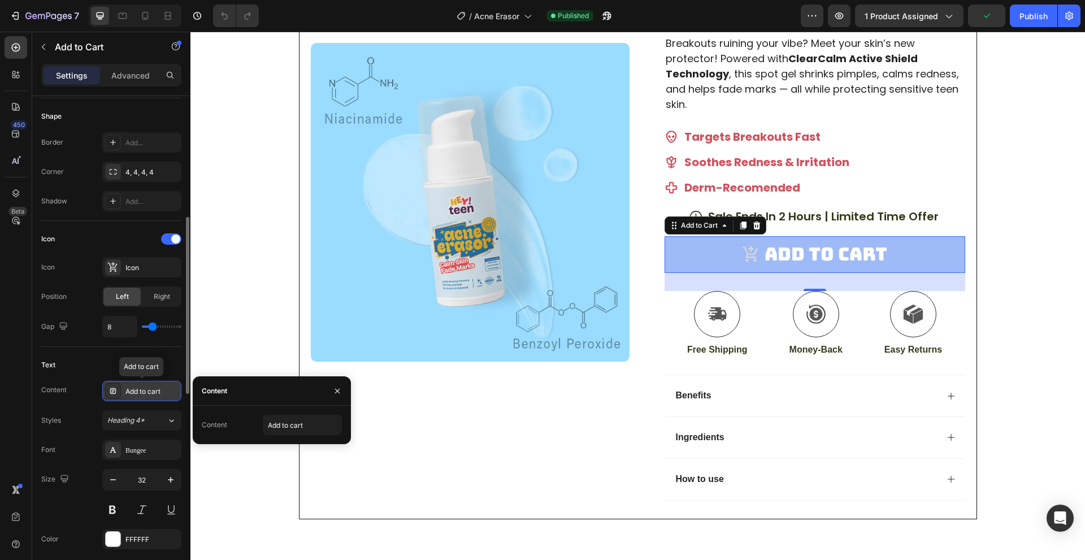
click at [140, 391] on div "Add to cart" at bounding box center [151, 392] width 53 height 10
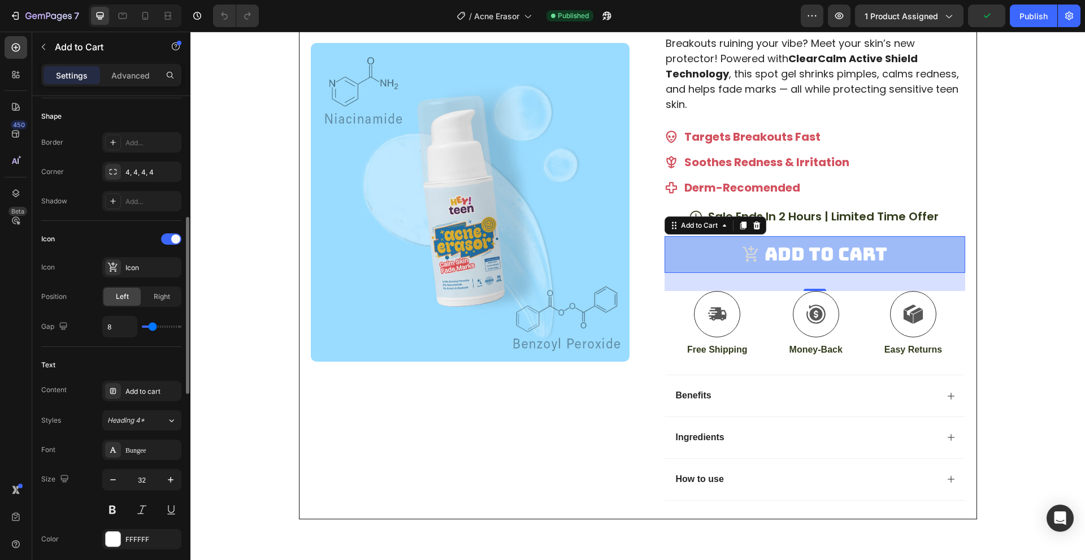
scroll to position [509, 0]
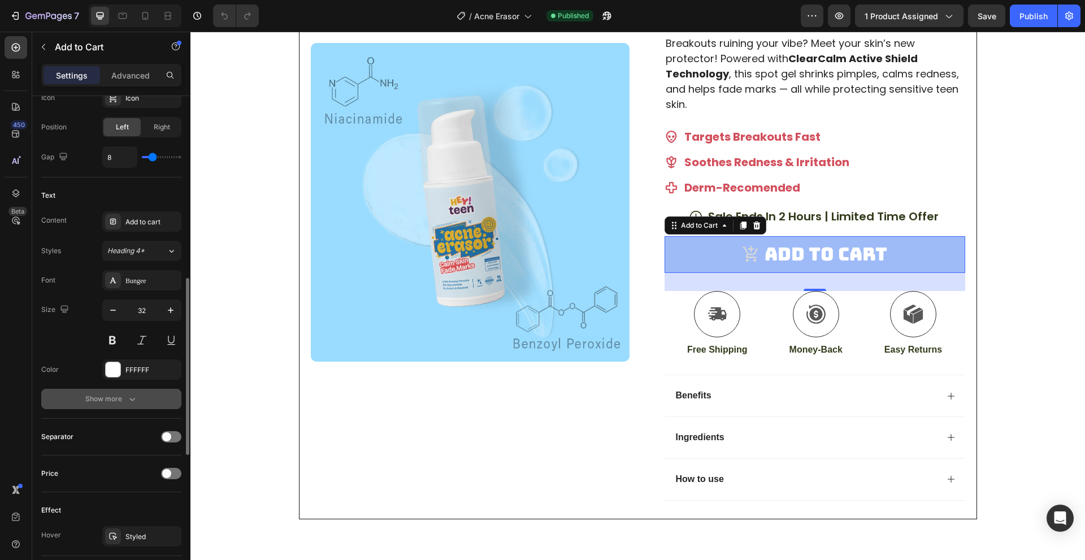
click at [134, 396] on icon "button" at bounding box center [132, 398] width 11 height 11
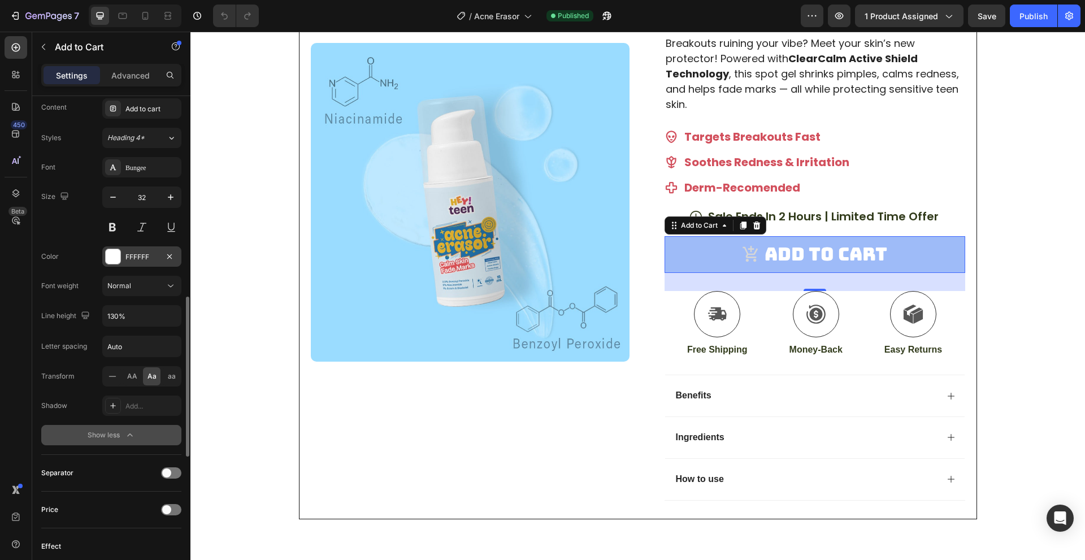
scroll to position [791, 0]
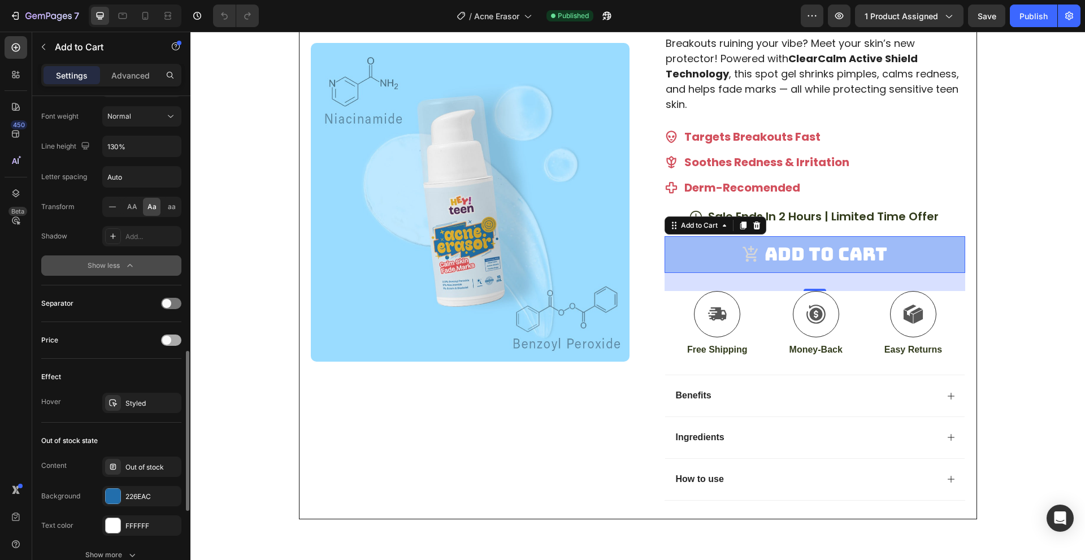
click at [171, 340] on span at bounding box center [166, 340] width 9 height 9
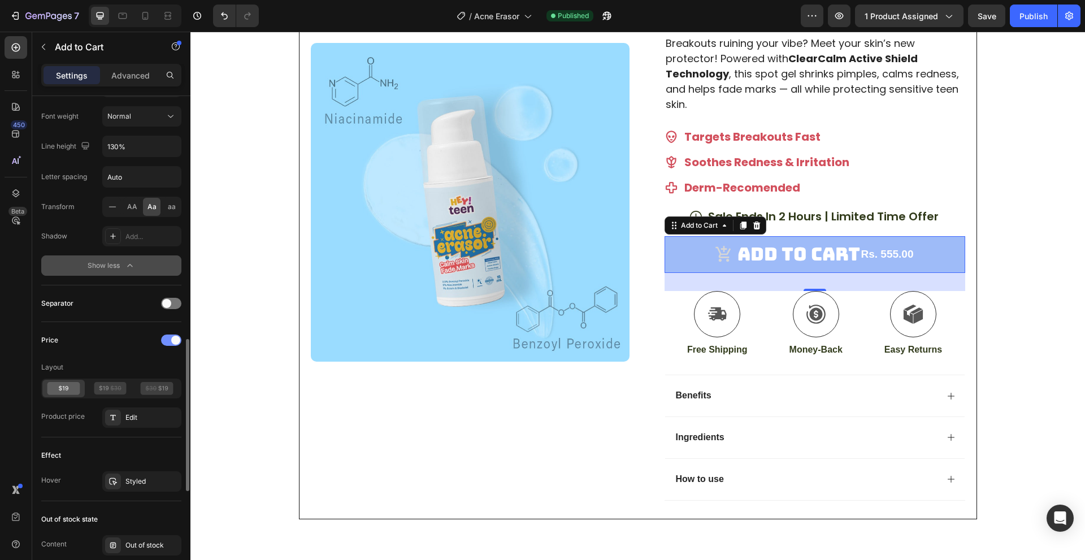
click at [171, 340] on div at bounding box center [171, 340] width 20 height 11
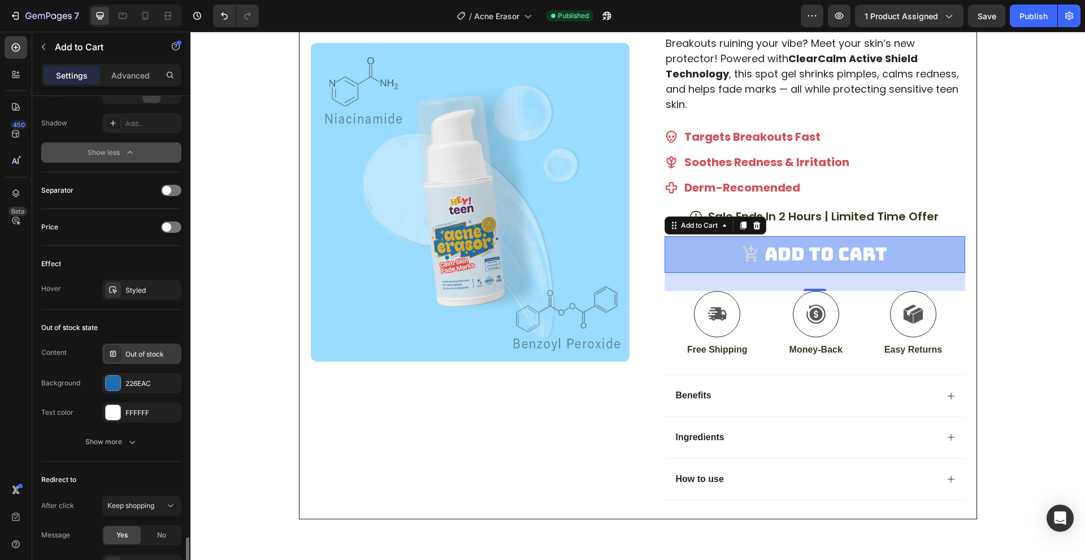
scroll to position [1017, 0]
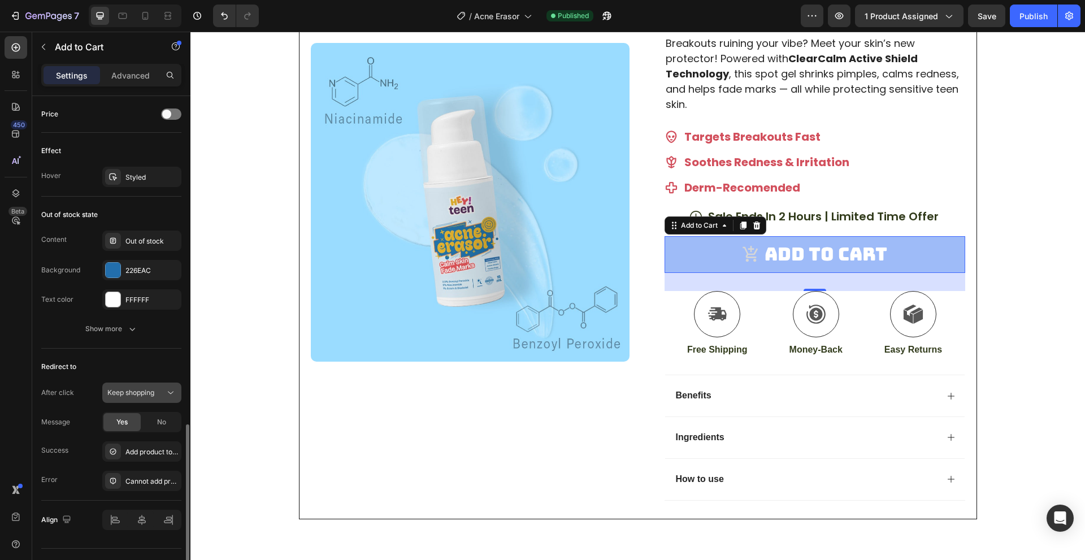
click at [144, 388] on span "Keep shopping" at bounding box center [130, 393] width 47 height 10
click at [140, 460] on p "Open cart" at bounding box center [139, 463] width 64 height 10
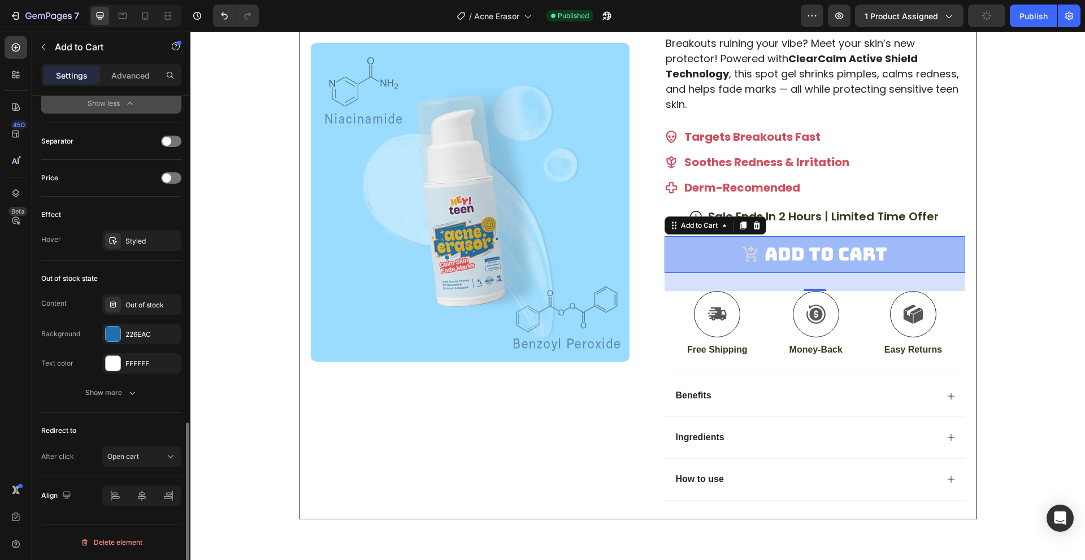
scroll to position [953, 0]
click at [145, 391] on button "Show more" at bounding box center [111, 393] width 140 height 20
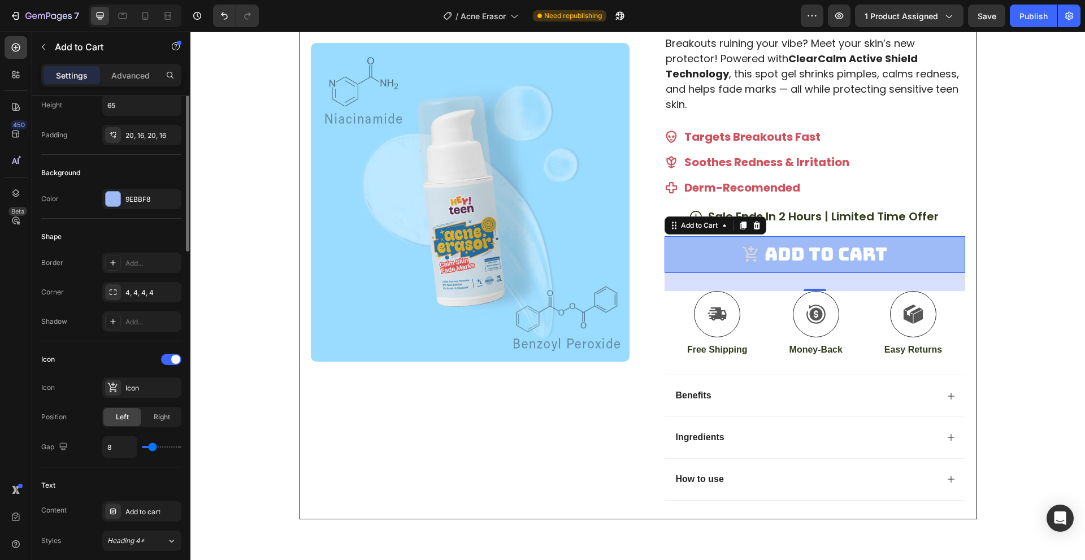
scroll to position [106, 0]
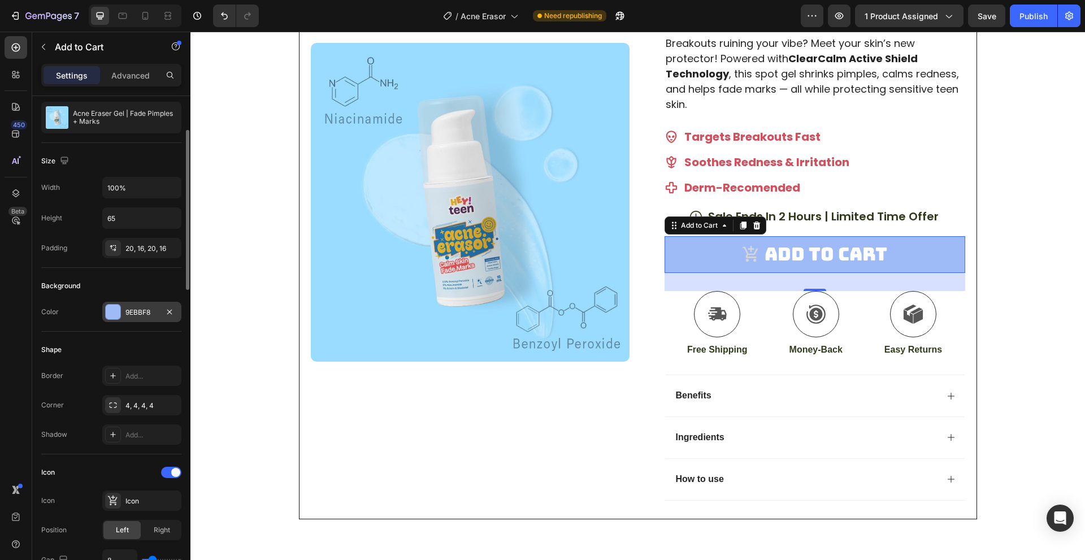
click at [125, 314] on div "9EBBF8" at bounding box center [141, 312] width 79 height 20
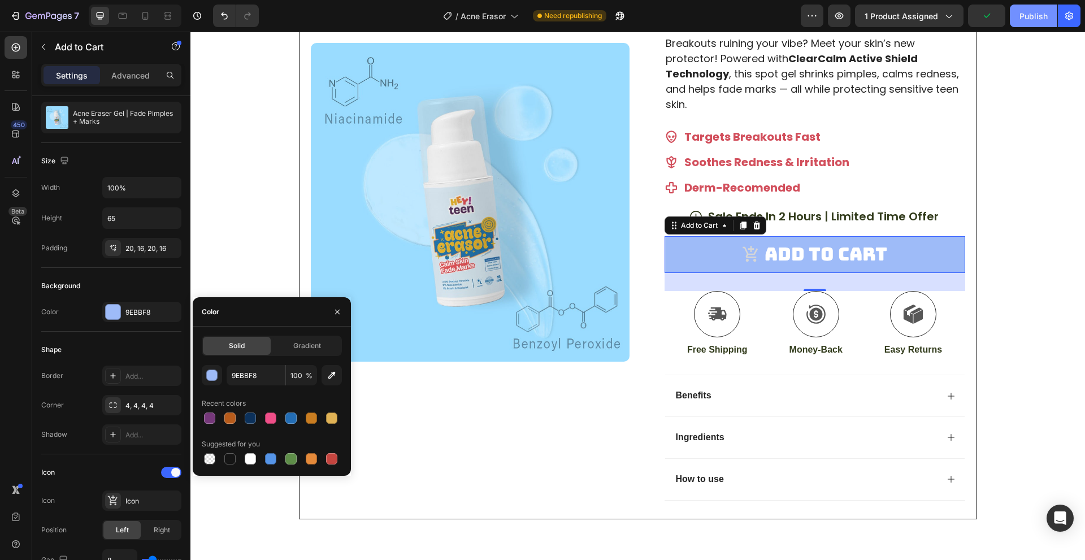
click at [1030, 5] on button "Publish" at bounding box center [1033, 16] width 47 height 23
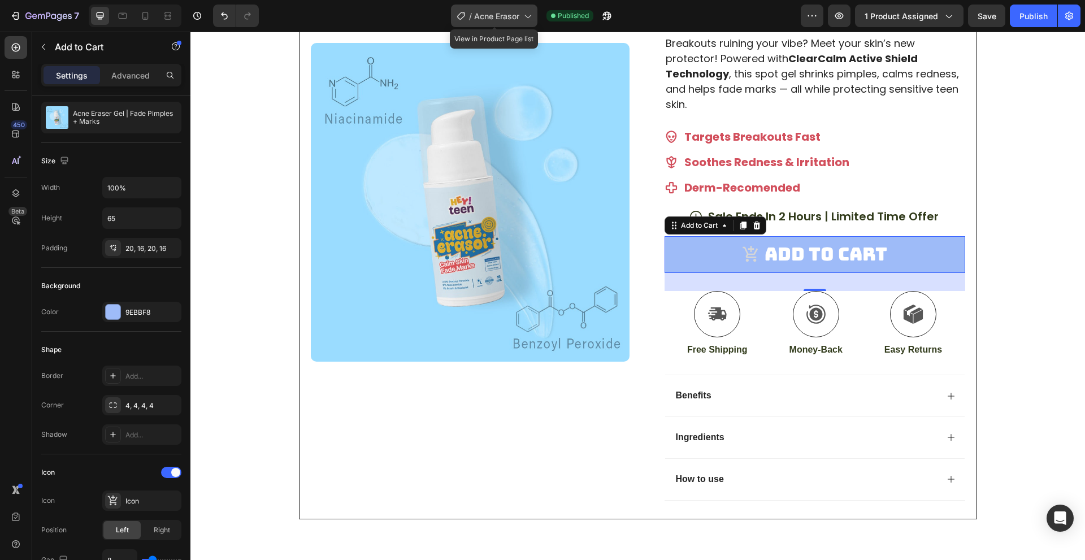
click at [496, 18] on span "Acne Erasor" at bounding box center [496, 16] width 45 height 12
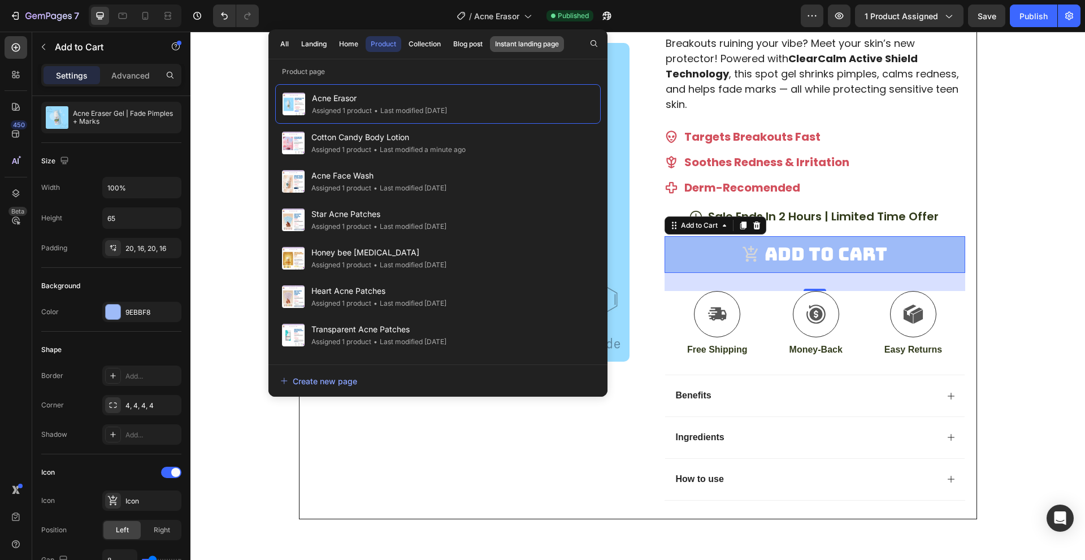
click at [532, 46] on div "Instant landing page" at bounding box center [527, 44] width 64 height 10
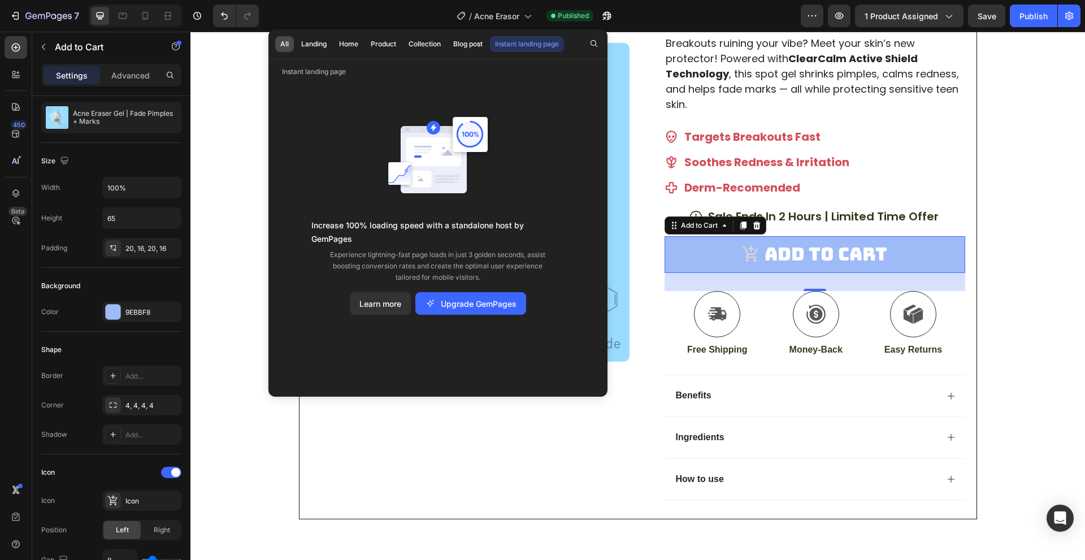
click at [285, 42] on div "All" at bounding box center [284, 44] width 8 height 10
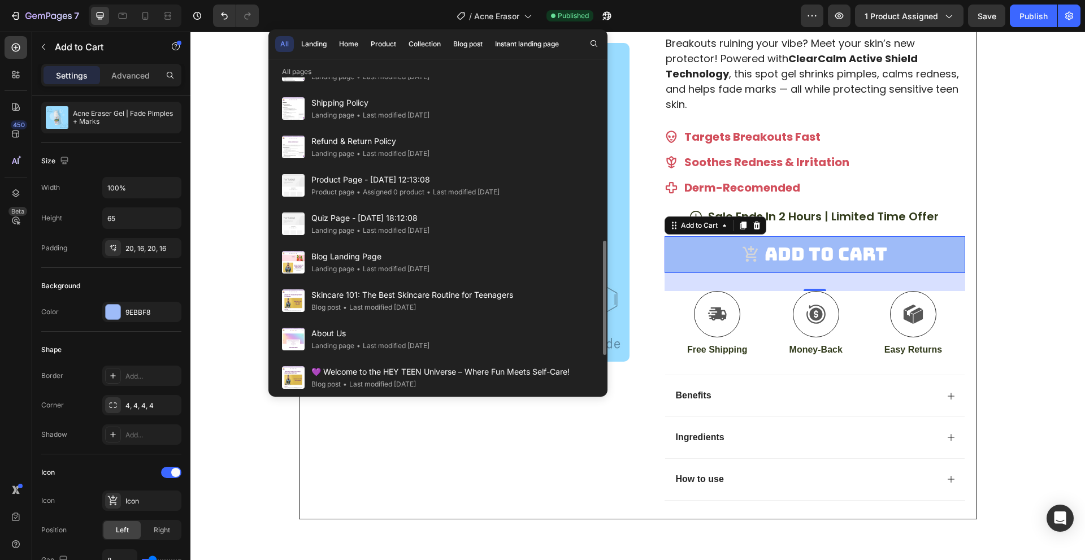
scroll to position [572, 0]
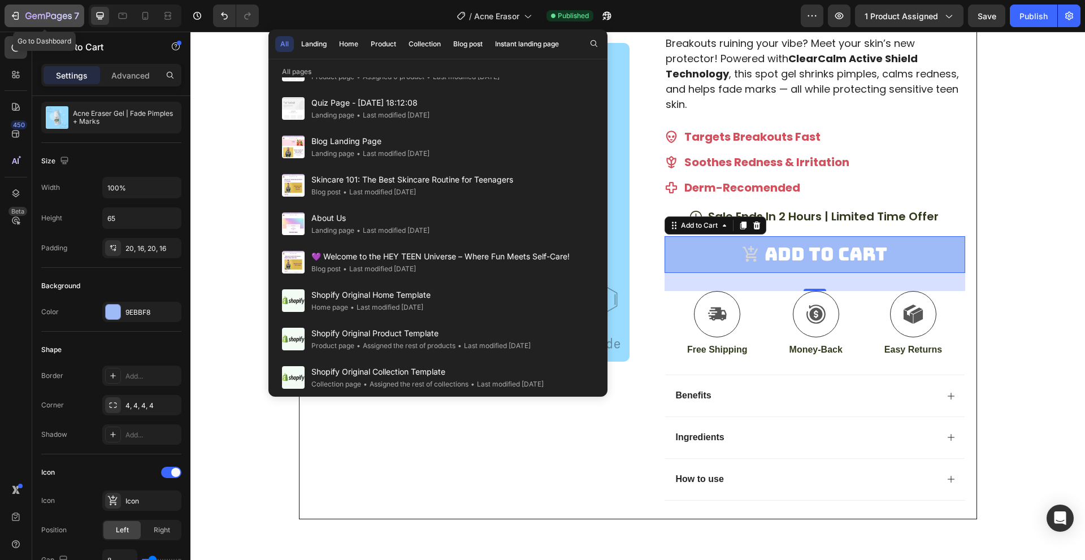
click at [15, 17] on icon "button" at bounding box center [15, 15] width 11 height 11
